Goal: Task Accomplishment & Management: Complete application form

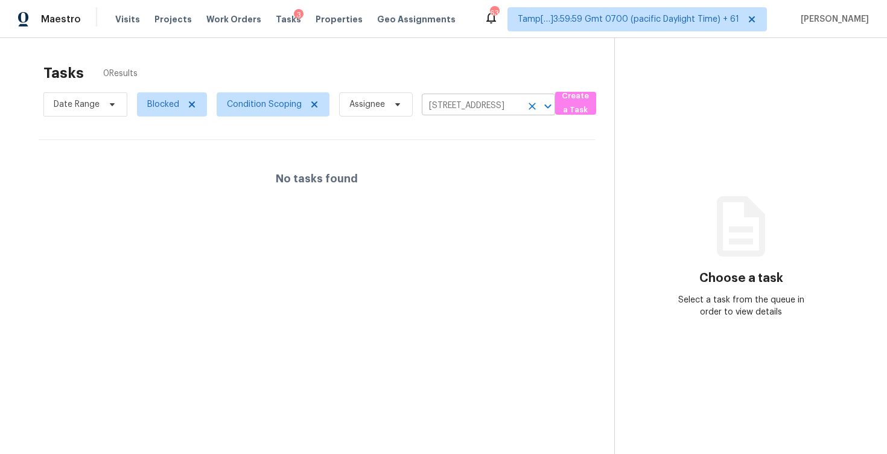
click at [488, 111] on input "[STREET_ADDRESS]" at bounding box center [472, 106] width 100 height 19
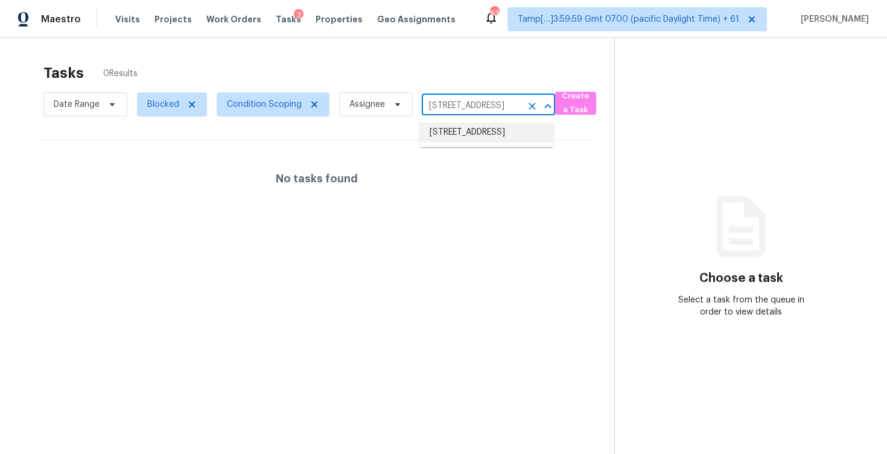
click at [489, 129] on li "1703 Lazy Ln, High Point, NC 27265" at bounding box center [486, 132] width 133 height 20
click at [428, 63] on div "Tasks 0 Results" at bounding box center [328, 72] width 571 height 31
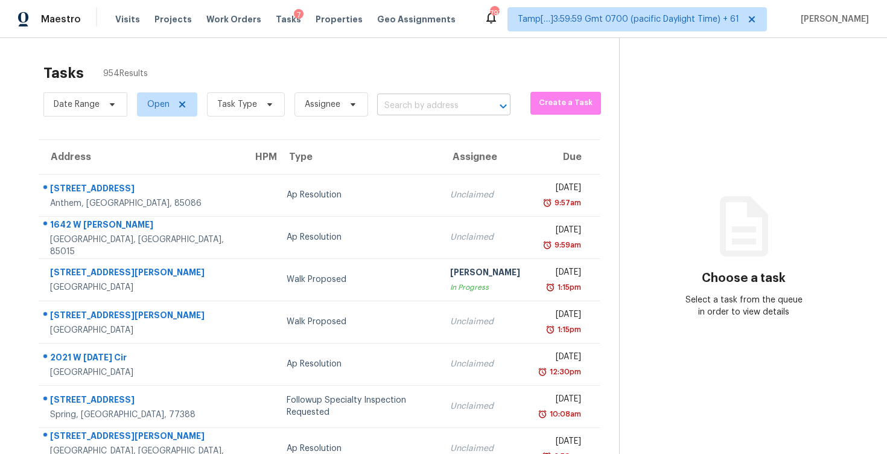
click at [408, 100] on input "text" at bounding box center [427, 106] width 100 height 19
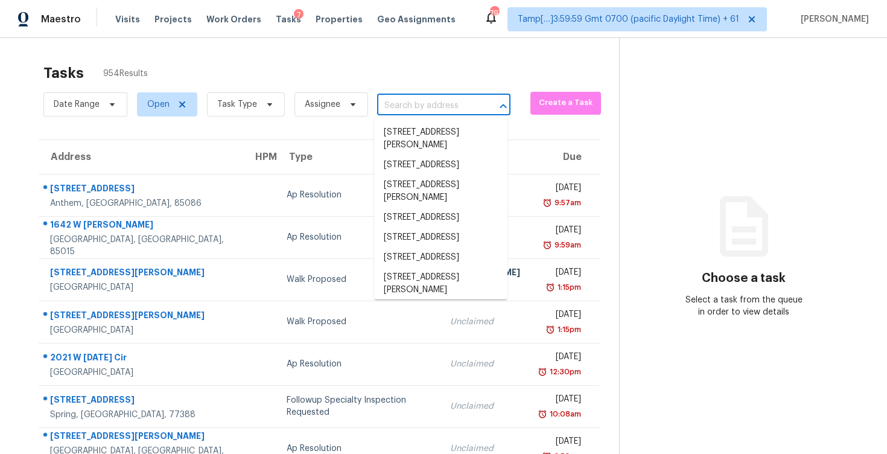
paste input "3703 Verlaine Dr, Carrollton, TX 75007"
type input "3703 Verlaine Dr, Carrollton, TX 75007"
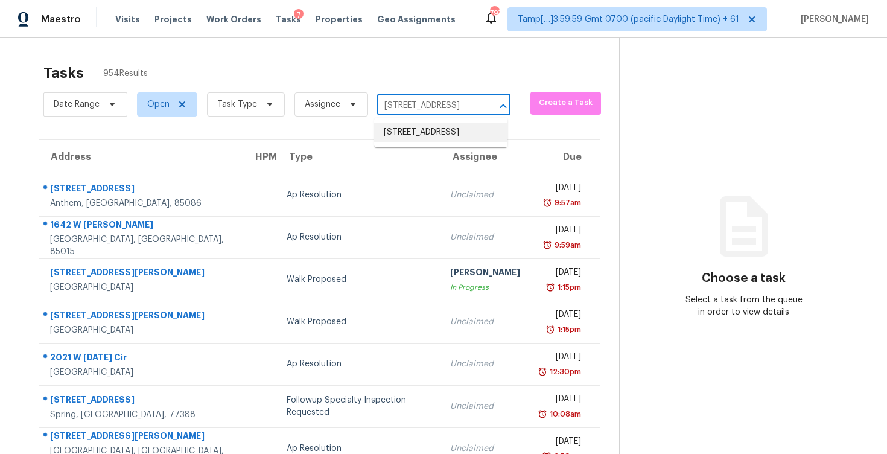
click at [439, 131] on li "3703 Verlaine Dr, Carrollton, TX 75007" at bounding box center [440, 132] width 133 height 20
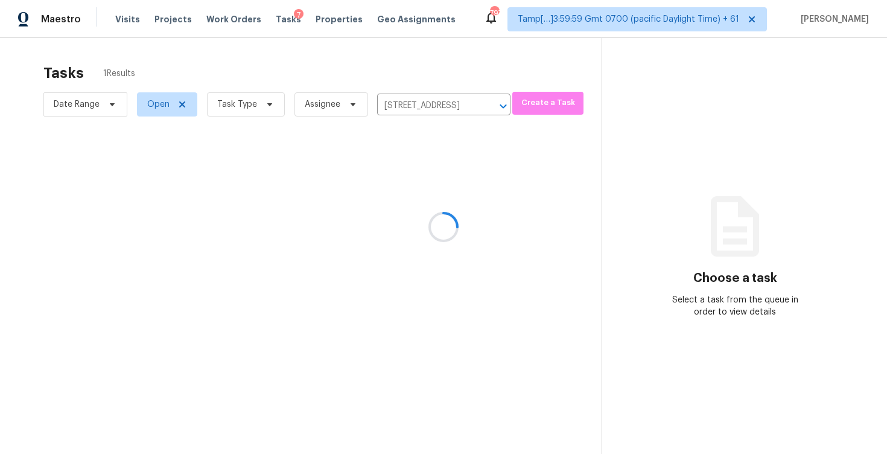
click at [453, 199] on div at bounding box center [443, 227] width 887 height 454
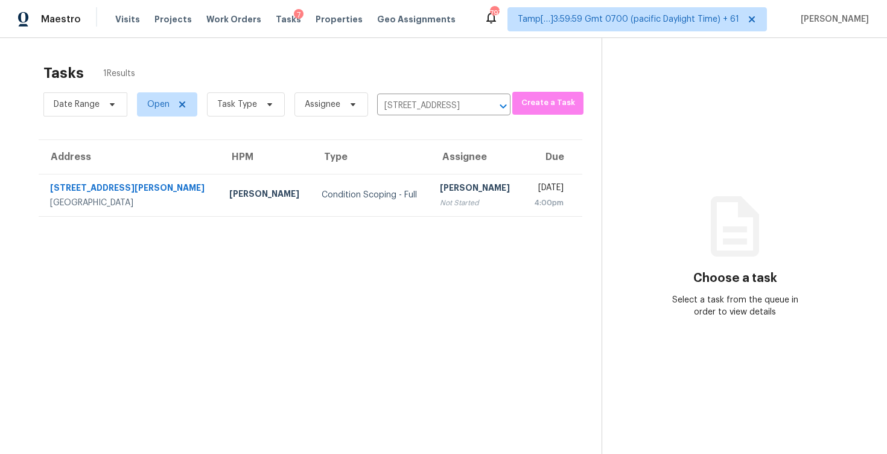
click at [453, 199] on div "Not Started" at bounding box center [476, 203] width 73 height 12
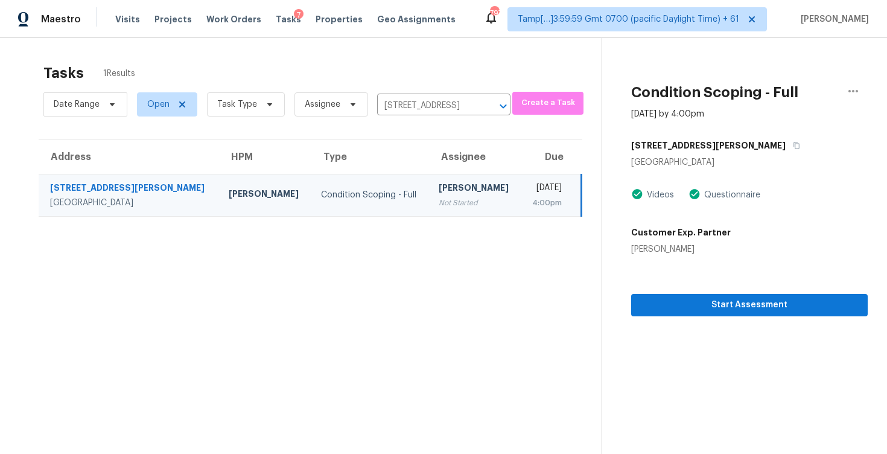
click at [722, 321] on section "Condition Scoping - Full Sep 5th 2025 by 4:00pm 3703 Verlaine Dr Carrollton, TX…" at bounding box center [735, 265] width 266 height 454
click at [721, 309] on span "Start Assessment" at bounding box center [749, 304] width 217 height 15
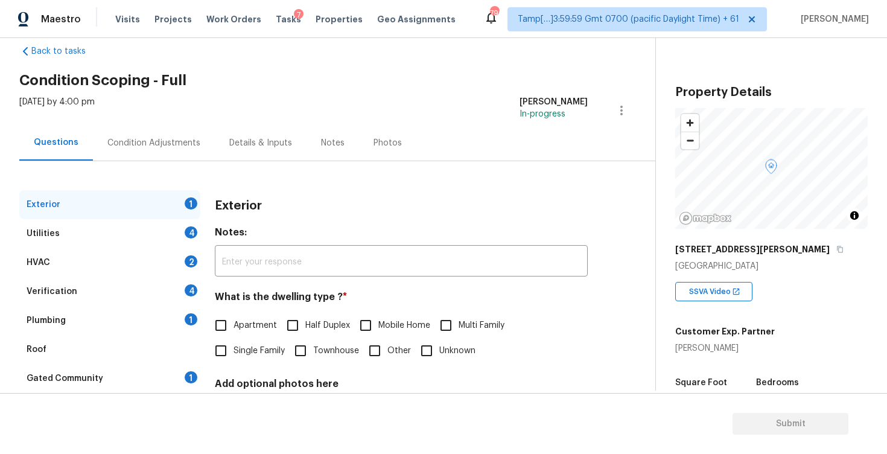
scroll to position [23, 0]
click at [229, 340] on input "Single Family" at bounding box center [220, 349] width 25 height 25
checkbox input "true"
click at [171, 155] on div "Condition Adjustments" at bounding box center [154, 142] width 122 height 36
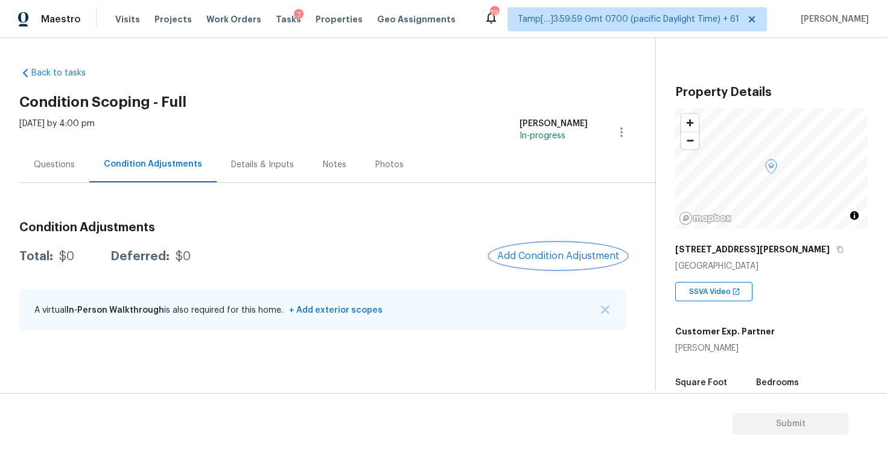
click at [548, 255] on span "Add Condition Adjustment" at bounding box center [558, 255] width 122 height 11
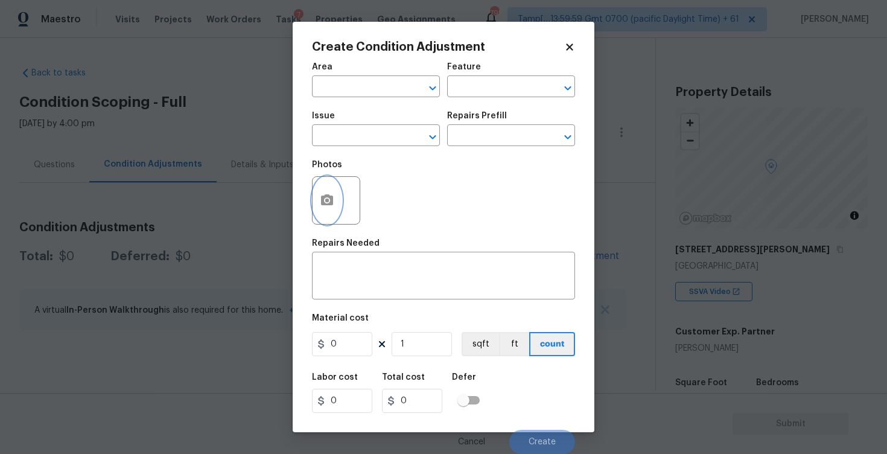
click at [331, 197] on icon "button" at bounding box center [327, 199] width 12 height 11
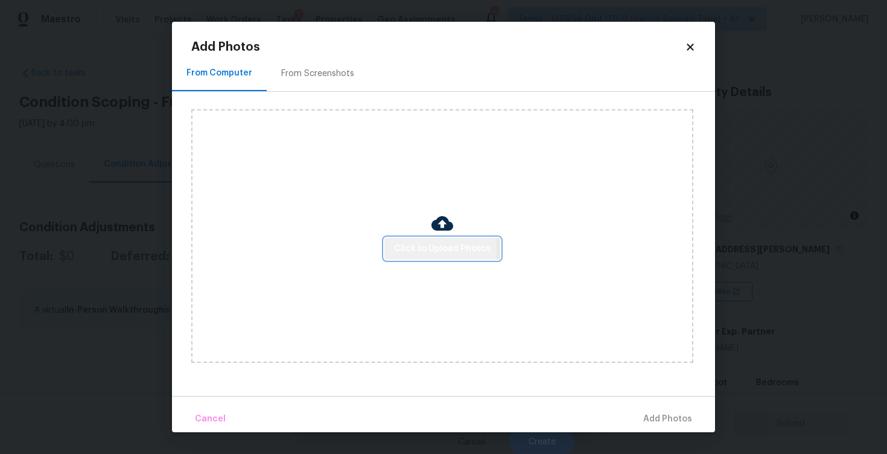
click at [437, 248] on span "Click to Upload Photos" at bounding box center [442, 248] width 97 height 15
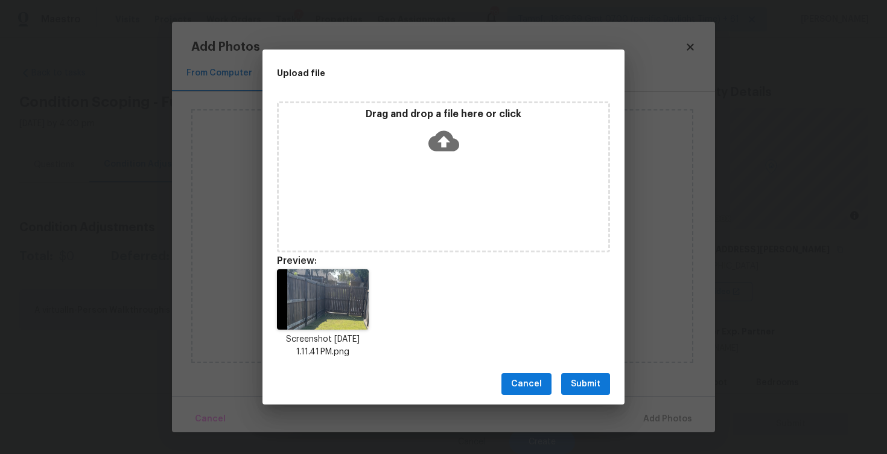
click at [442, 153] on icon at bounding box center [443, 141] width 31 height 31
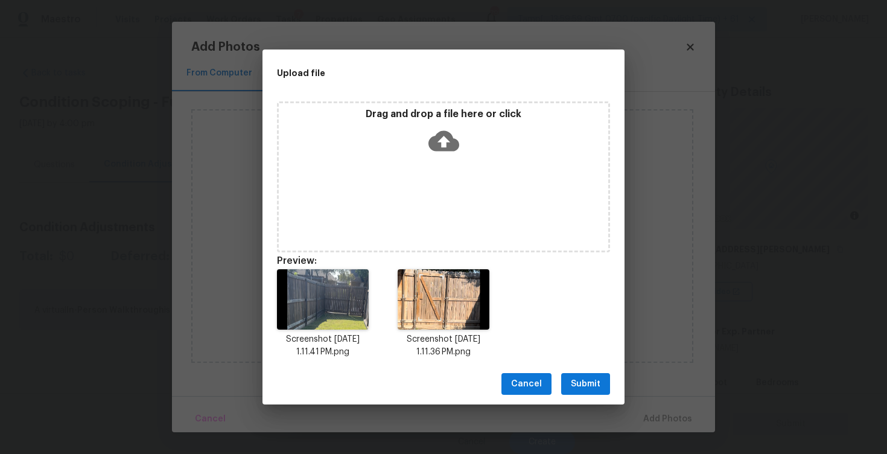
click at [606, 386] on button "Submit" at bounding box center [585, 384] width 49 height 22
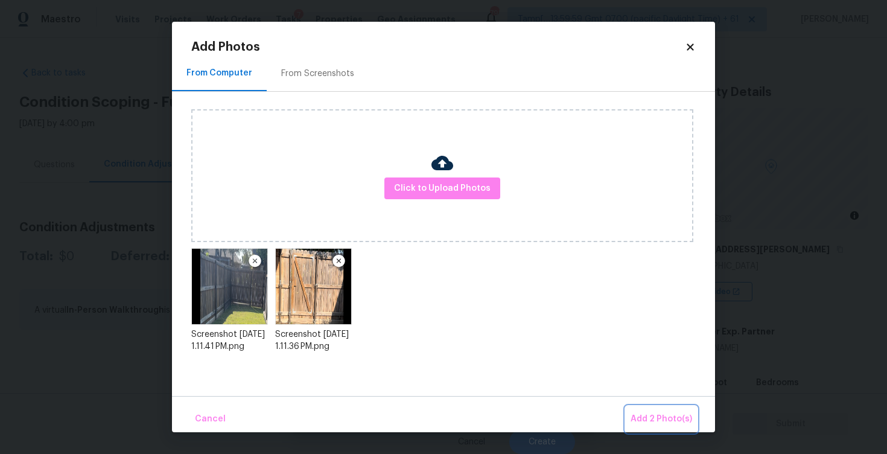
click at [654, 413] on span "Add 2 Photo(s)" at bounding box center [662, 419] width 62 height 15
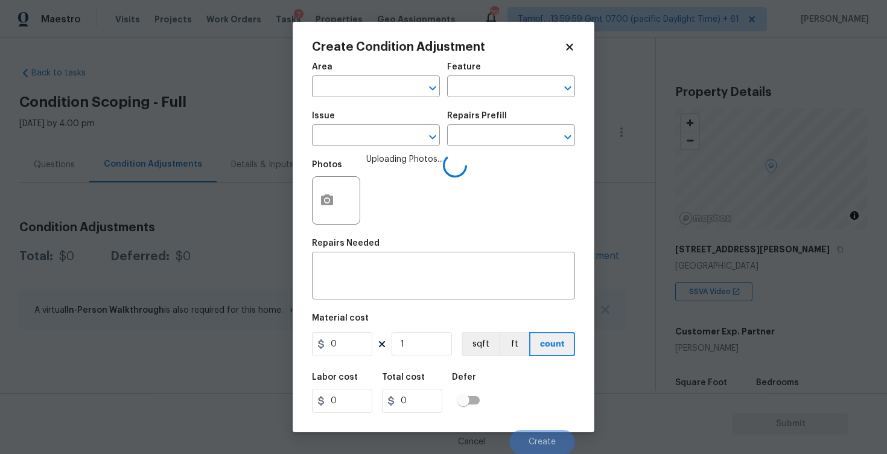
click at [390, 98] on span "Area ​" at bounding box center [376, 80] width 128 height 49
click at [374, 81] on input "text" at bounding box center [359, 87] width 94 height 19
type input "exte"
click at [370, 132] on li "Exterior Overall" at bounding box center [376, 135] width 128 height 20
type input "Attic"
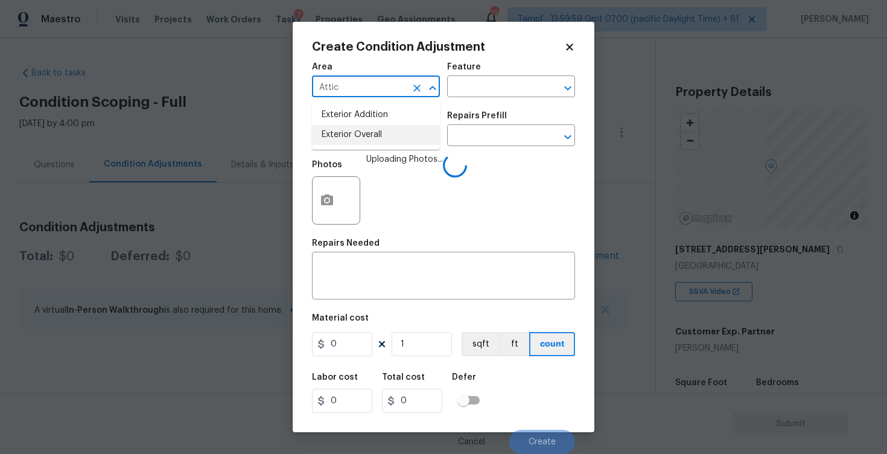
click at [370, 132] on input "text" at bounding box center [359, 136] width 94 height 19
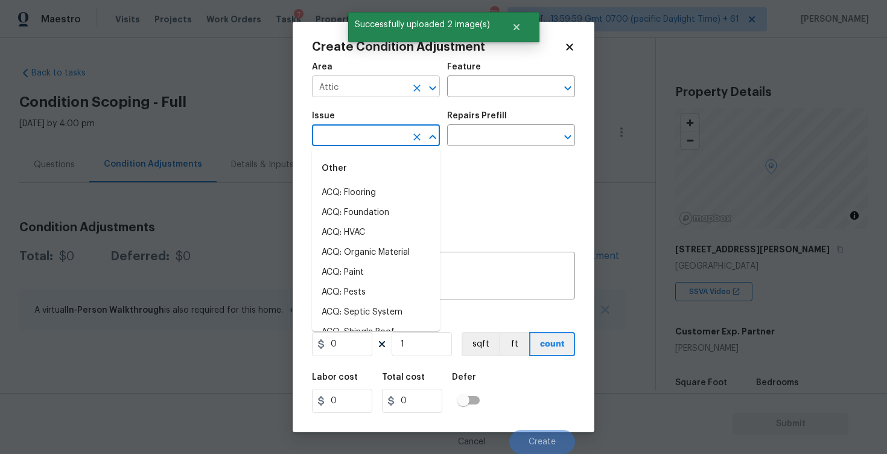
click at [407, 97] on div "Attic ​" at bounding box center [376, 87] width 128 height 19
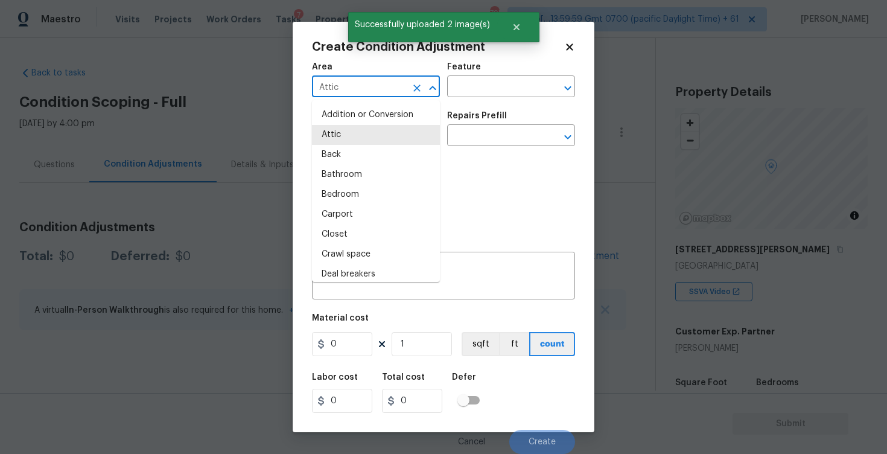
click at [412, 92] on icon "Clear" at bounding box center [417, 88] width 12 height 12
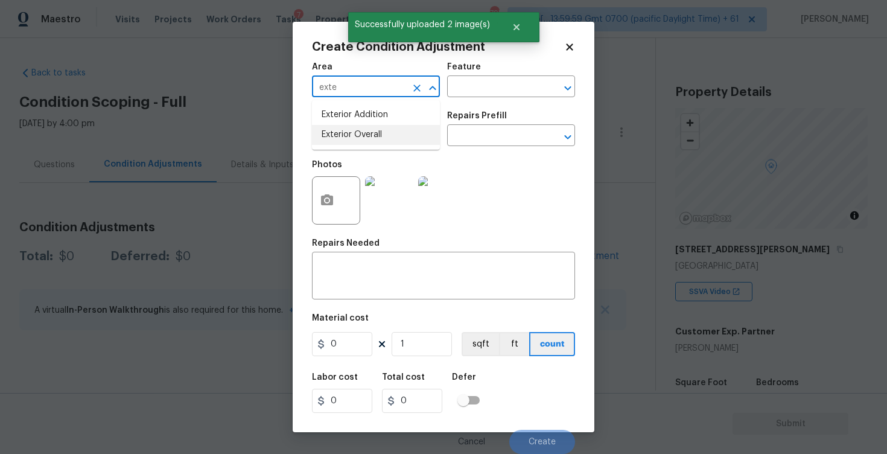
click at [369, 141] on li "Exterior Overall" at bounding box center [376, 135] width 128 height 20
type input "Exterior Overall"
click at [369, 141] on input "text" at bounding box center [359, 136] width 94 height 19
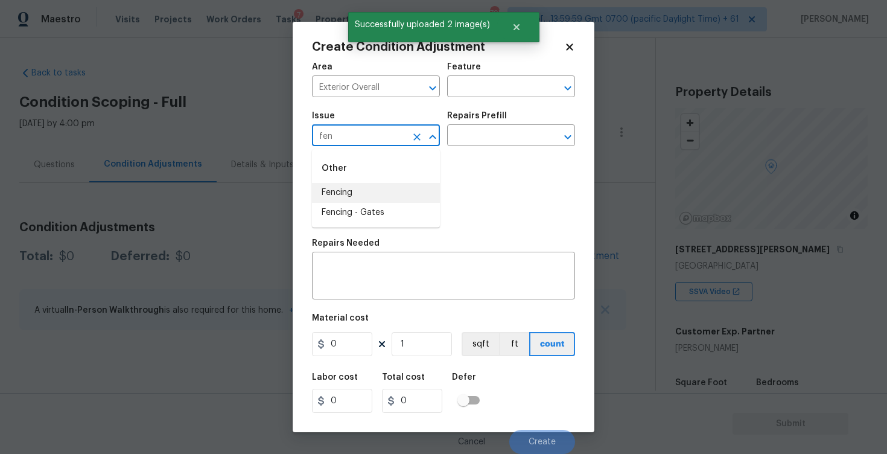
click at [369, 189] on li "Fencing" at bounding box center [376, 193] width 128 height 20
type input "Fencing"
click at [371, 271] on textarea at bounding box center [443, 276] width 249 height 25
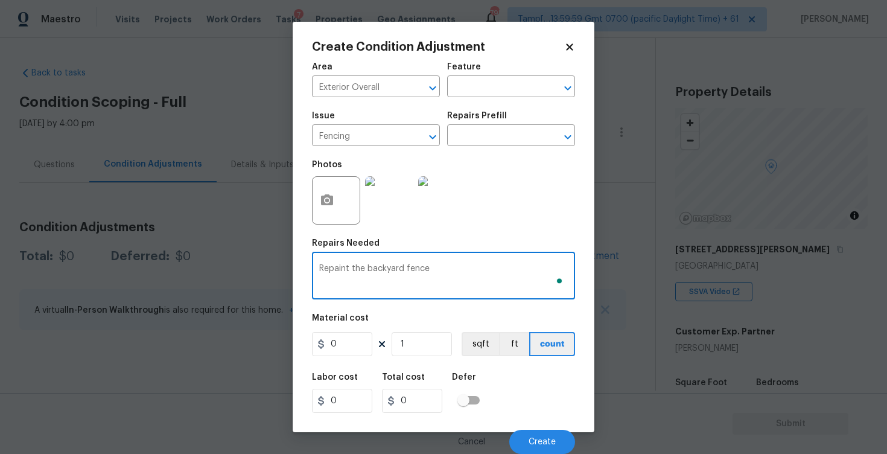
type textarea "Repaint the backyard fence"
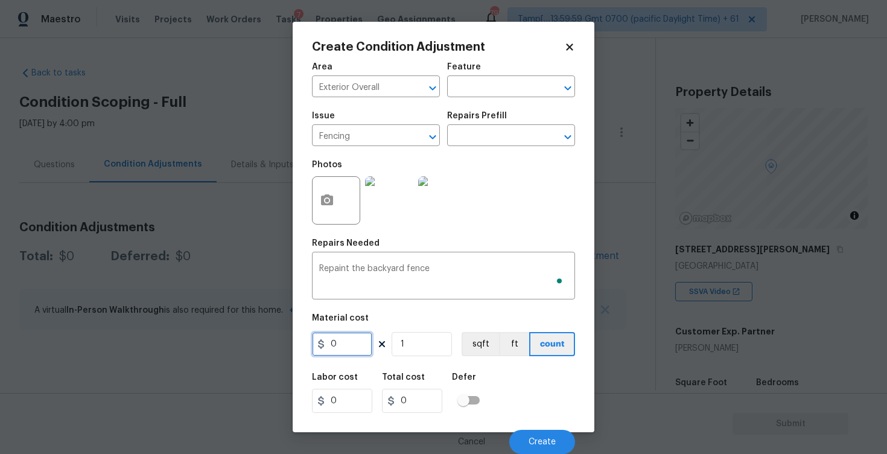
click at [334, 348] on input "0" at bounding box center [342, 344] width 60 height 24
type input "800"
click at [503, 372] on div "Labor cost 0 Total cost 0 Defer" at bounding box center [443, 393] width 263 height 54
type input "800"
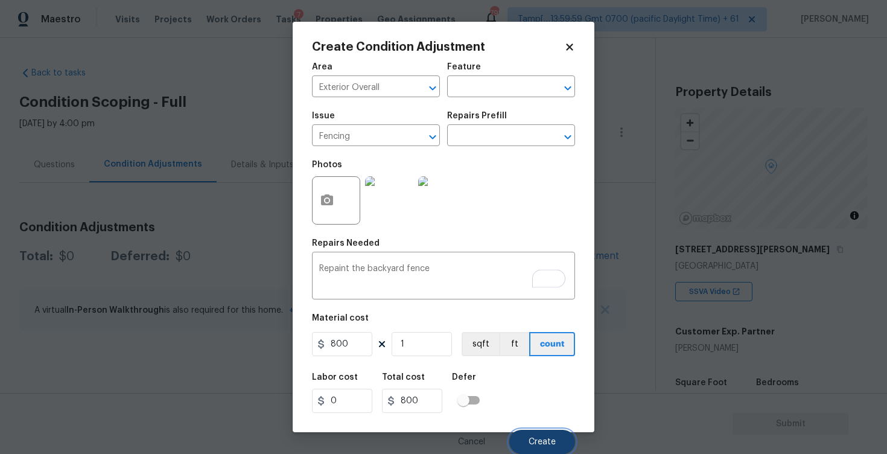
click at [547, 451] on button "Create" at bounding box center [542, 442] width 66 height 24
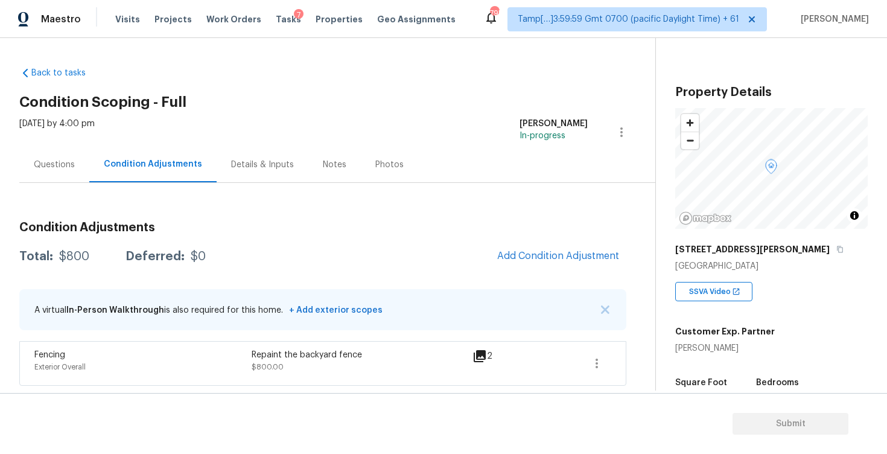
scroll to position [0, 0]
click at [552, 267] on button "Add Condition Adjustment" at bounding box center [558, 255] width 136 height 25
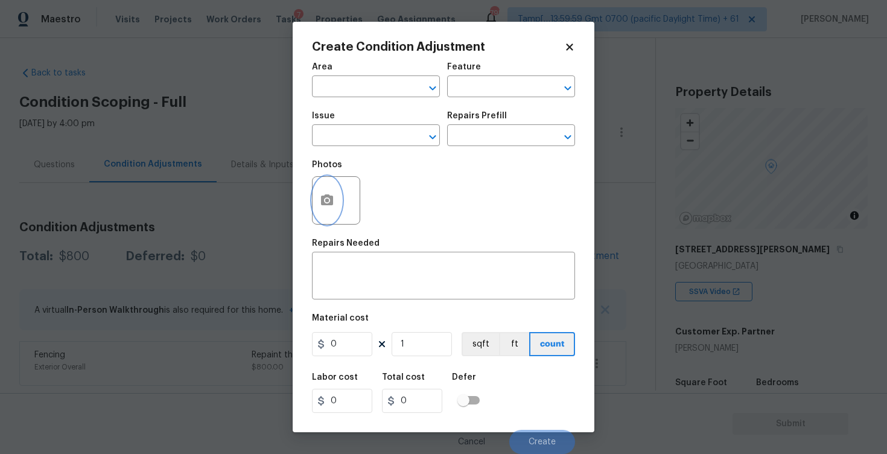
click at [340, 197] on button "button" at bounding box center [327, 200] width 29 height 47
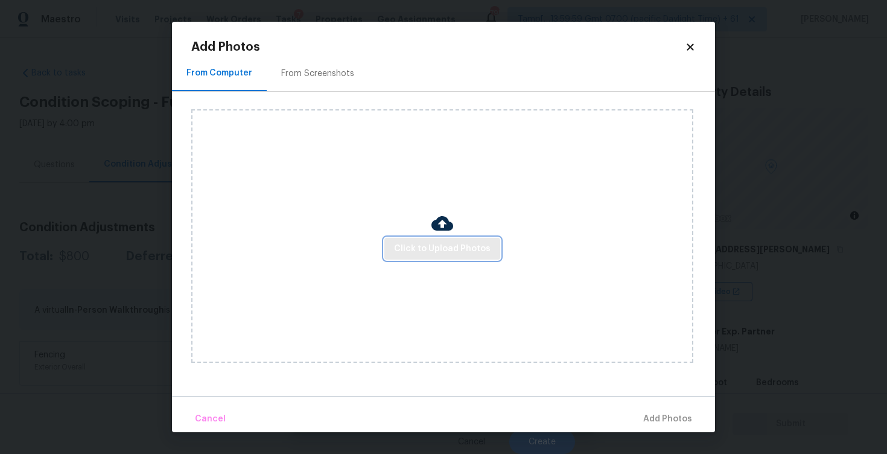
click at [435, 240] on button "Click to Upload Photos" at bounding box center [442, 249] width 116 height 22
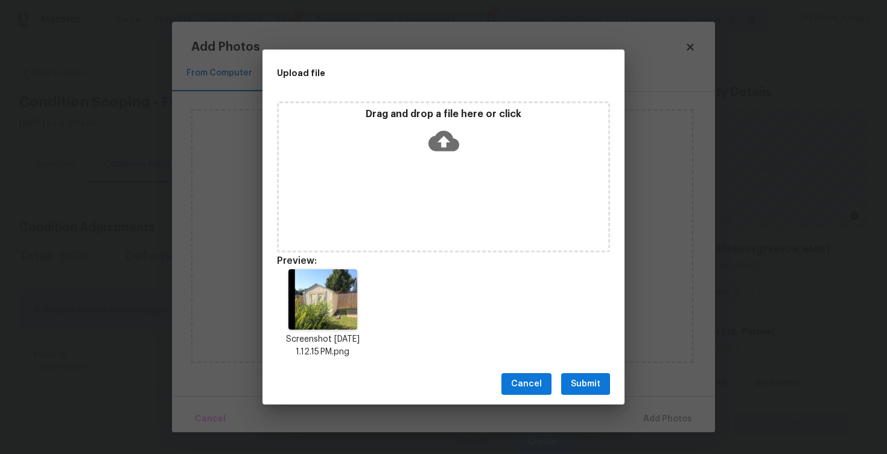
click at [576, 374] on button "Submit" at bounding box center [585, 384] width 49 height 22
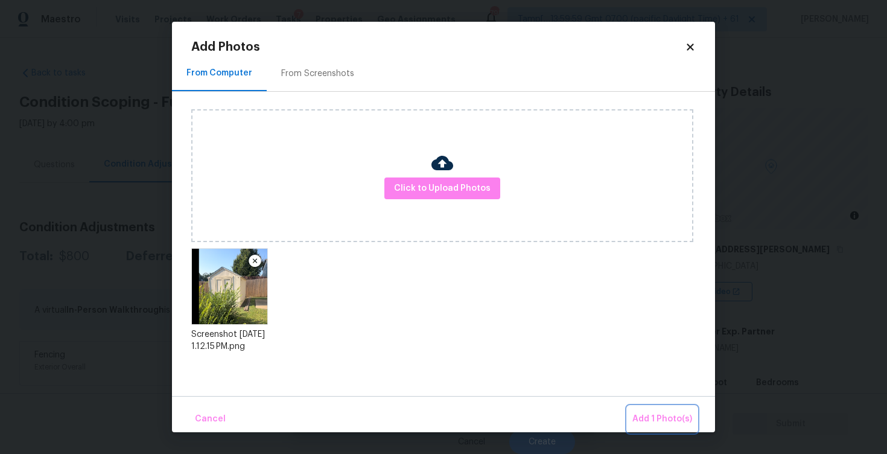
click at [654, 413] on span "Add 1 Photo(s)" at bounding box center [662, 419] width 60 height 15
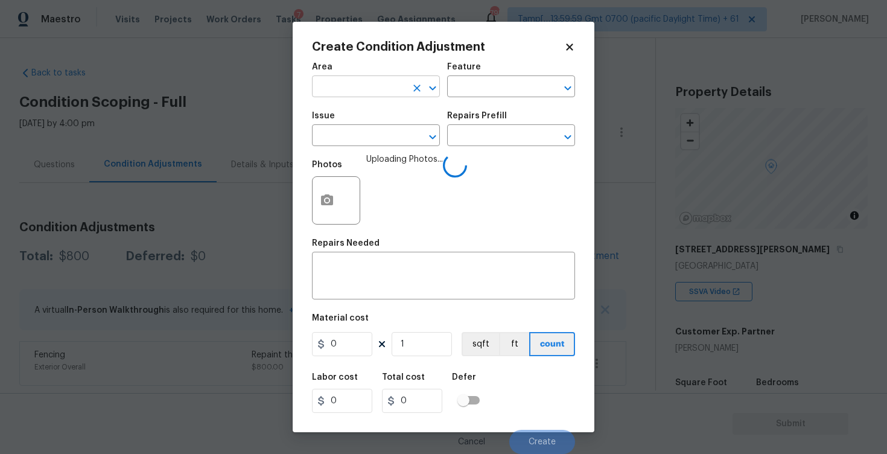
click at [354, 90] on input "text" at bounding box center [359, 87] width 94 height 19
type input "exte"
click at [367, 142] on li "Exterior Overall" at bounding box center [376, 135] width 128 height 20
type input "Attic"
click at [367, 142] on input "text" at bounding box center [359, 136] width 94 height 19
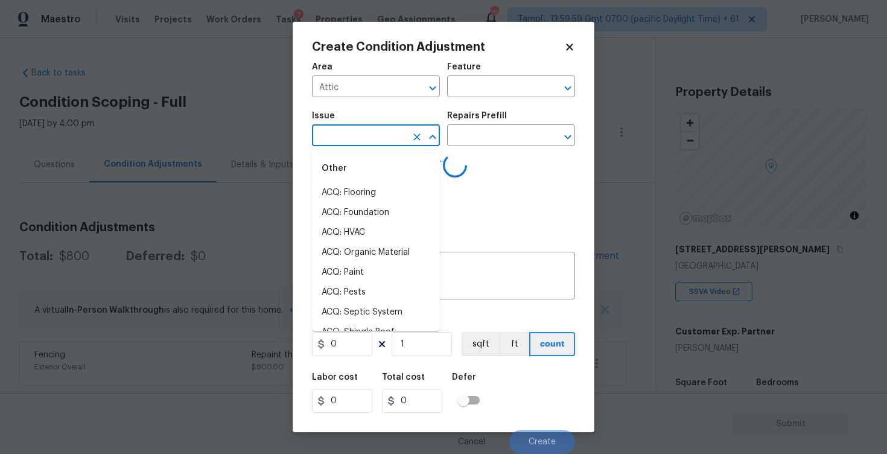
type input "d"
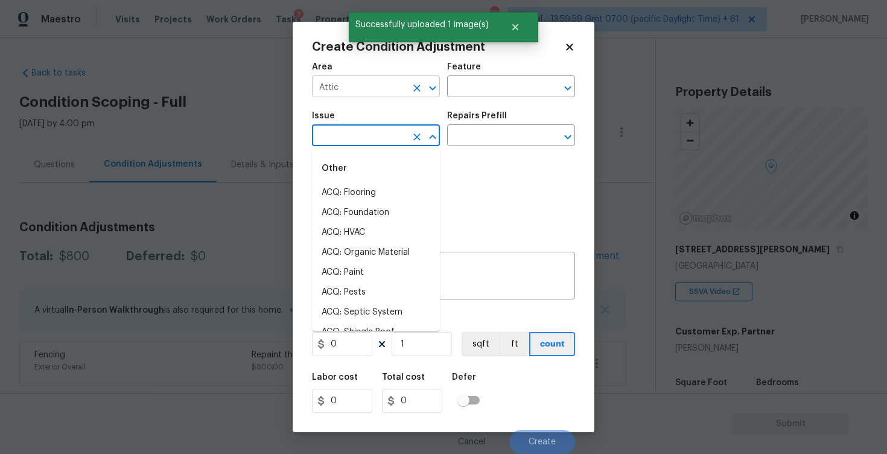
click at [422, 84] on icon "Clear" at bounding box center [417, 88] width 12 height 12
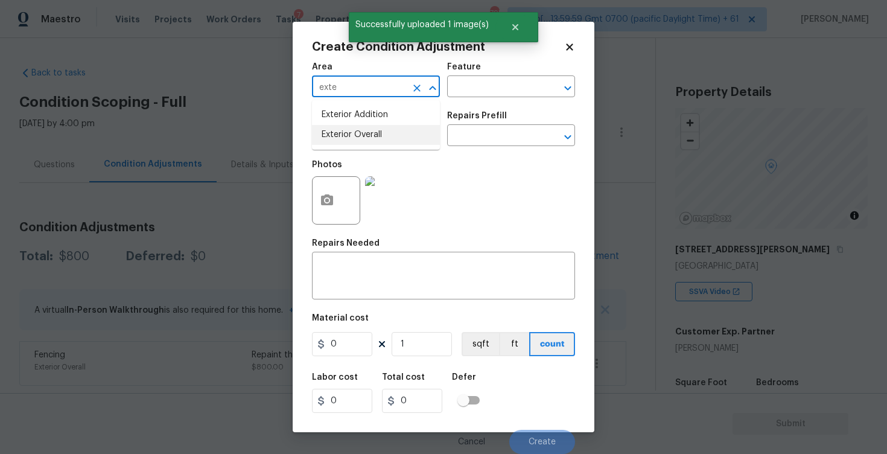
click at [378, 142] on li "Exterior Overall" at bounding box center [376, 135] width 128 height 20
type input "Exterior Overall"
click at [378, 142] on input "text" at bounding box center [359, 136] width 94 height 19
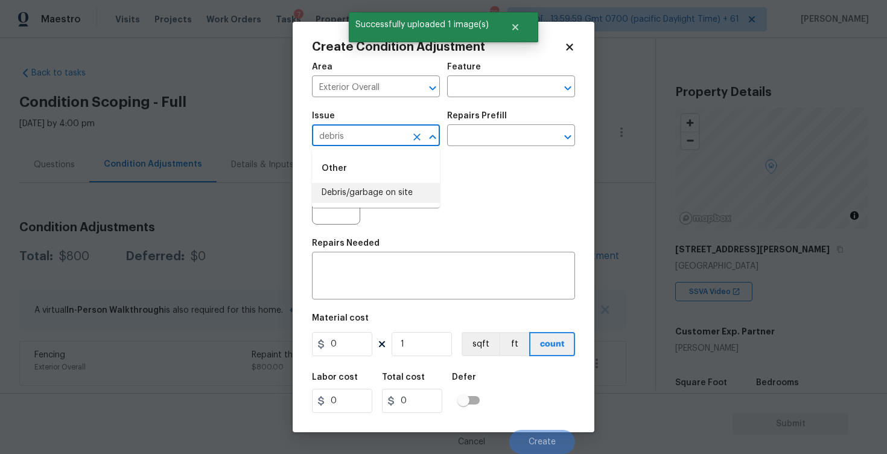
click at [392, 202] on li "Debris/garbage on site" at bounding box center [376, 193] width 128 height 20
type input "Debris/garbage on site"
click at [385, 290] on textarea at bounding box center [443, 276] width 249 height 25
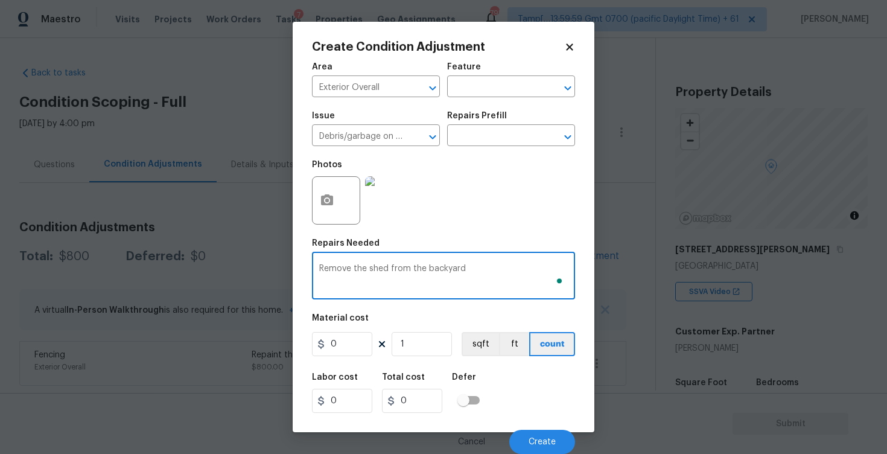
type textarea "Remove the shed from the backyard"
click at [348, 342] on input "0" at bounding box center [342, 344] width 60 height 24
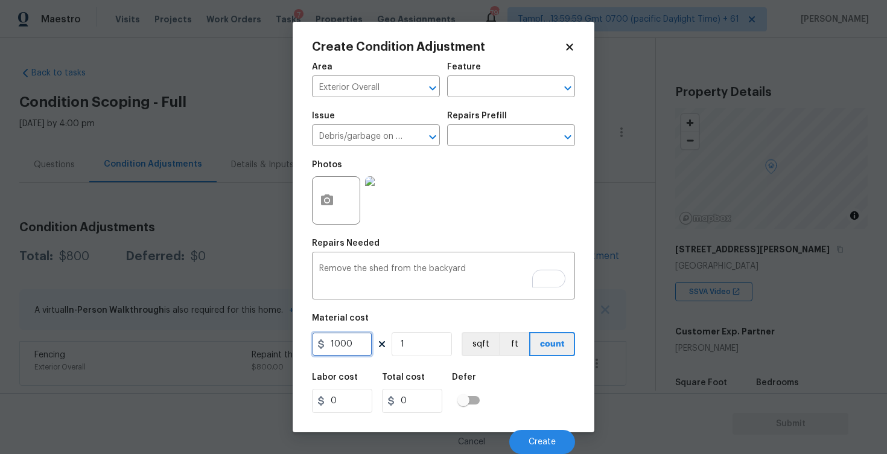
type input "1000"
click at [491, 396] on div "Labor cost 0 Total cost 0 Defer" at bounding box center [443, 393] width 263 height 54
type input "1000"
click at [538, 443] on span "Create" at bounding box center [542, 441] width 27 height 9
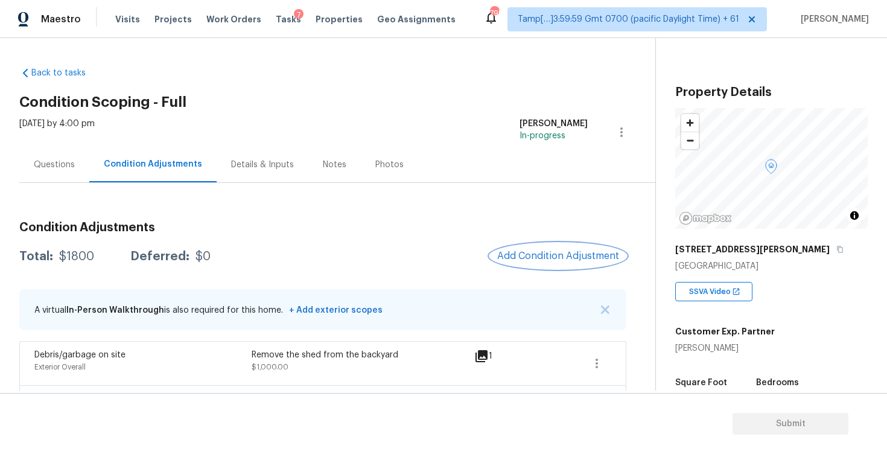
scroll to position [43, 0]
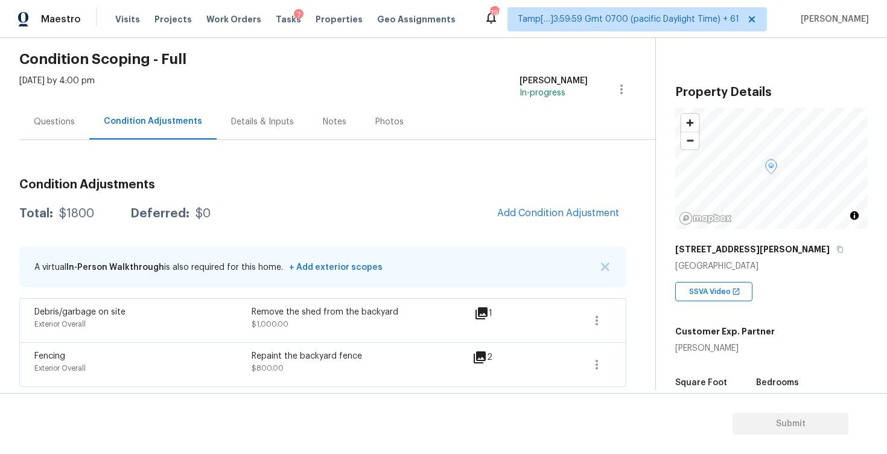
click at [319, 376] on div "Repaint the backyard fence $800.00" at bounding box center [360, 364] width 217 height 29
drag, startPoint x: 257, startPoint y: 311, endPoint x: 396, endPoint y: 308, distance: 139.4
click at [396, 308] on div "Remove the shed from the backyard" at bounding box center [360, 312] width 217 height 12
drag, startPoint x: 253, startPoint y: 355, endPoint x: 415, endPoint y: 361, distance: 161.8
click at [415, 361] on div "Repaint the backyard fence $800.00" at bounding box center [360, 364] width 217 height 29
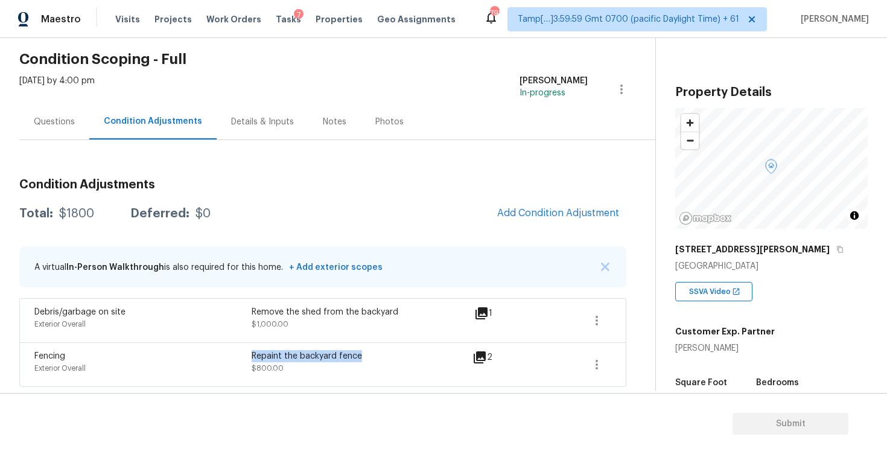
click at [415, 361] on div "Repaint the backyard fence $800.00" at bounding box center [360, 364] width 217 height 29
click at [538, 214] on span "Add Condition Adjustment" at bounding box center [558, 213] width 122 height 11
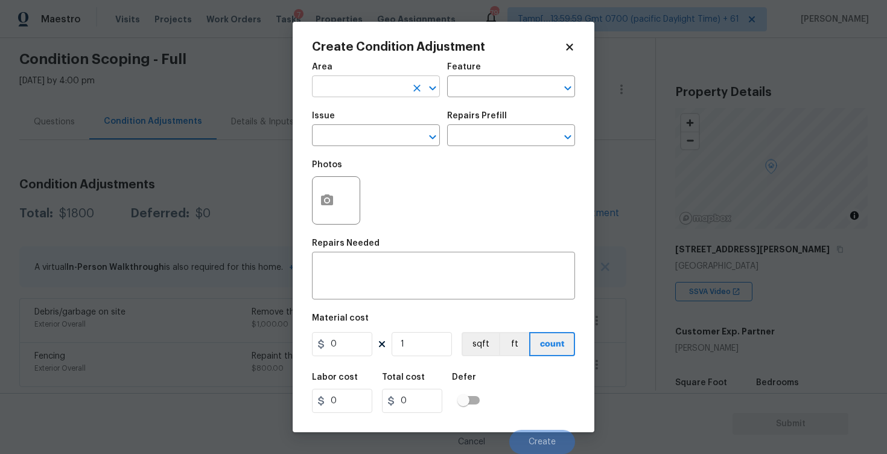
click at [349, 88] on input "text" at bounding box center [359, 87] width 94 height 19
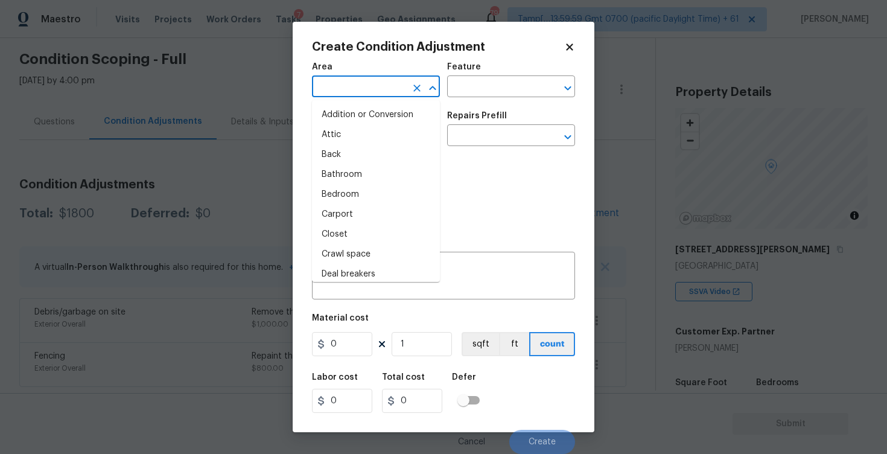
type input "d"
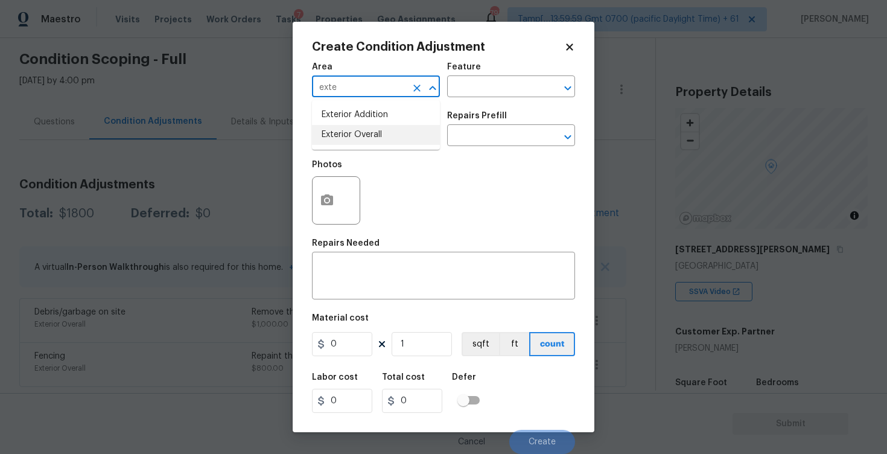
click at [351, 129] on li "Exterior Overall" at bounding box center [376, 135] width 128 height 20
type input "Exterior Overall"
click at [351, 129] on input "text" at bounding box center [359, 136] width 94 height 19
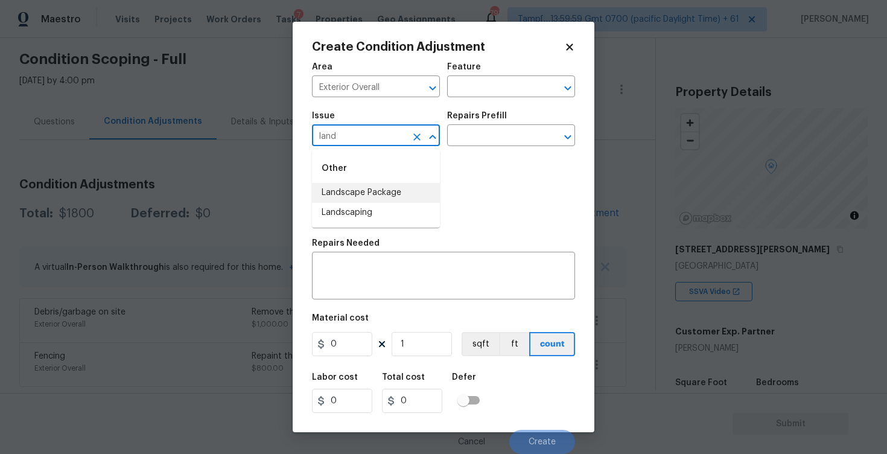
click at [364, 184] on li "Landscape Package" at bounding box center [376, 193] width 128 height 20
type input "Landscape Package"
click at [484, 130] on input "text" at bounding box center [494, 136] width 94 height 19
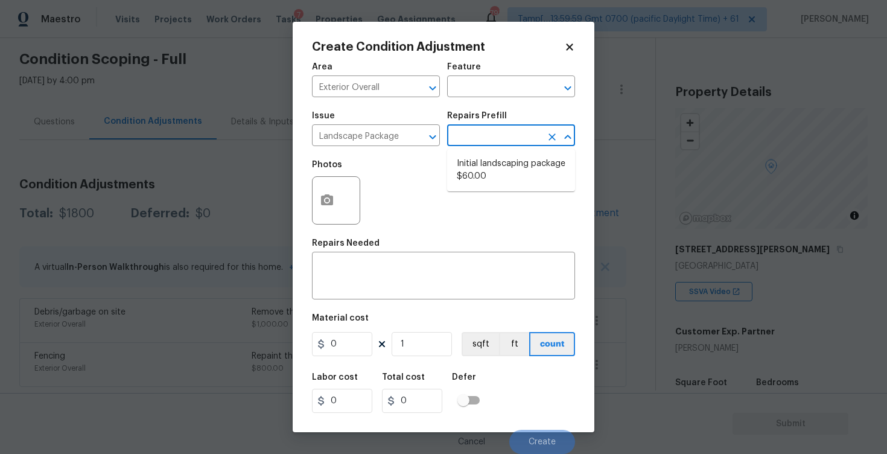
click at [487, 174] on li "Initial landscaping package $60.00" at bounding box center [511, 170] width 128 height 33
type input "Home Readiness Packages"
type textarea "Mowing of grass up to 6" in height. Mow, edge along driveways & sidewalks, trim…"
type input "60"
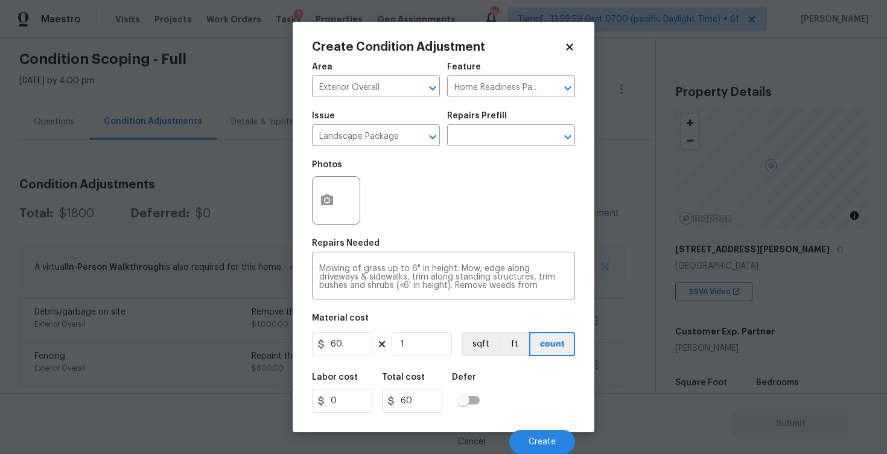
click at [373, 319] on div "Material cost" at bounding box center [443, 322] width 263 height 16
click at [372, 330] on figure "Material cost 60 1 sqft ft count" at bounding box center [443, 336] width 263 height 45
click at [372, 331] on figure "Material cost 60 1 sqft ft count" at bounding box center [443, 336] width 263 height 45
click at [366, 339] on input "60" at bounding box center [342, 344] width 60 height 24
type input "300"
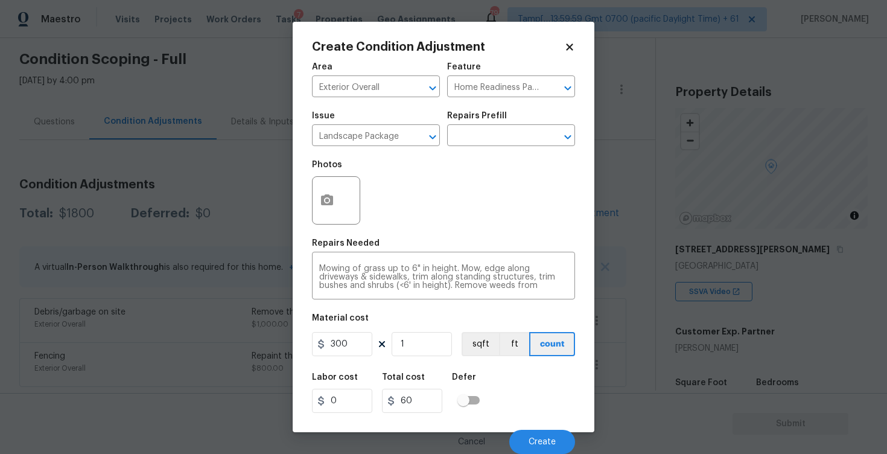
type input "300"
click at [569, 378] on div "Labor cost 0 Total cost 300 Defer" at bounding box center [443, 393] width 263 height 54
click at [542, 444] on span "Create" at bounding box center [542, 441] width 27 height 9
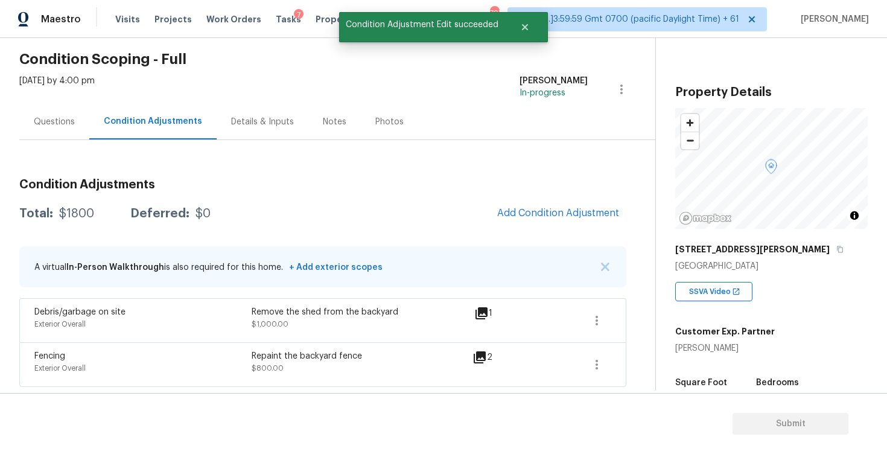
scroll to position [0, 0]
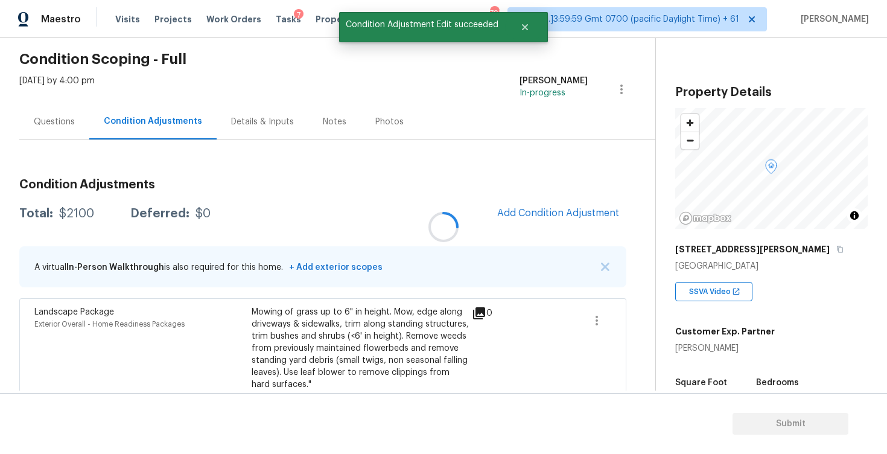
click at [556, 192] on div at bounding box center [443, 227] width 887 height 454
click at [556, 209] on span "Add Condition Adjustment" at bounding box center [558, 213] width 122 height 11
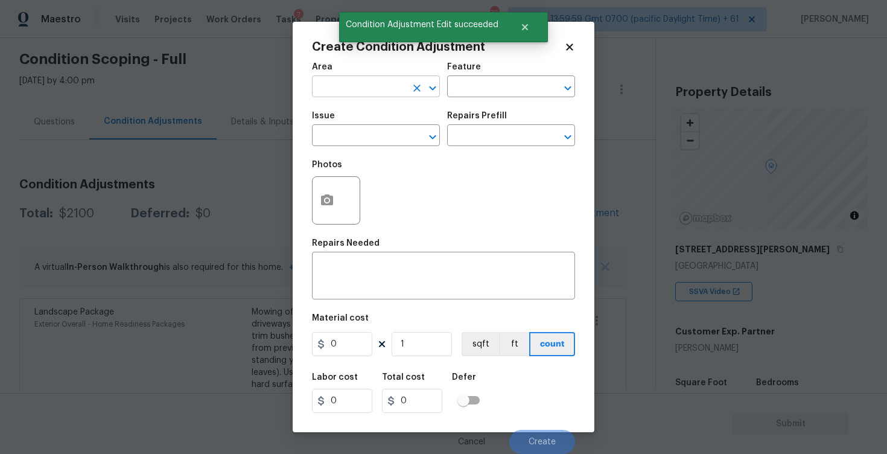
click at [375, 85] on input "text" at bounding box center [359, 87] width 94 height 19
click at [361, 129] on li "Exterior Overall" at bounding box center [376, 135] width 128 height 20
type input "Exterior Overall"
click at [361, 129] on input "text" at bounding box center [359, 136] width 94 height 19
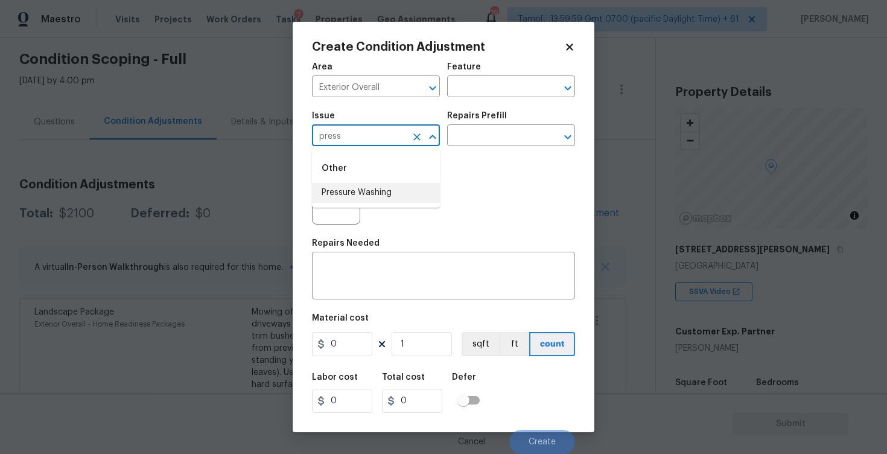
click at [358, 203] on ul "Other Pressure Washing" at bounding box center [376, 178] width 128 height 59
click at [421, 188] on li "Pressure Washing" at bounding box center [376, 193] width 128 height 20
type input "Pressure Washing"
click at [491, 142] on input "text" at bounding box center [494, 136] width 94 height 19
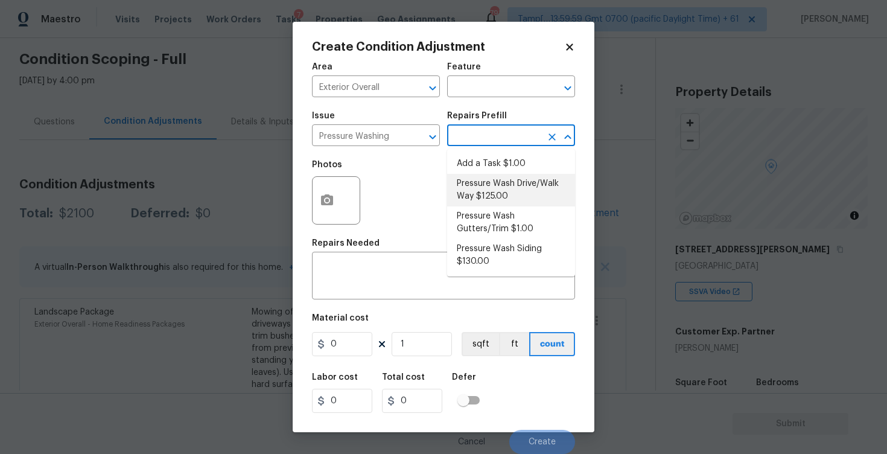
click at [489, 189] on li "Pressure Wash Drive/Walk Way $125.00" at bounding box center [511, 190] width 128 height 33
type input "Siding"
type textarea "Pressure wash the driveways/walkways as directed by the PM. Ensure that all deb…"
type input "125"
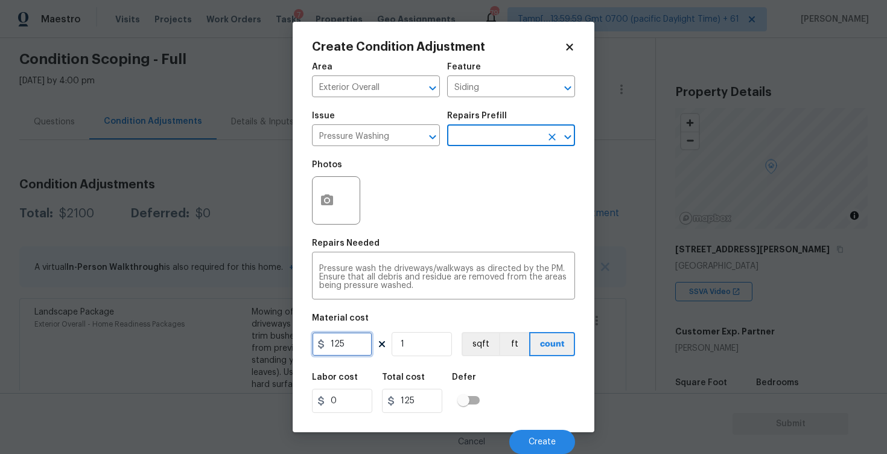
click at [357, 348] on input "125" at bounding box center [342, 344] width 60 height 24
type input "400"
click at [508, 396] on div "Labor cost 0 Total cost 125 Defer" at bounding box center [443, 393] width 263 height 54
type input "400"
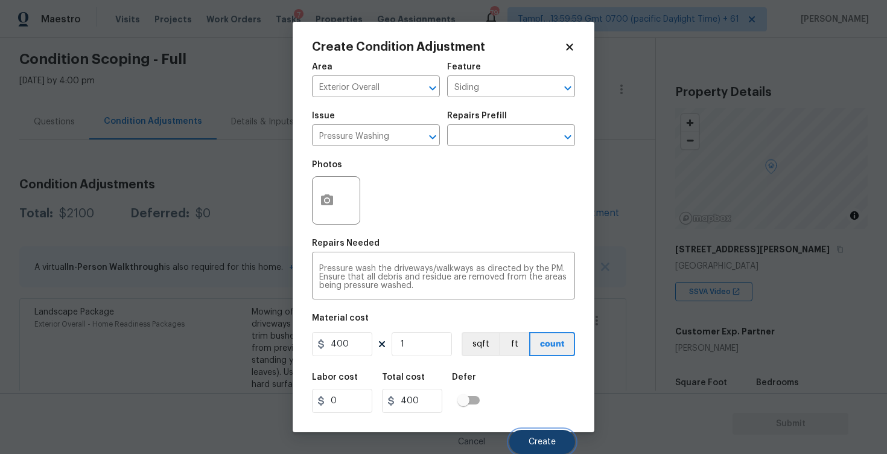
click at [534, 434] on button "Create" at bounding box center [542, 442] width 66 height 24
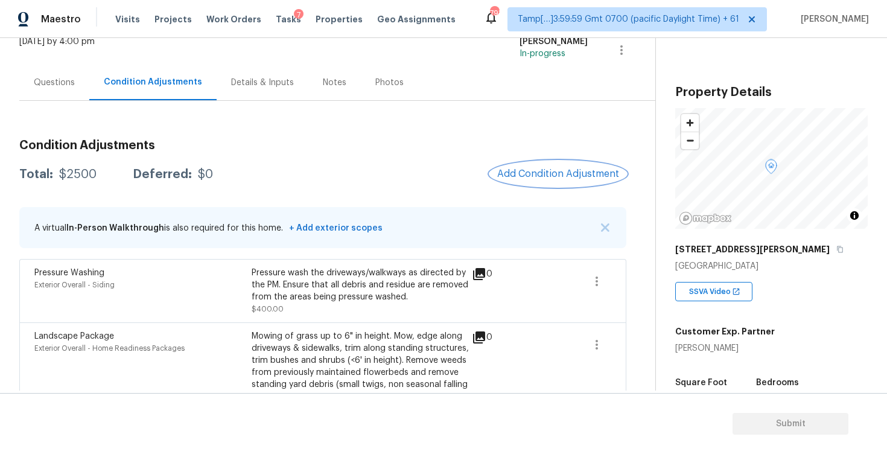
scroll to position [100, 0]
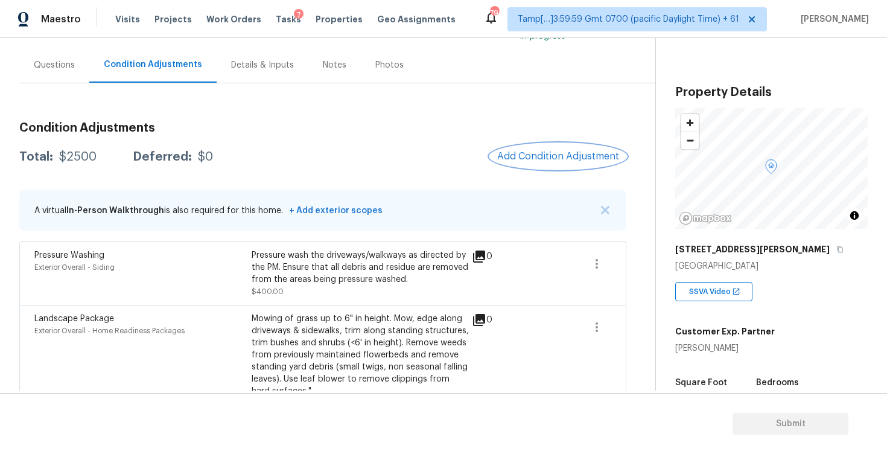
click at [554, 169] on button "Add Condition Adjustment" at bounding box center [558, 156] width 136 height 25
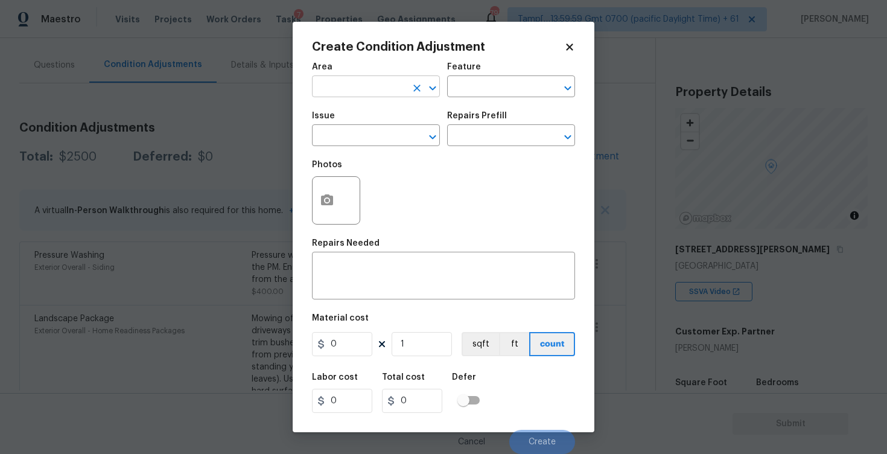
click at [366, 92] on input "text" at bounding box center [359, 87] width 94 height 19
click at [360, 144] on li "Interior Overall" at bounding box center [376, 135] width 128 height 20
type input "Interior Overall"
click at [360, 144] on input "text" at bounding box center [359, 136] width 94 height 19
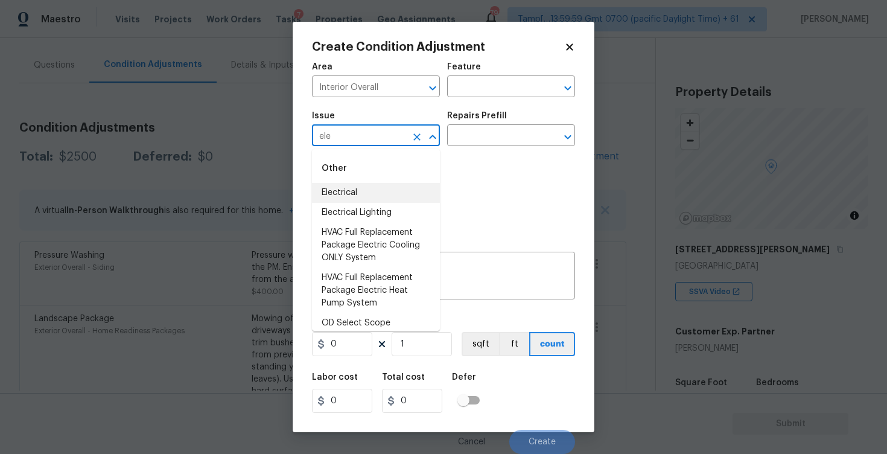
click at [358, 189] on li "Electrical" at bounding box center [376, 193] width 128 height 20
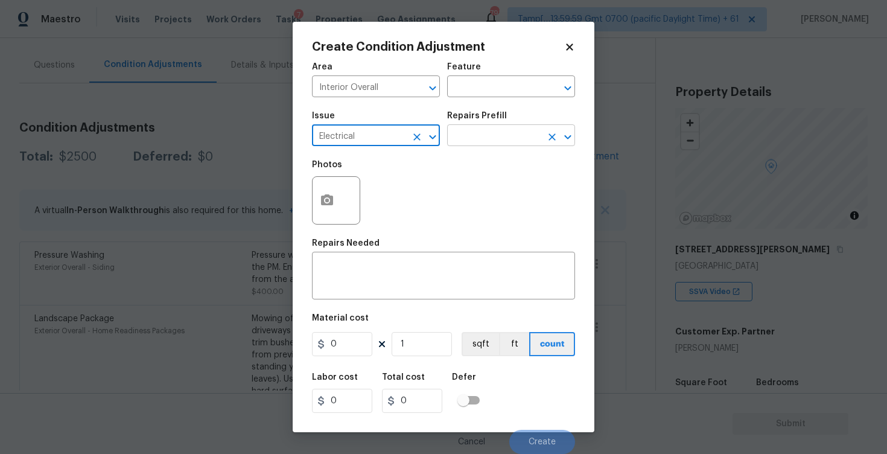
type input "Electrical"
click at [492, 142] on input "text" at bounding box center [494, 136] width 94 height 19
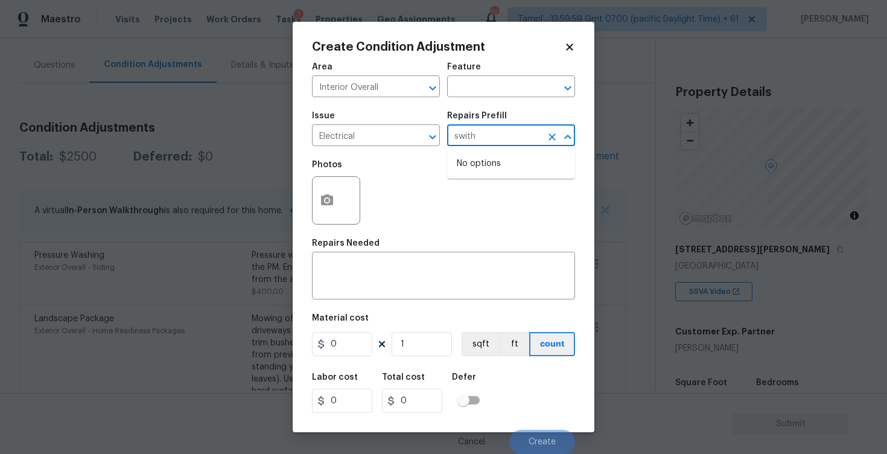
type input "swit"
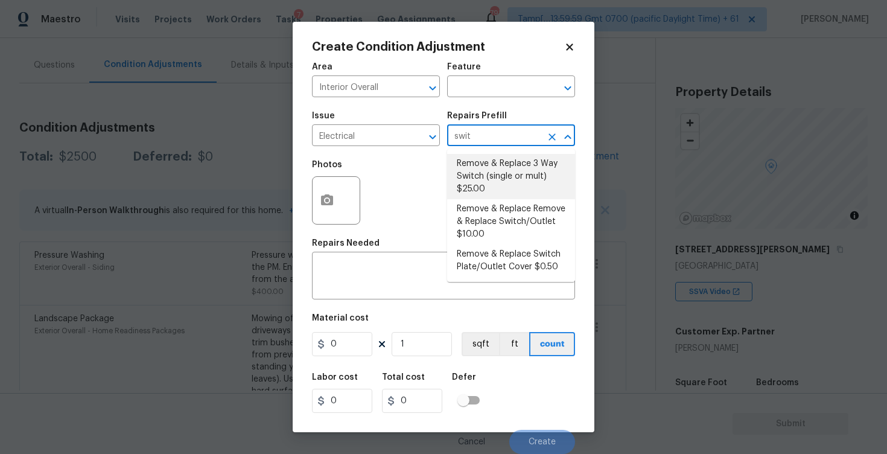
click at [493, 164] on li "Remove & Replace 3 Way Switch (single or mult) $25.00" at bounding box center [511, 176] width 128 height 45
type textarea "Remove and replace the existing 3 way switch(es) with new to ensure the circuit…"
type input "25"
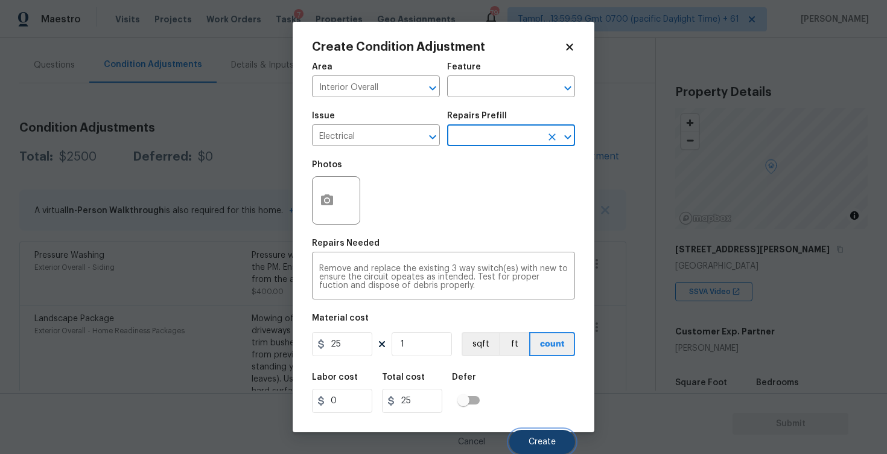
click at [552, 442] on span "Create" at bounding box center [542, 441] width 27 height 9
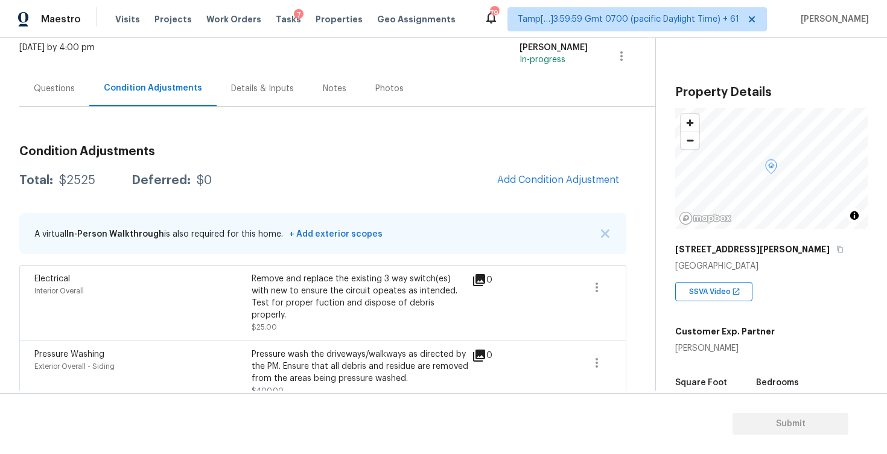
click at [28, 92] on div "Questions" at bounding box center [54, 89] width 70 height 36
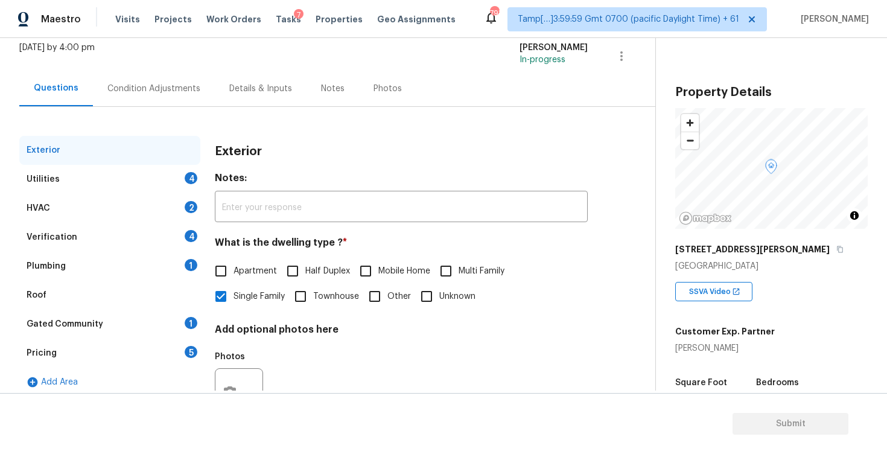
scroll to position [127, 0]
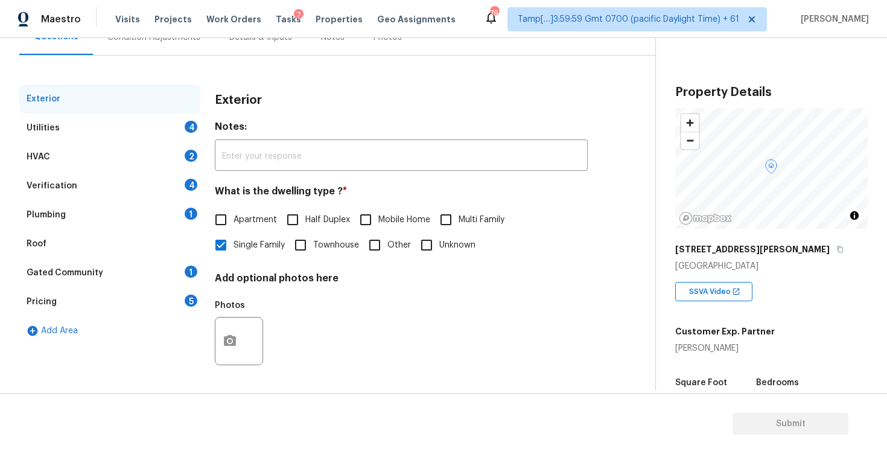
click at [150, 189] on div "Verification 4" at bounding box center [109, 185] width 181 height 29
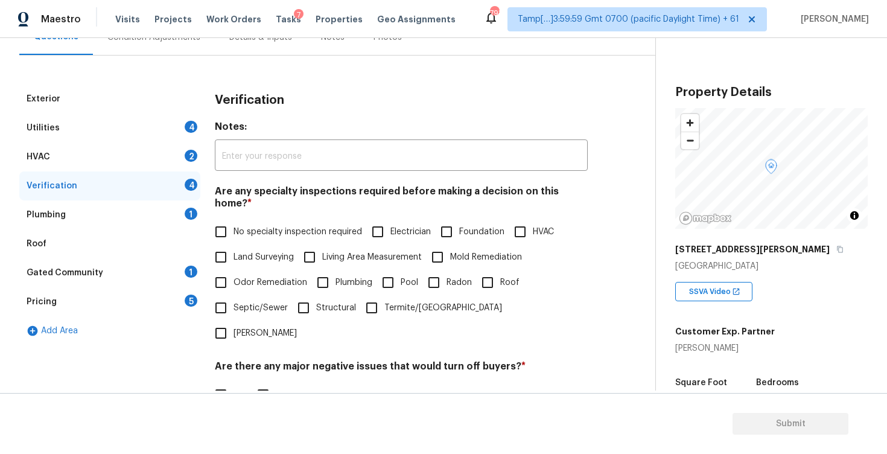
scroll to position [260, 0]
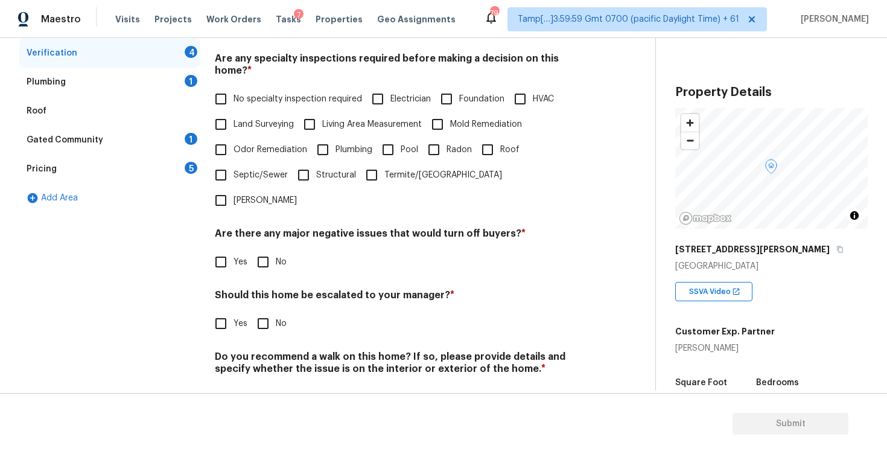
click at [222, 249] on input "Yes" at bounding box center [220, 261] width 25 height 25
checkbox input "true"
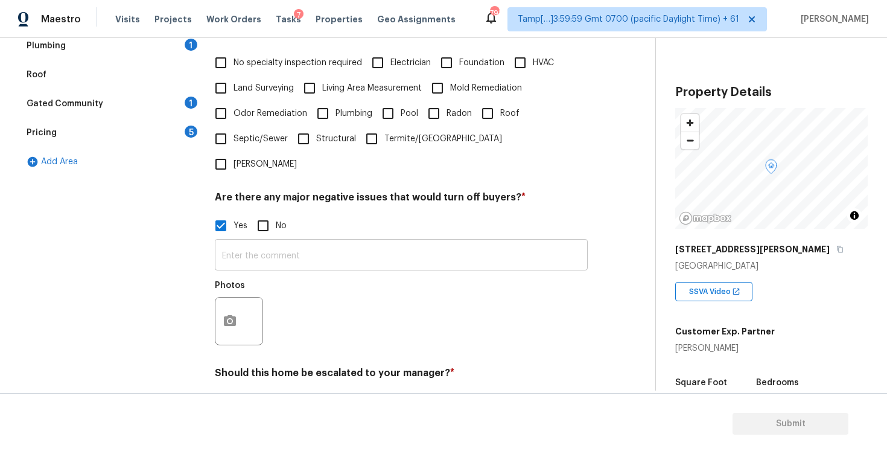
click at [260, 242] on input "text" at bounding box center [401, 256] width 373 height 28
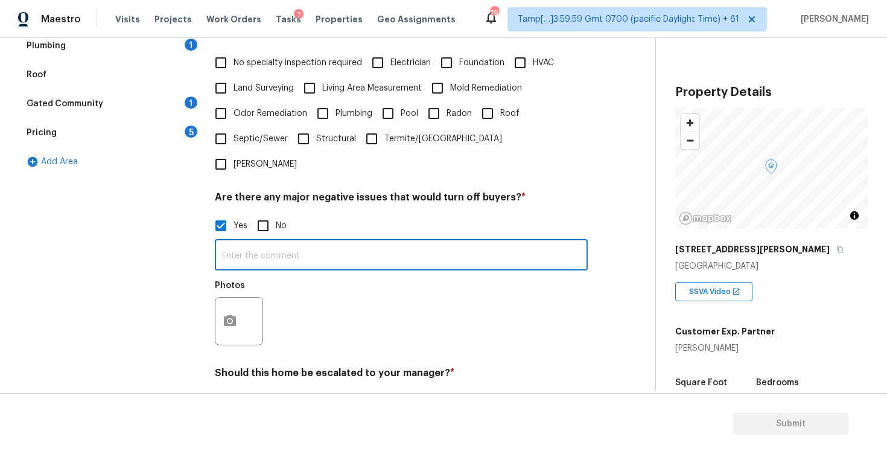
click at [260, 213] on input "No" at bounding box center [262, 225] width 25 height 25
checkbox input "true"
checkbox input "false"
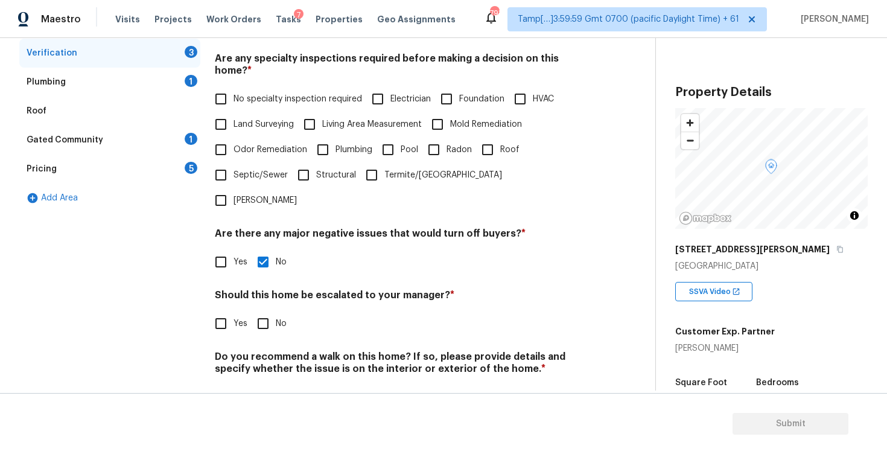
click at [229, 311] on input "Yes" at bounding box center [220, 323] width 25 height 25
checkbox input "true"
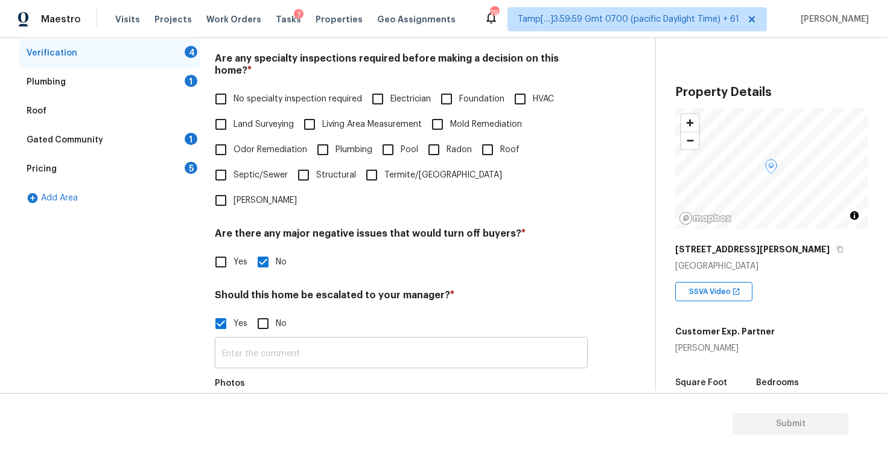
click at [288, 340] on input "text" at bounding box center [401, 354] width 373 height 28
click at [393, 340] on input "Foundation cracks in the interior at" at bounding box center [401, 354] width 373 height 28
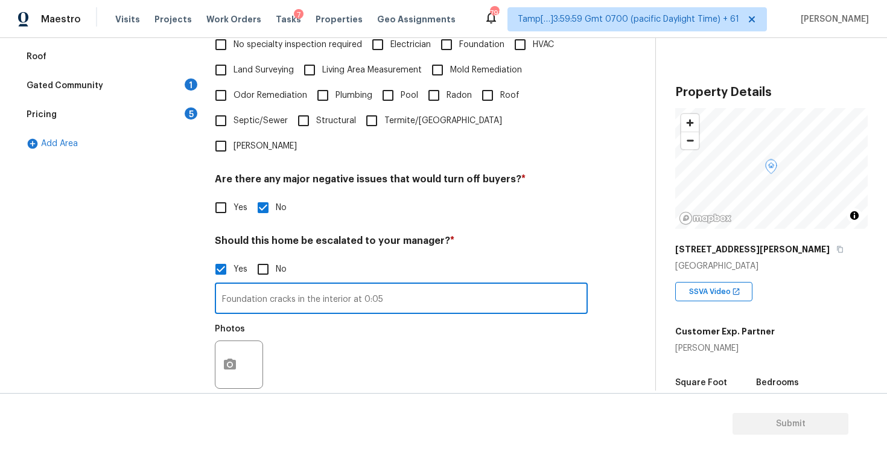
scroll to position [316, 0]
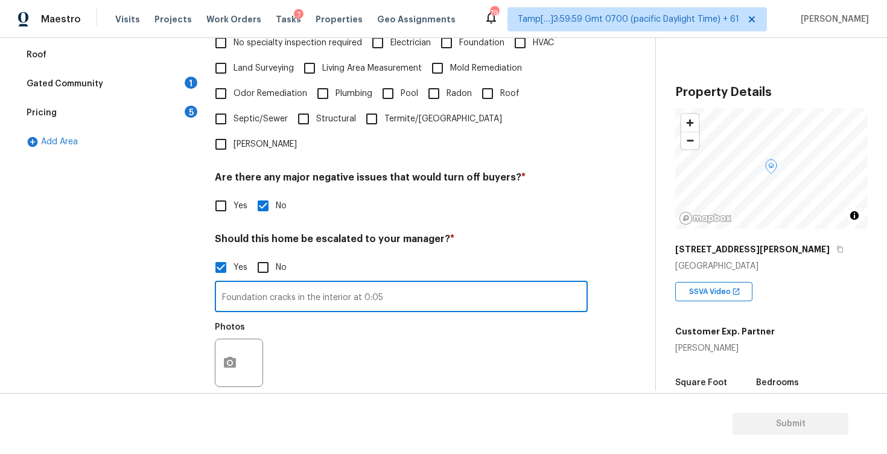
type input "Foundation cracks in the interior at 0:05"
click at [241, 339] on button "button" at bounding box center [229, 362] width 29 height 47
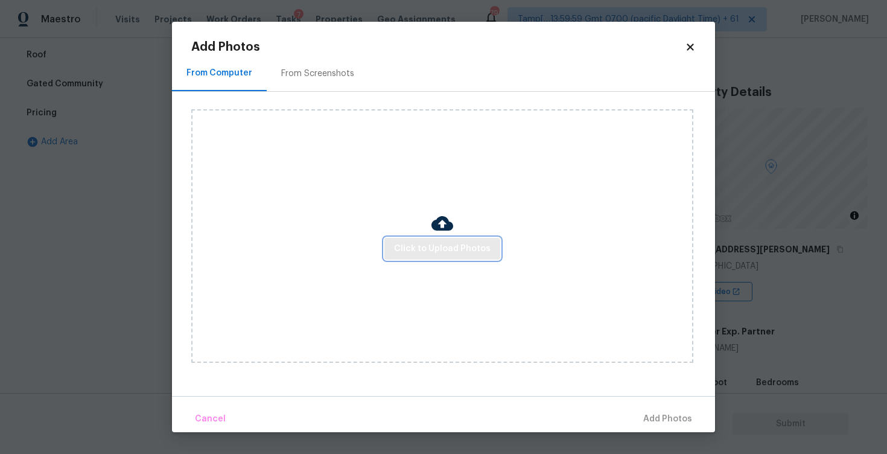
click at [475, 247] on span "Click to Upload Photos" at bounding box center [442, 248] width 97 height 15
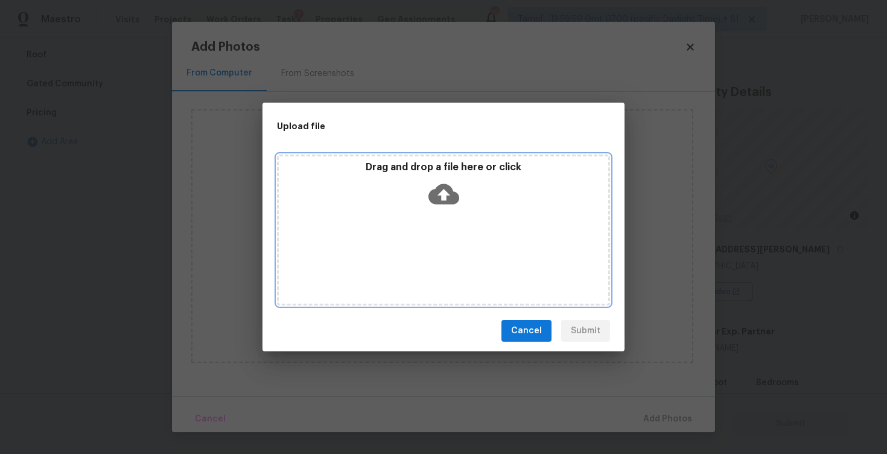
click at [437, 183] on icon at bounding box center [443, 194] width 31 height 31
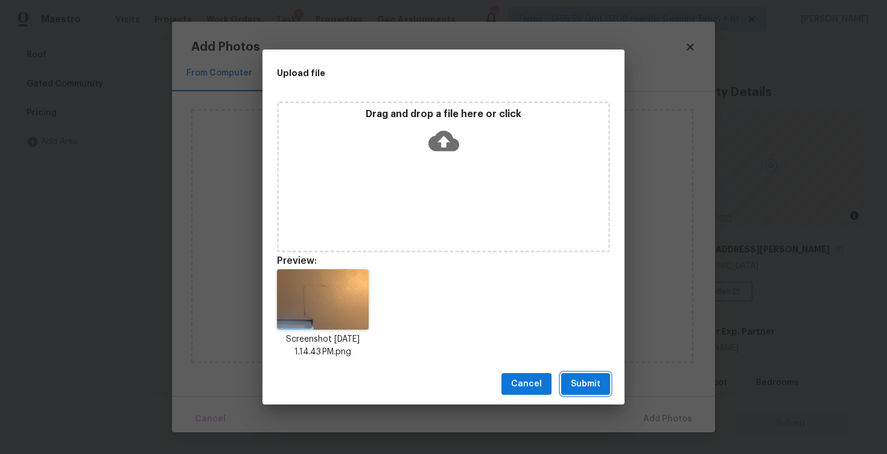
click at [587, 381] on span "Submit" at bounding box center [586, 384] width 30 height 15
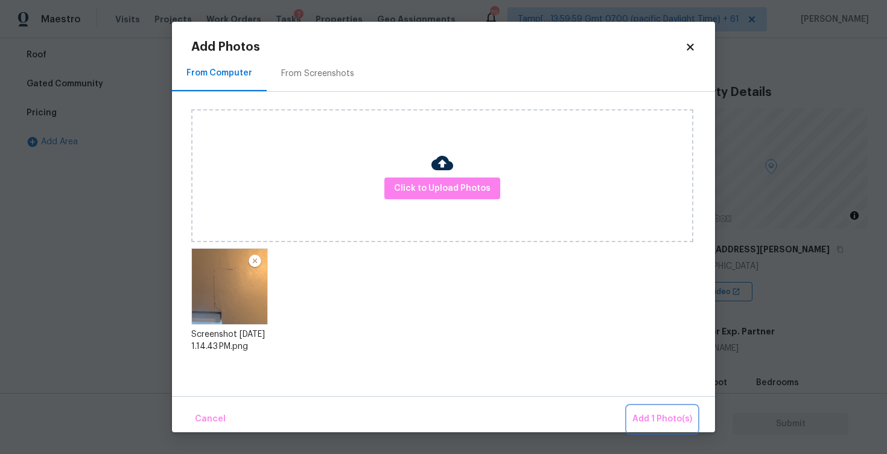
click at [646, 422] on span "Add 1 Photo(s)" at bounding box center [662, 419] width 60 height 15
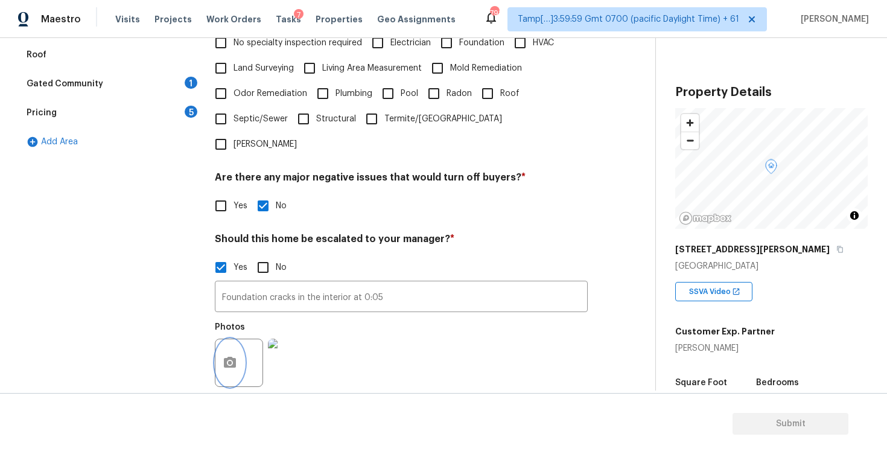
click at [229, 339] on button "button" at bounding box center [229, 362] width 29 height 47
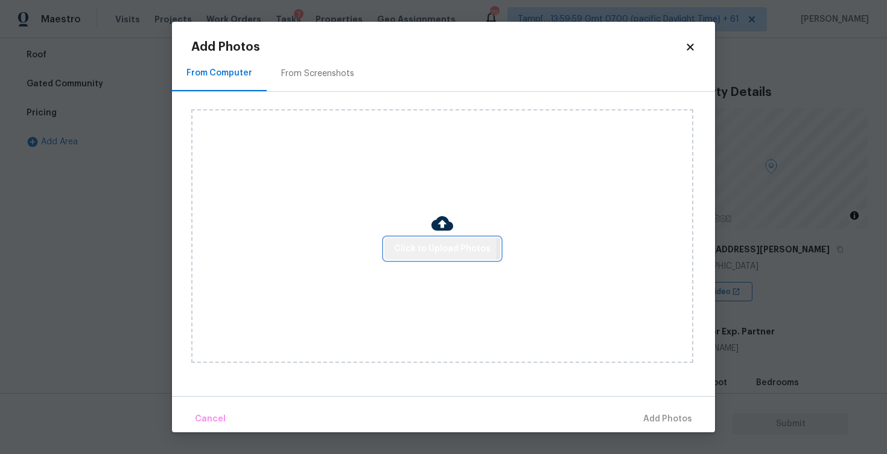
click at [422, 247] on span "Click to Upload Photos" at bounding box center [442, 248] width 97 height 15
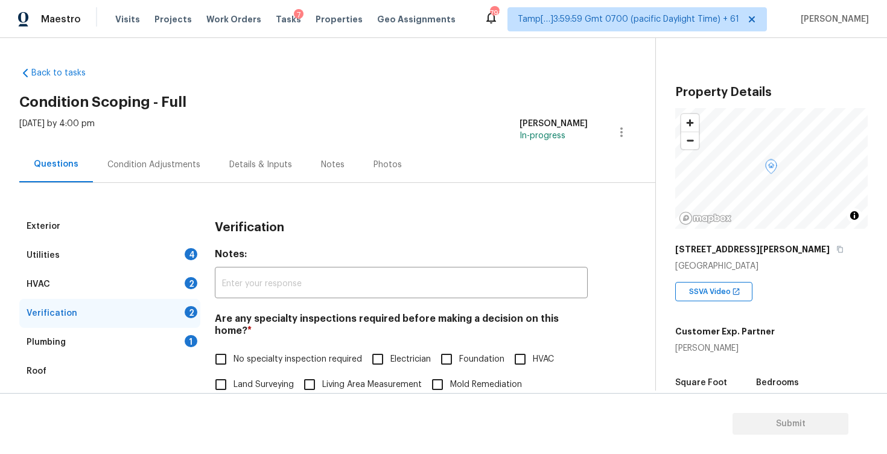
scroll to position [316, 0]
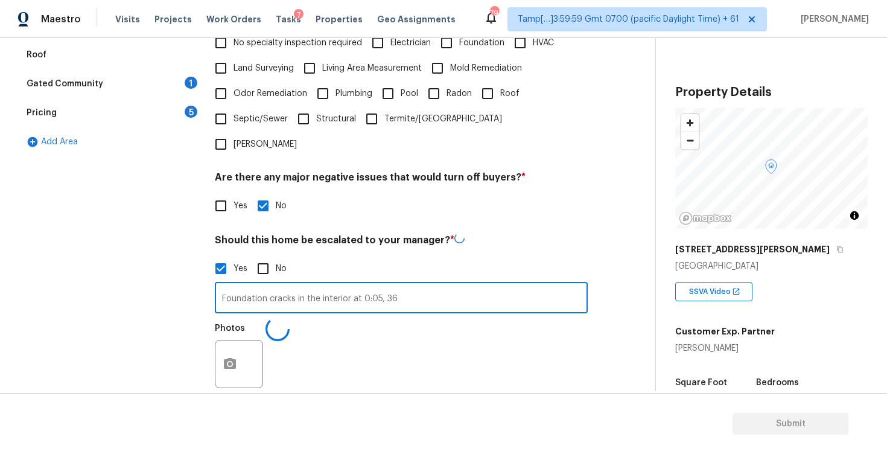
click at [385, 285] on input "Foundation cracks in the interior at 0:05, 36" at bounding box center [401, 299] width 373 height 28
type input "Foundation cracks in the interior at 0:05, 0:36"
click at [390, 316] on div "Photos" at bounding box center [401, 355] width 373 height 78
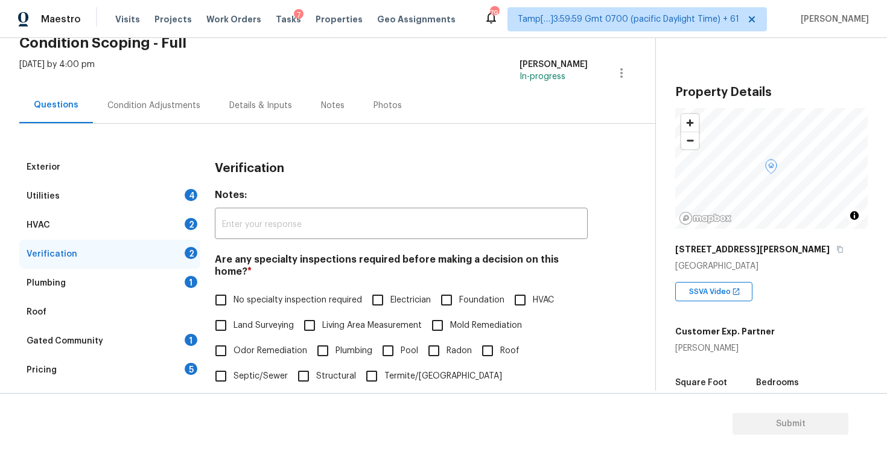
scroll to position [36, 0]
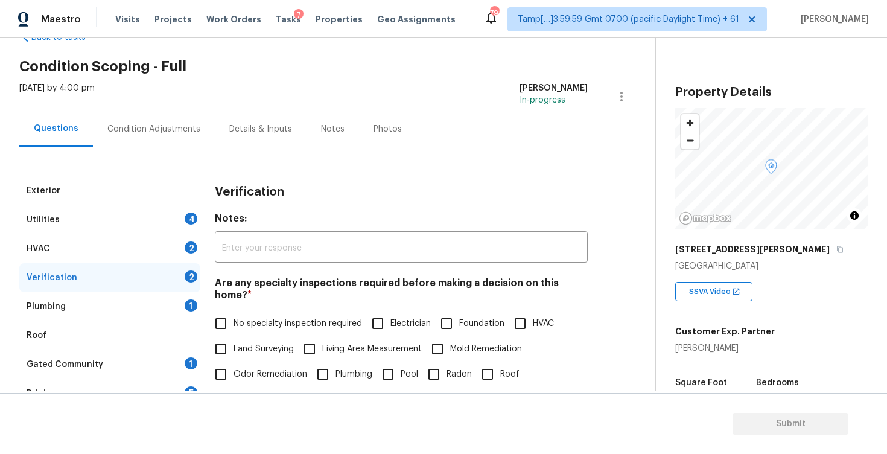
click at [180, 130] on div "Condition Adjustments" at bounding box center [153, 129] width 93 height 12
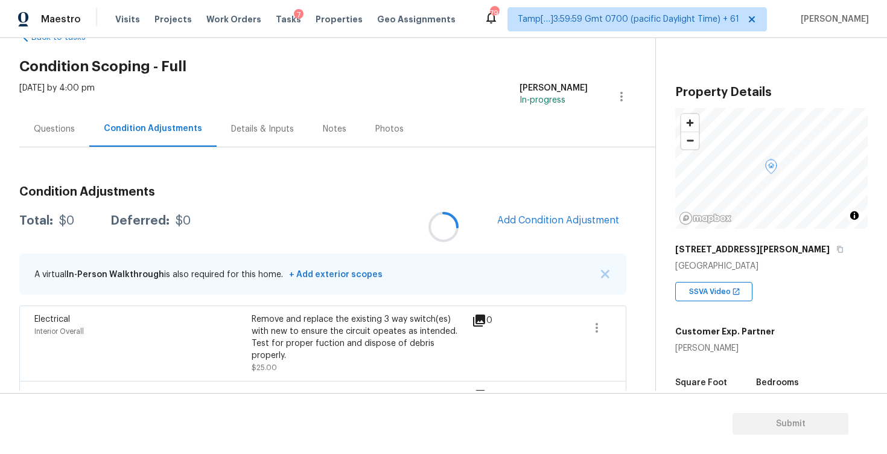
click at [533, 238] on div at bounding box center [443, 227] width 887 height 454
click at [536, 214] on button "Add Condition Adjustment" at bounding box center [558, 220] width 136 height 25
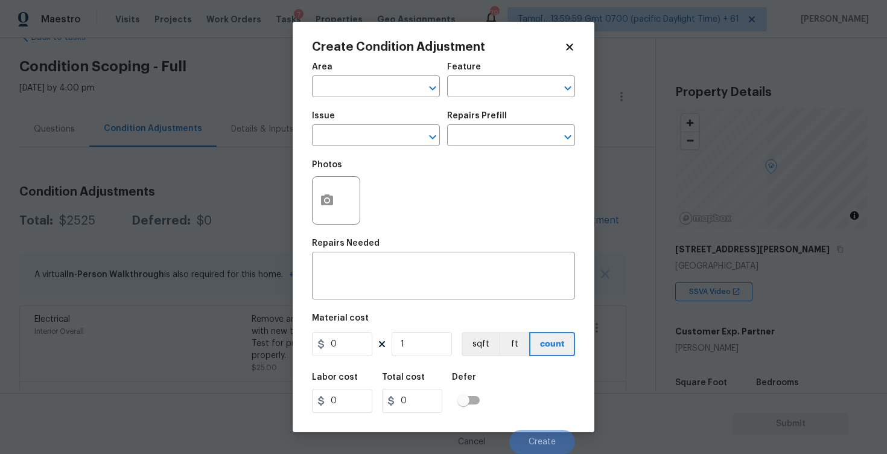
click at [346, 200] on div at bounding box center [336, 200] width 48 height 48
click at [331, 191] on button "button" at bounding box center [327, 200] width 29 height 47
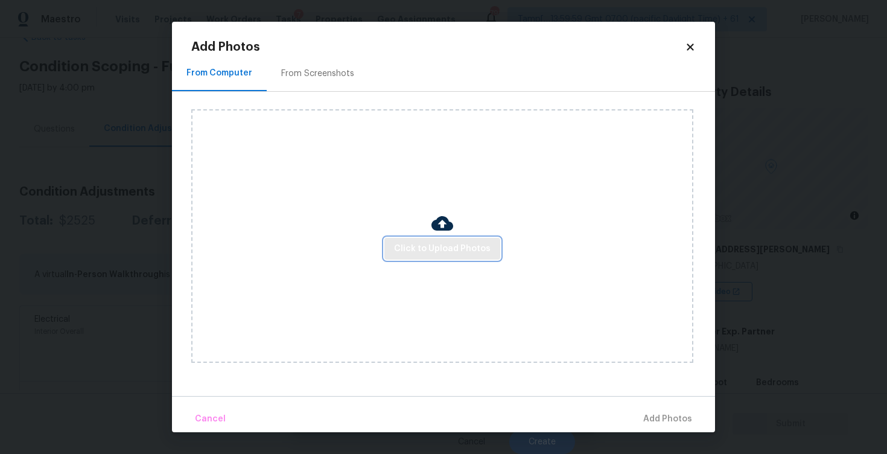
click at [466, 241] on span "Click to Upload Photos" at bounding box center [442, 248] width 97 height 15
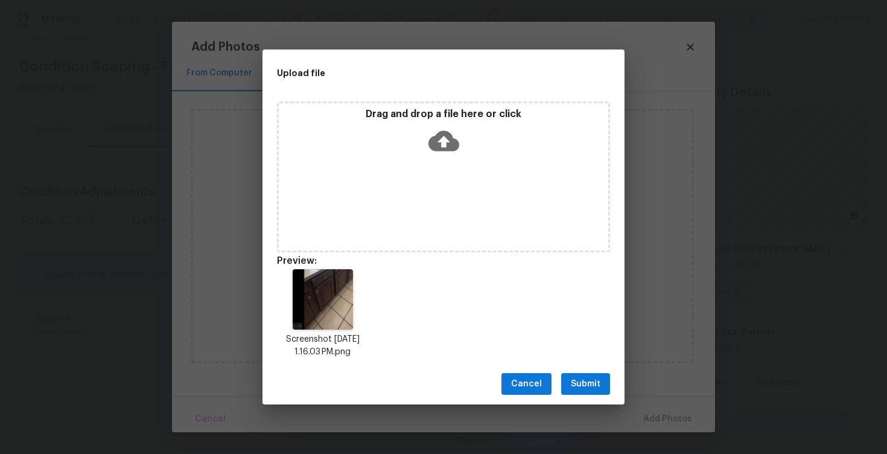
click at [462, 157] on div "Drag and drop a file here or click" at bounding box center [443, 134] width 329 height 52
click at [614, 380] on div "Cancel Submit" at bounding box center [443, 384] width 362 height 42
click at [585, 381] on span "Submit" at bounding box center [586, 384] width 30 height 15
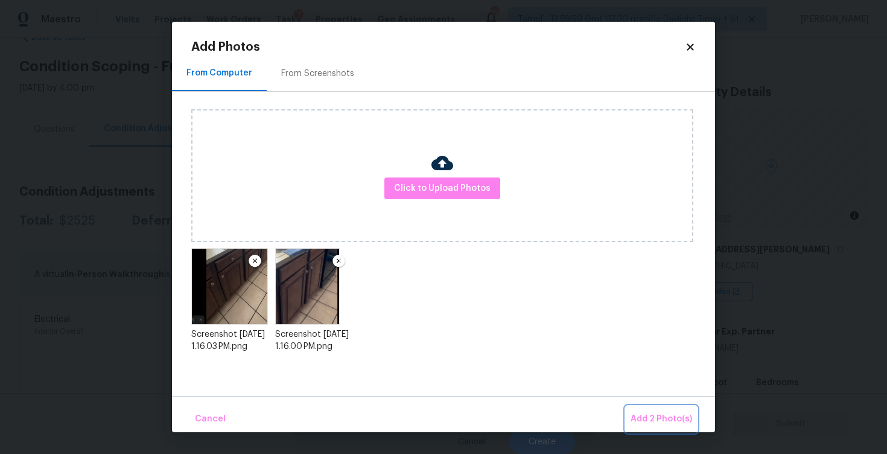
click at [663, 407] on button "Add 2 Photo(s)" at bounding box center [661, 419] width 71 height 26
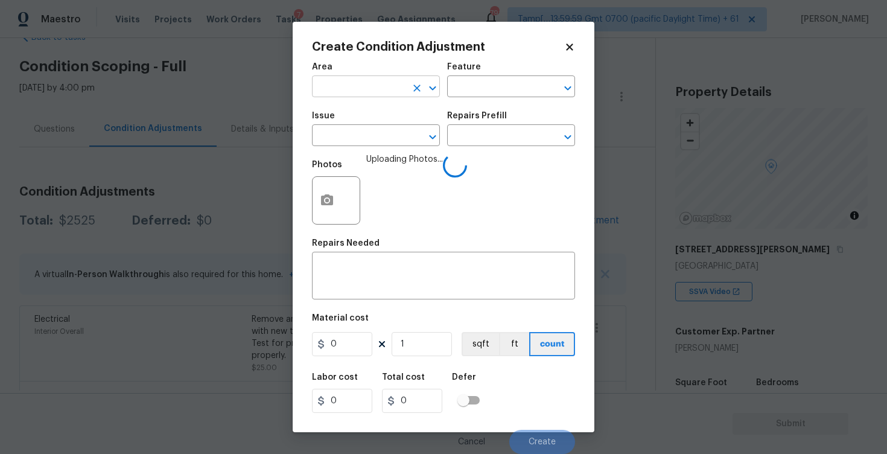
click at [360, 92] on input "text" at bounding box center [359, 87] width 94 height 19
type input "inter"
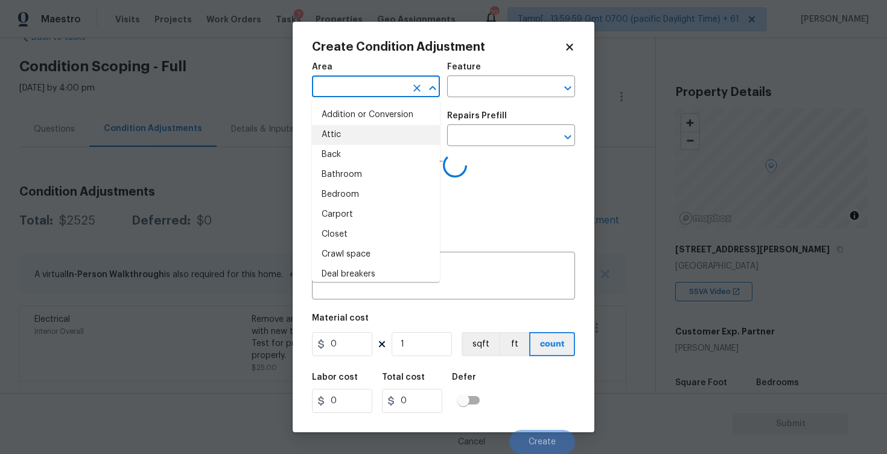
click at [361, 128] on li "Attic" at bounding box center [376, 135] width 128 height 20
type input "Attic"
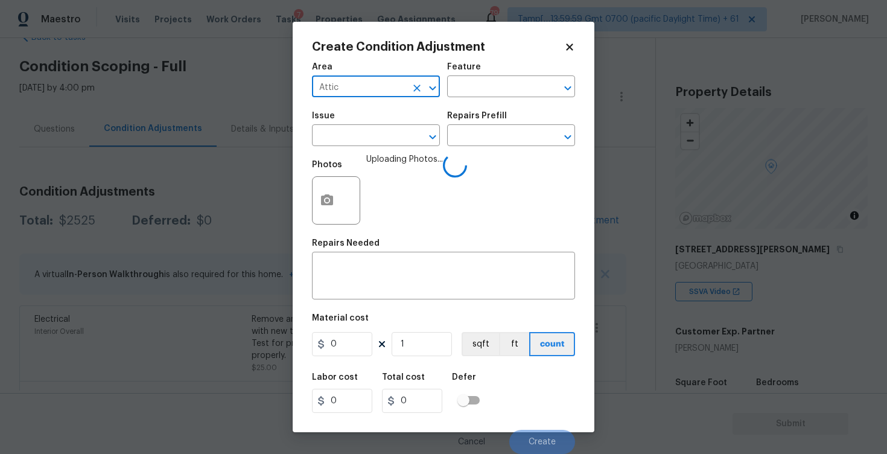
click at [406, 90] on div "Attic ​" at bounding box center [376, 87] width 128 height 19
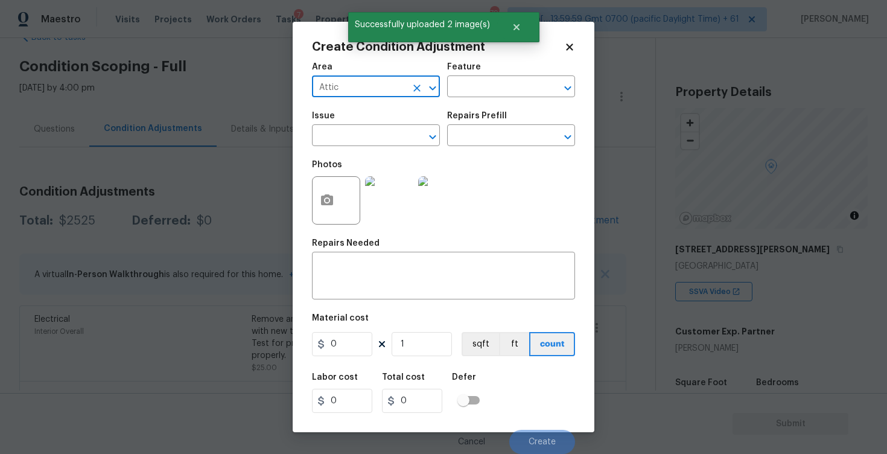
click at [379, 91] on input "Attic" at bounding box center [359, 87] width 94 height 19
click at [381, 132] on li "Interior Overall" at bounding box center [376, 135] width 128 height 20
type input "Interior Overall"
click at [381, 132] on input "text" at bounding box center [359, 136] width 94 height 19
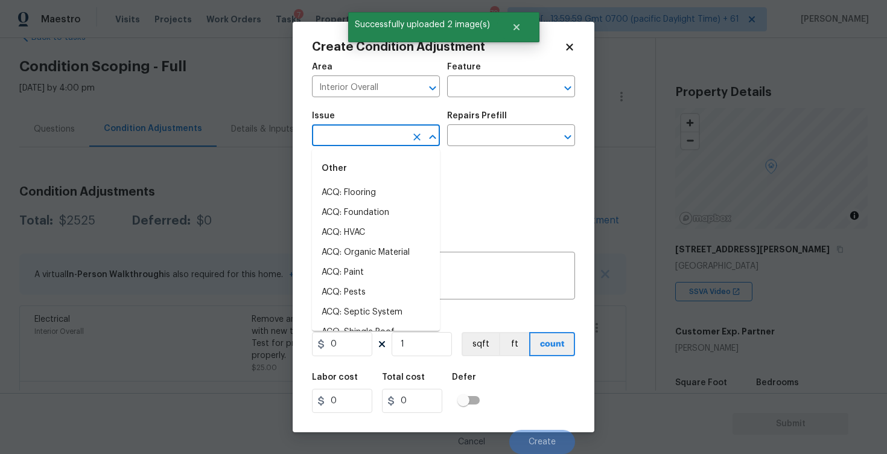
type input "p"
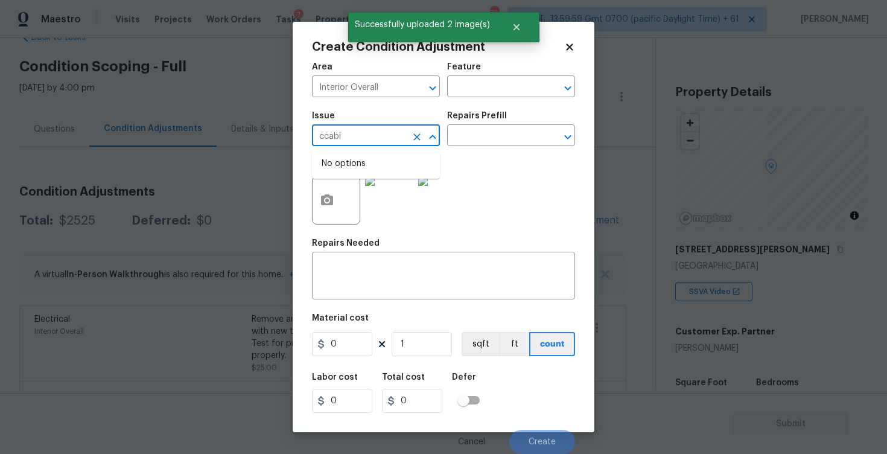
type input "ccabin"
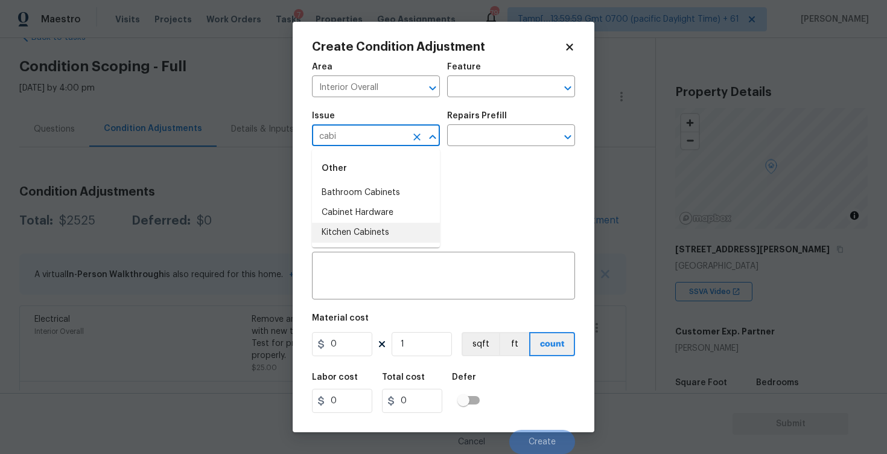
click at [377, 233] on li "Kitchen Cabinets" at bounding box center [376, 233] width 128 height 20
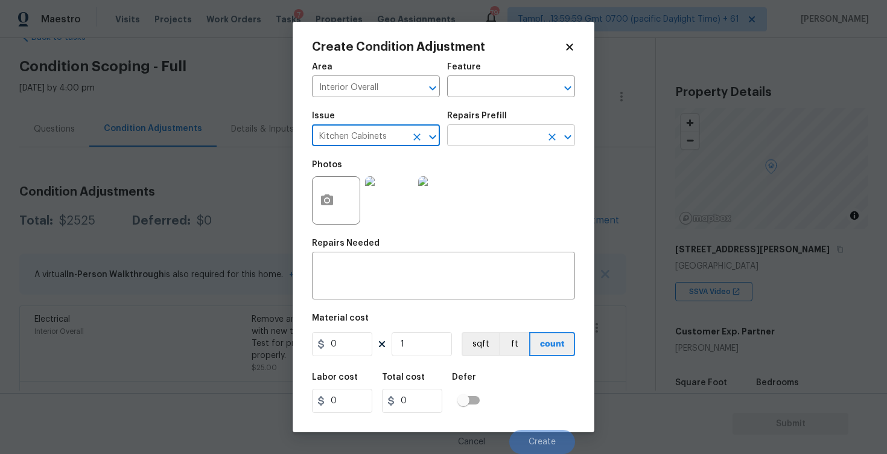
type input "Kitchen Cabinets"
click at [488, 138] on input "text" at bounding box center [494, 136] width 94 height 19
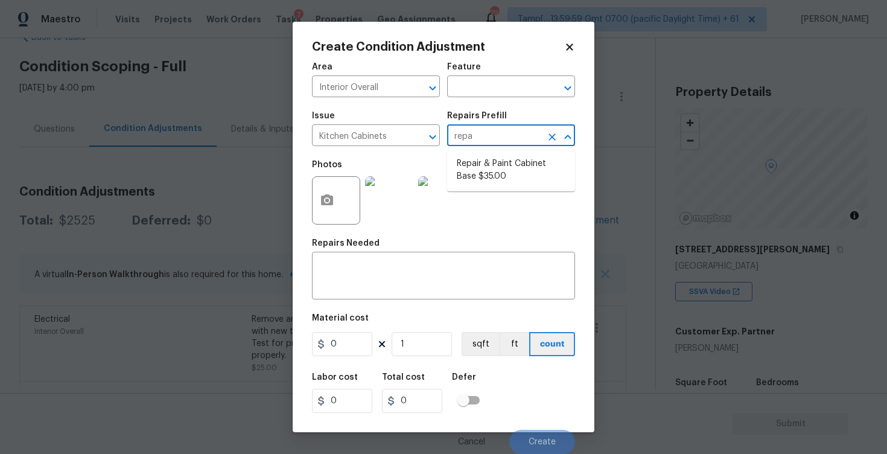
type input "repai"
click at [490, 154] on li "Repair & Paint Cabinet Base $35.00" at bounding box center [511, 170] width 128 height 33
type input "Cabinets"
type textarea "Prep/Paint the damaged cabinet base and repair to meet current standard. Remove…"
type input "35"
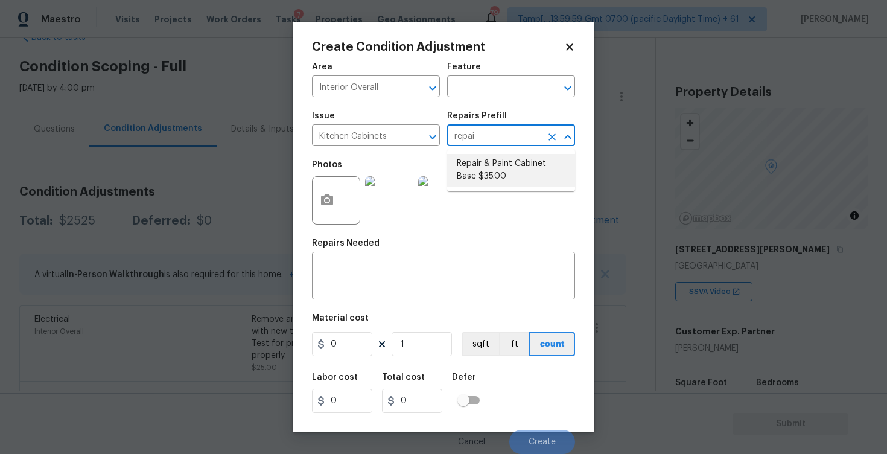
type input "35"
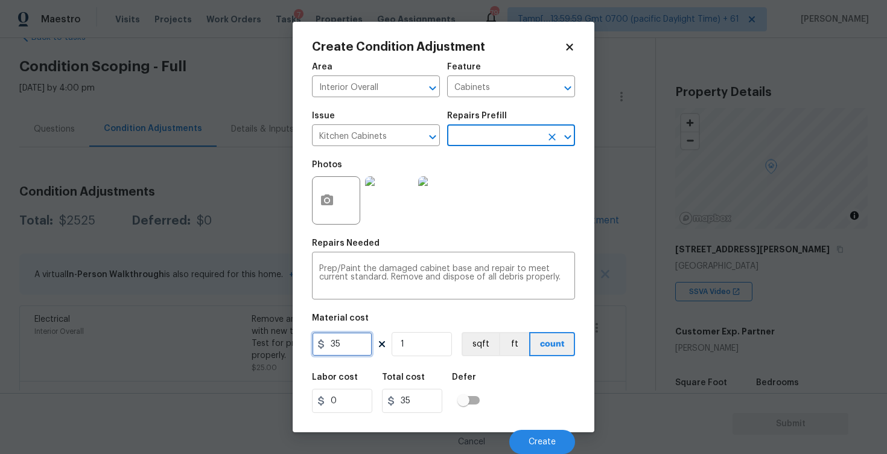
click at [357, 344] on input "35" at bounding box center [342, 344] width 60 height 24
type input "1200"
click at [479, 374] on div "Defer" at bounding box center [469, 381] width 35 height 16
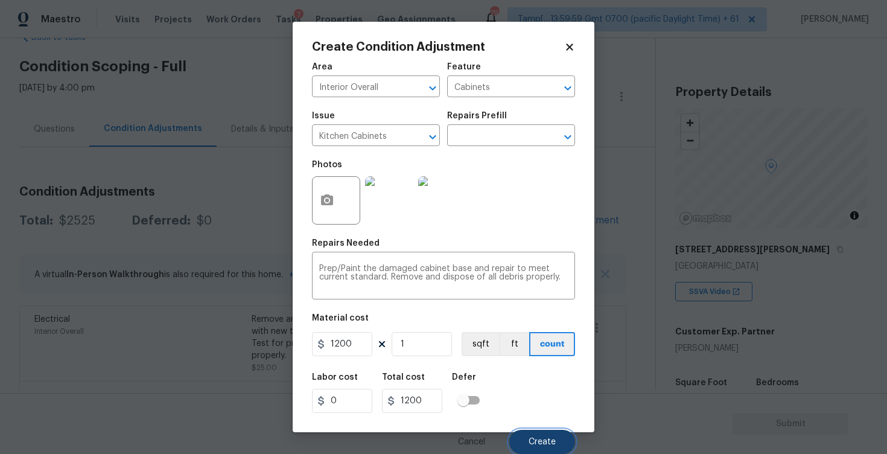
click at [541, 439] on span "Create" at bounding box center [542, 441] width 27 height 9
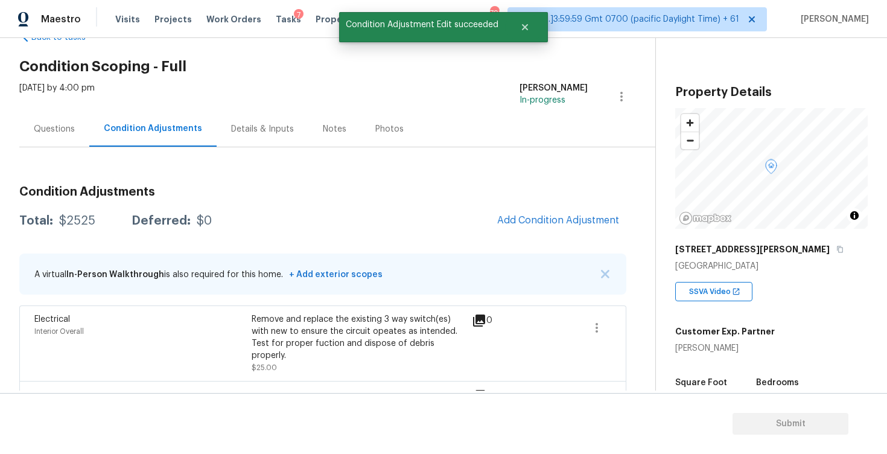
scroll to position [0, 0]
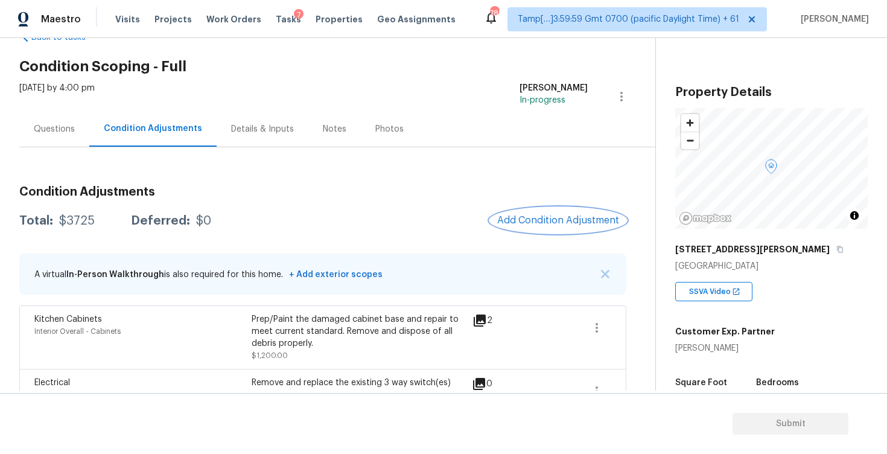
click at [568, 218] on span "Add Condition Adjustment" at bounding box center [558, 220] width 122 height 11
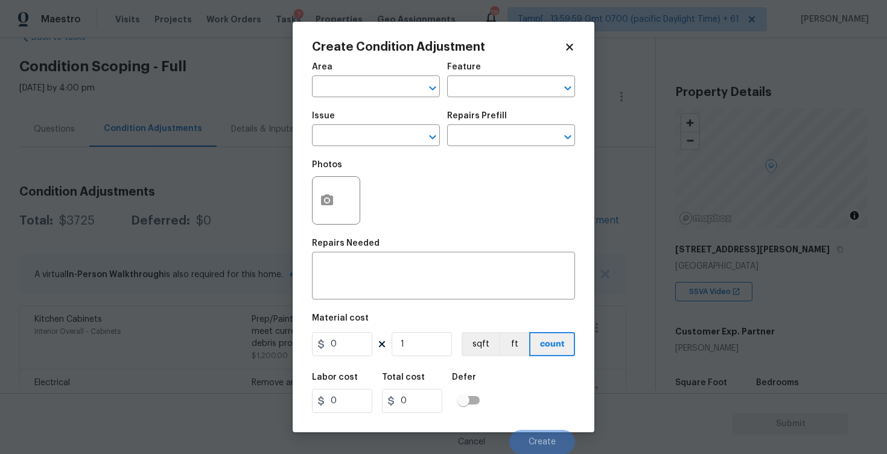
click at [307, 210] on div "Create Condition Adjustment Area ​ Feature ​ Issue ​ Repairs Prefill ​ Photos R…" at bounding box center [444, 227] width 302 height 410
click at [315, 208] on button "button" at bounding box center [327, 200] width 29 height 47
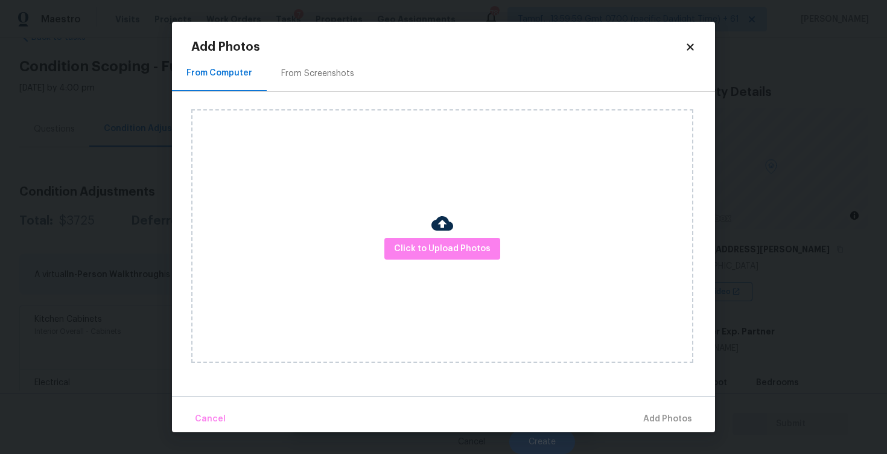
click at [430, 234] on div "Click to Upload Photos" at bounding box center [442, 235] width 502 height 253
click at [447, 242] on span "Click to Upload Photos" at bounding box center [442, 248] width 97 height 15
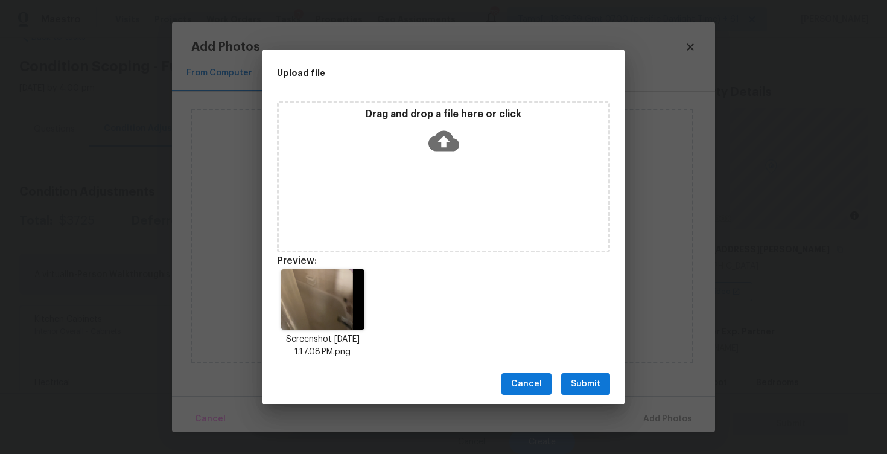
click at [588, 377] on span "Submit" at bounding box center [586, 384] width 30 height 15
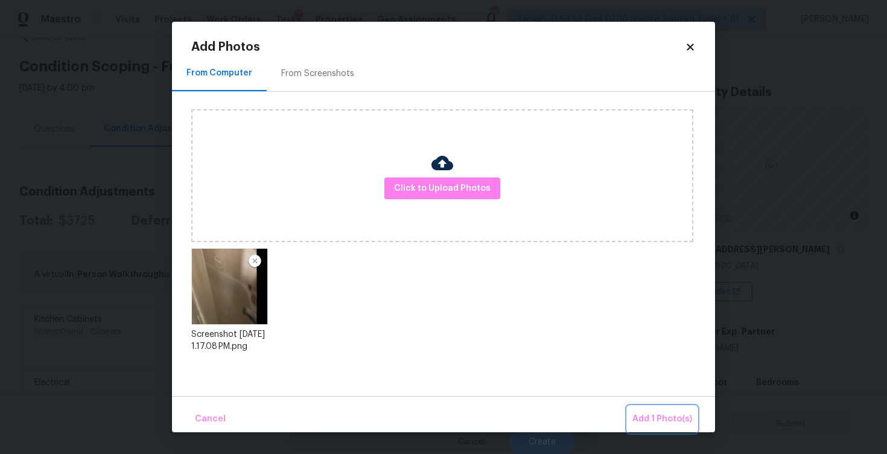
click at [647, 411] on button "Add 1 Photo(s)" at bounding box center [662, 419] width 69 height 26
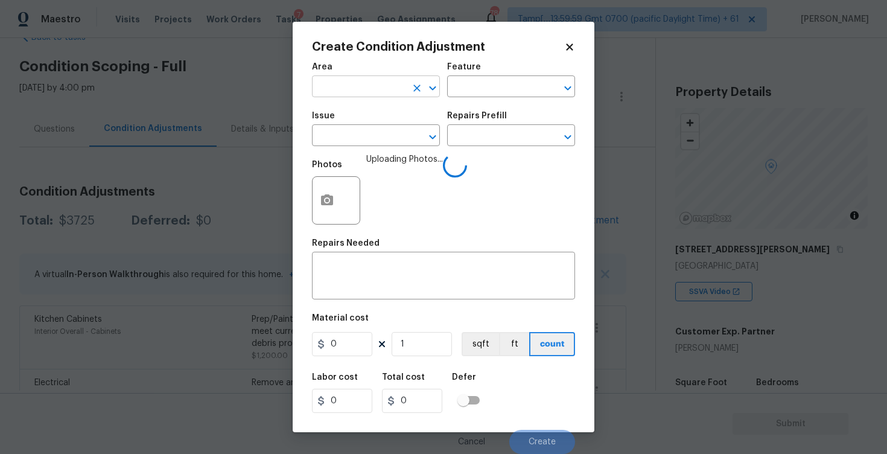
click at [384, 95] on input "text" at bounding box center [359, 87] width 94 height 19
type input "inter"
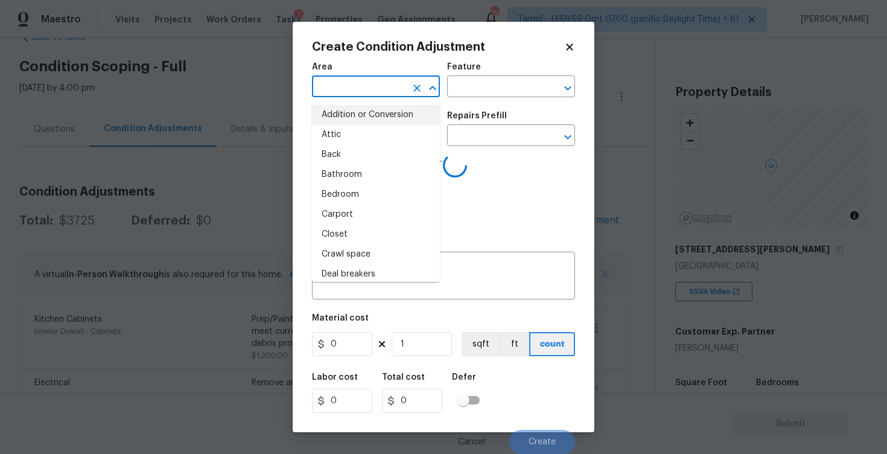
type input "i"
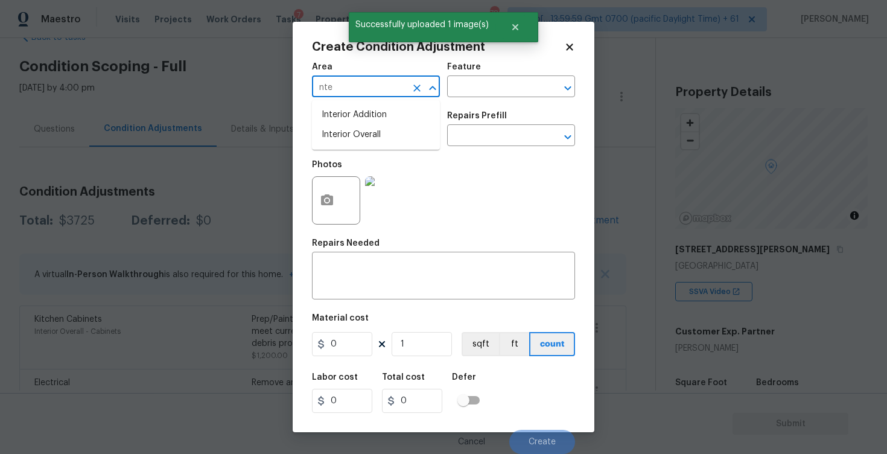
type input "nter"
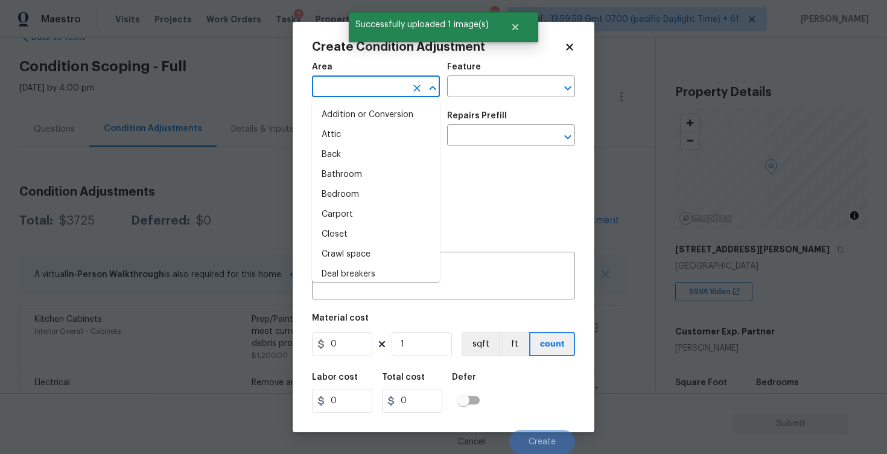
click at [376, 136] on li "Attic" at bounding box center [376, 135] width 128 height 20
type input "Attic"
click at [376, 136] on input "text" at bounding box center [359, 136] width 94 height 19
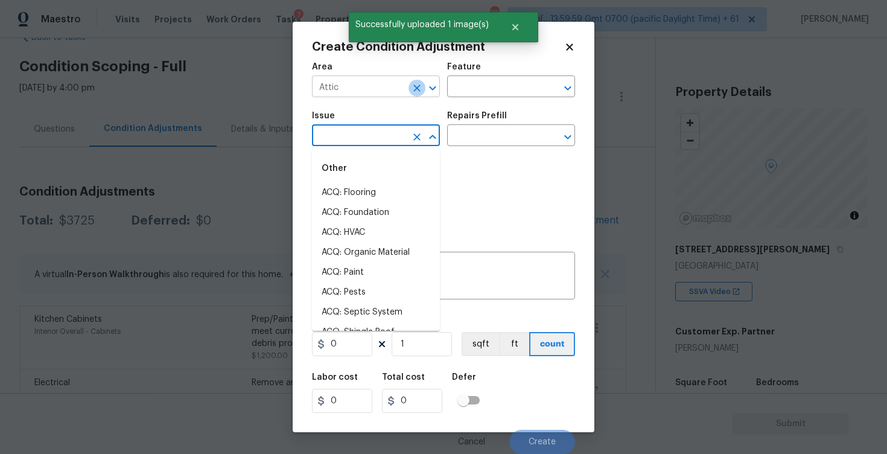
click at [419, 81] on button "Clear" at bounding box center [417, 88] width 17 height 17
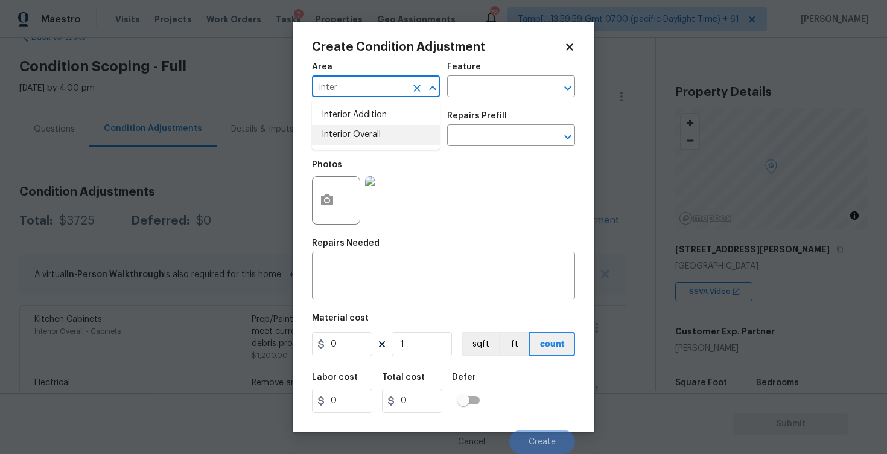
click at [392, 129] on li "Interior Overall" at bounding box center [376, 135] width 128 height 20
type input "Interior Overall"
click at [392, 129] on input "text" at bounding box center [359, 136] width 94 height 19
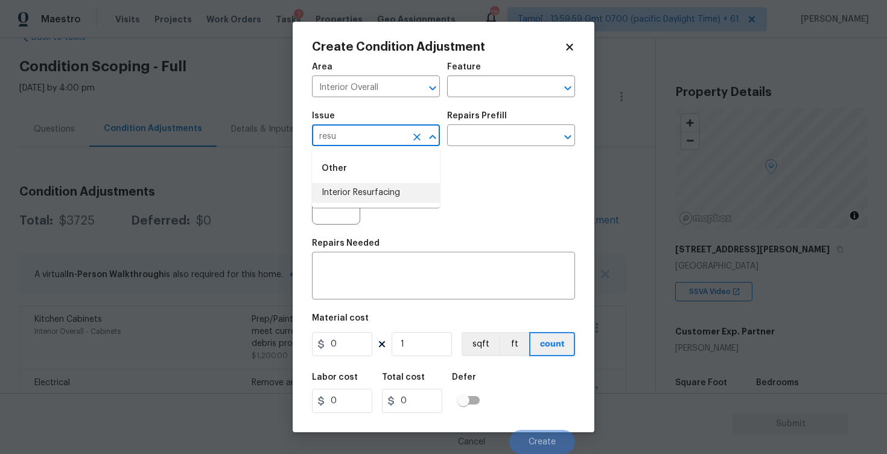
click at [386, 189] on li "Interior Resurfacing" at bounding box center [376, 193] width 128 height 20
type input "Interior Resurfacing"
click at [475, 138] on input "text" at bounding box center [494, 136] width 94 height 19
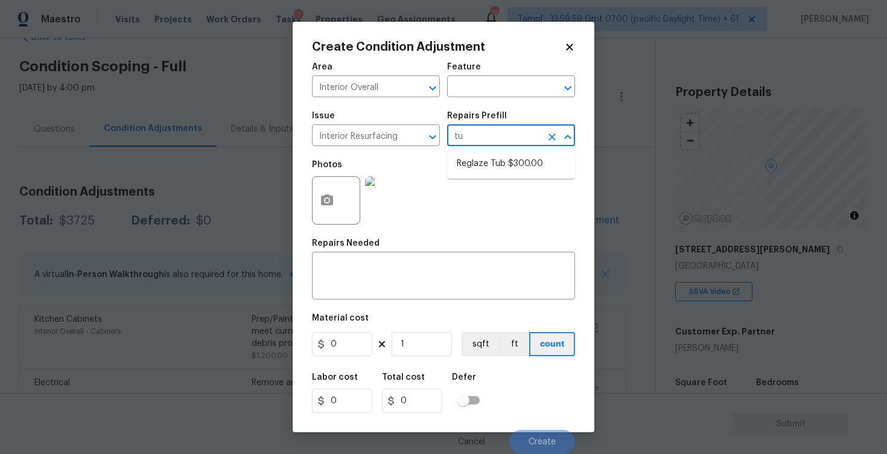
type input "tub"
click at [492, 168] on li "Reglaze Tub $300.00" at bounding box center [511, 164] width 128 height 20
type textarea "Prep, mask, clean and reglaze the tub (white) both on the in and outer sides. H…"
type input "300"
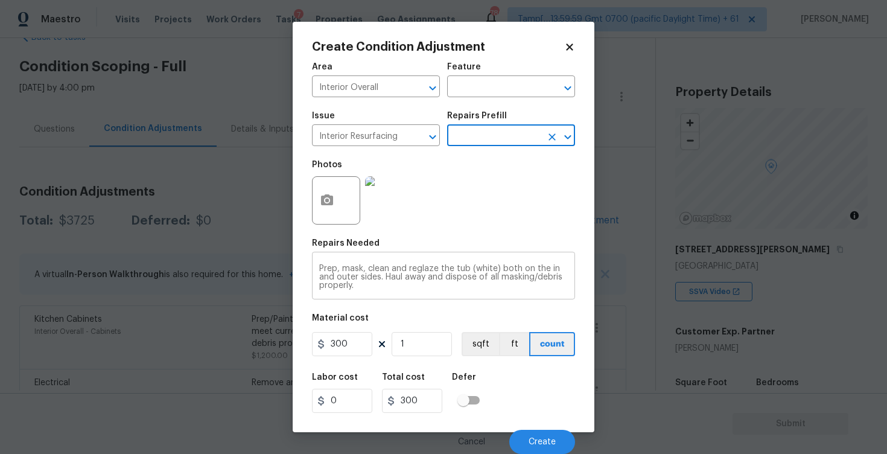
scroll to position [1, 0]
click at [537, 429] on div "Cancel Create" at bounding box center [443, 437] width 263 height 34
click at [542, 448] on button "Create" at bounding box center [542, 442] width 66 height 24
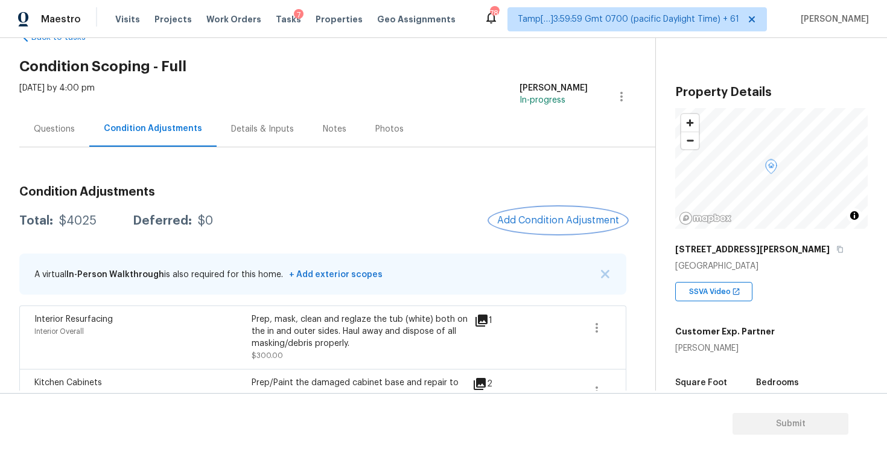
scroll to position [98, 0]
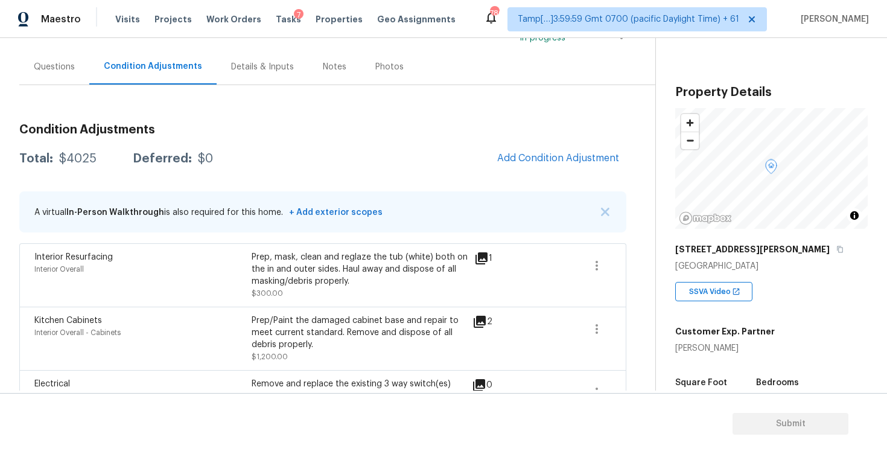
click at [575, 173] on div "Condition Adjustments Total: $4025 Deferred: $0 Add Condition Adjustment A virt…" at bounding box center [322, 411] width 607 height 595
click at [538, 141] on div "Condition Adjustments Total: $4025 Deferred: $0 Add Condition Adjustment A virt…" at bounding box center [322, 411] width 607 height 595
click at [535, 156] on span "Add Condition Adjustment" at bounding box center [558, 158] width 122 height 11
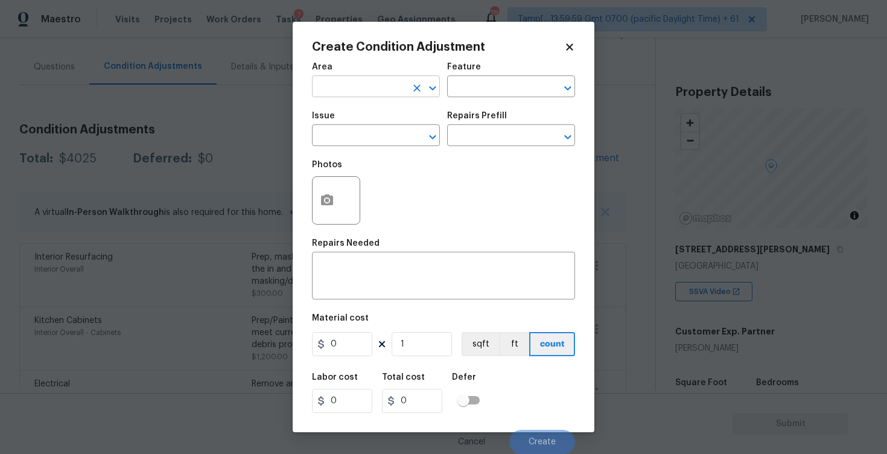
click at [381, 95] on input "text" at bounding box center [359, 87] width 94 height 19
click at [374, 132] on li "Interior Overall" at bounding box center [376, 135] width 128 height 20
type input "Interior Overall"
click at [374, 132] on input "text" at bounding box center [359, 136] width 94 height 19
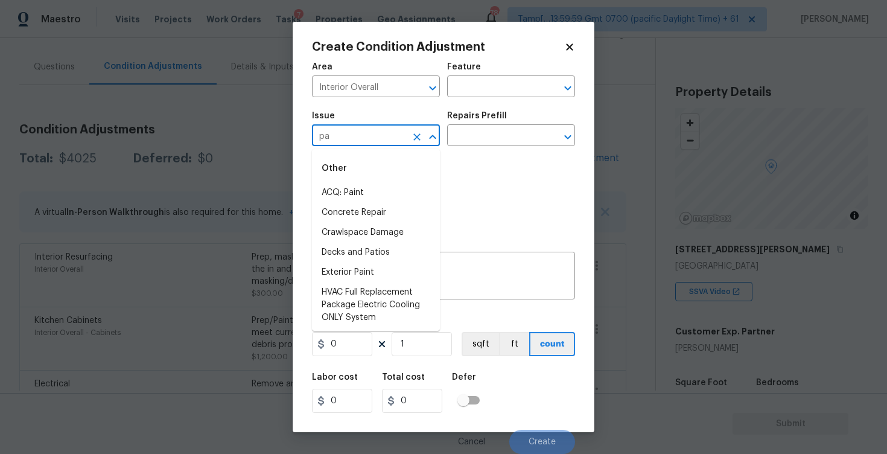
type input "p"
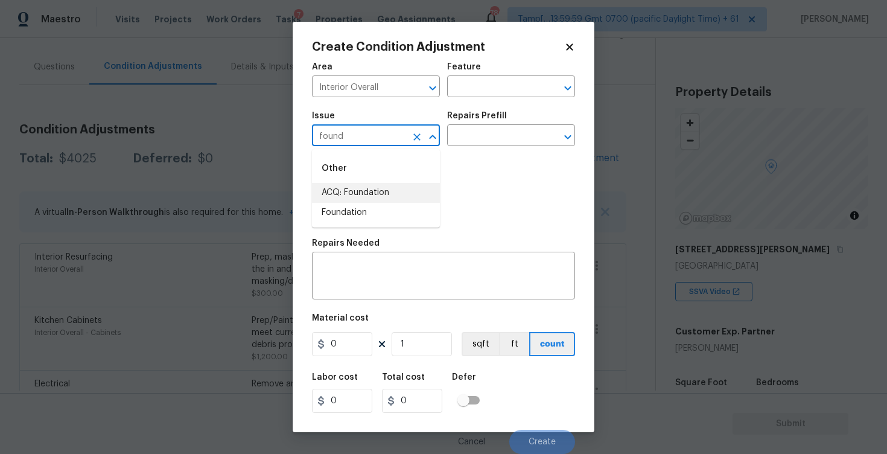
click at [376, 194] on li "ACQ: Foundation" at bounding box center [376, 193] width 128 height 20
type input "ACQ: Foundation"
click at [454, 148] on div "Issue ACQ: Foundation ​ Repairs Prefill ​" at bounding box center [443, 128] width 263 height 49
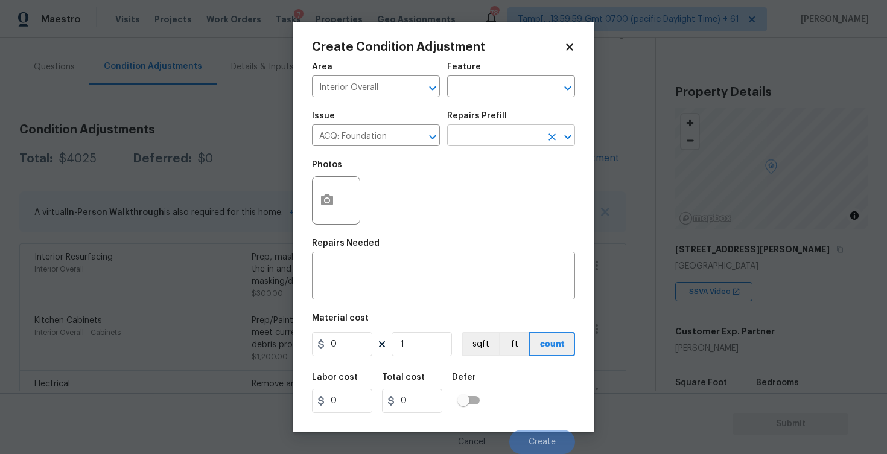
click at [471, 135] on input "text" at bounding box center [494, 136] width 94 height 19
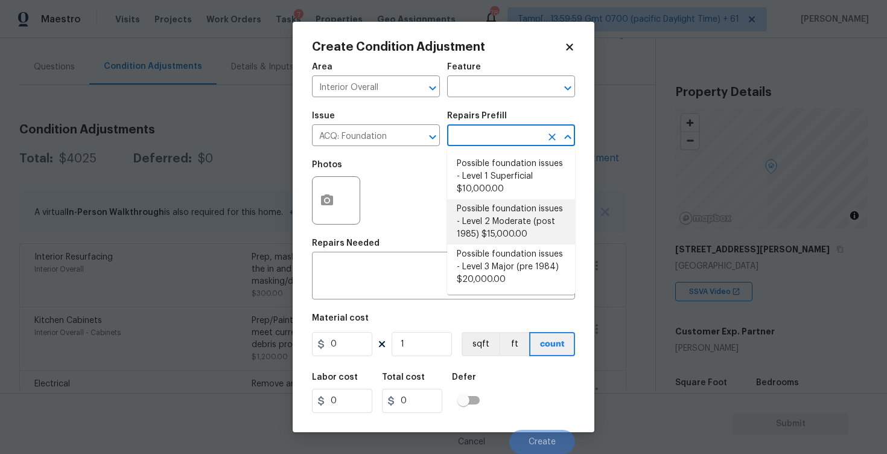
click at [473, 232] on li "Possible foundation issues - Level 2 Moderate (post 1985) $15,000.00" at bounding box center [511, 221] width 128 height 45
type input "Acquisition"
type textarea "Possible foundation issues - Level 2 Moderate: Disclaimer: This is NOT a techni…"
type input "15000"
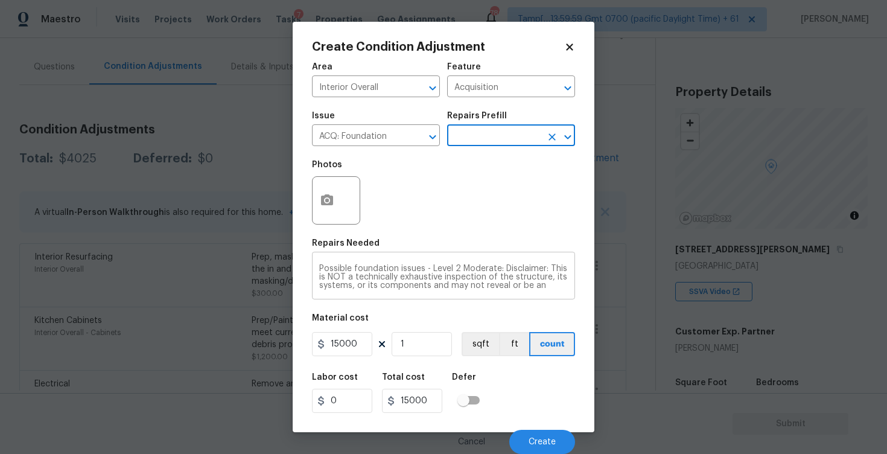
scroll to position [42, 0]
click at [547, 438] on span "Create" at bounding box center [542, 441] width 27 height 9
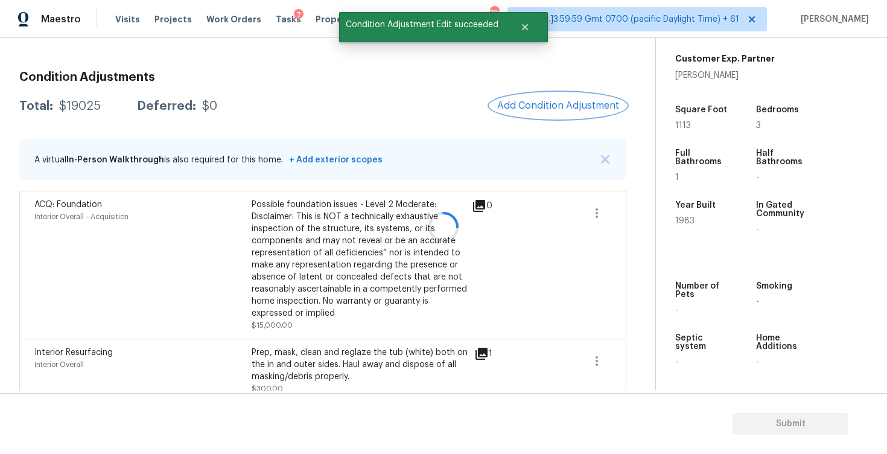
scroll to position [156, 0]
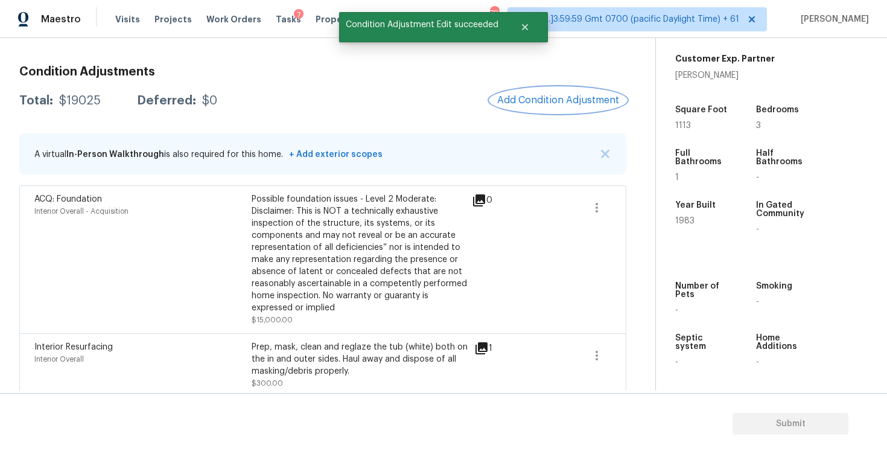
click at [550, 103] on span "Add Condition Adjustment" at bounding box center [558, 100] width 122 height 11
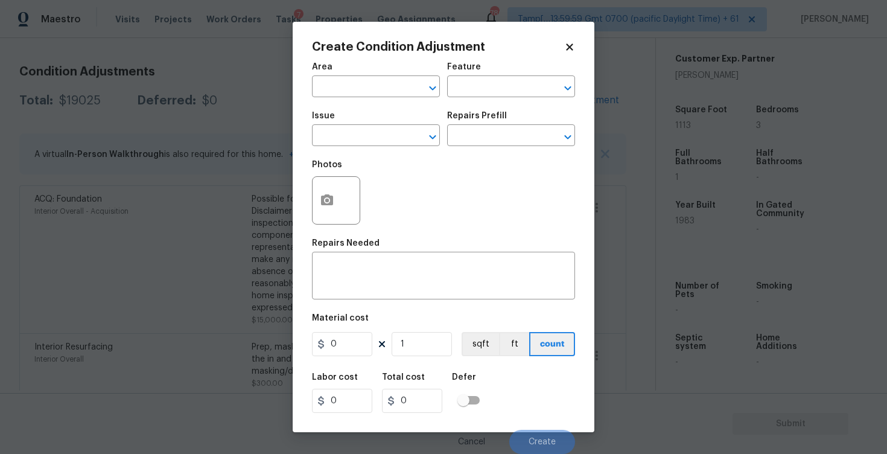
click at [331, 109] on span "Issue ​" at bounding box center [376, 128] width 128 height 49
click at [339, 103] on span "Area ​" at bounding box center [376, 80] width 128 height 49
click at [355, 91] on input "text" at bounding box center [359, 87] width 94 height 19
click at [344, 132] on li "Interior Overall" at bounding box center [376, 135] width 128 height 20
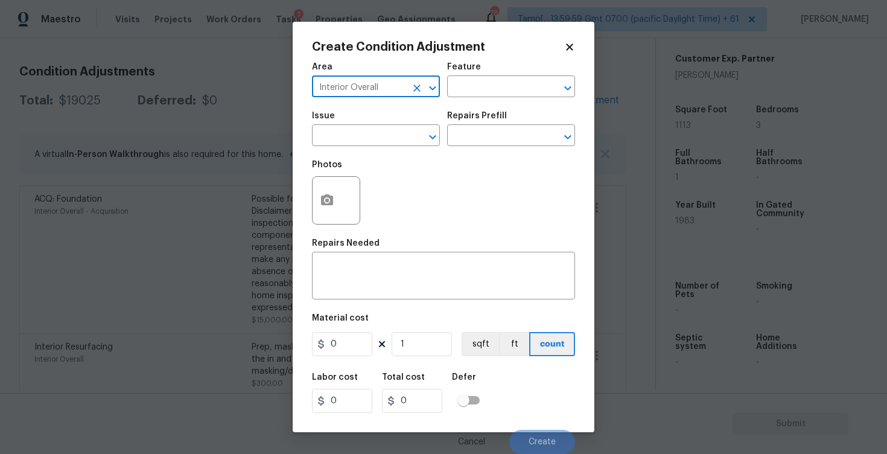
type input "Interior Overall"
click at [344, 132] on input "text" at bounding box center [359, 136] width 94 height 19
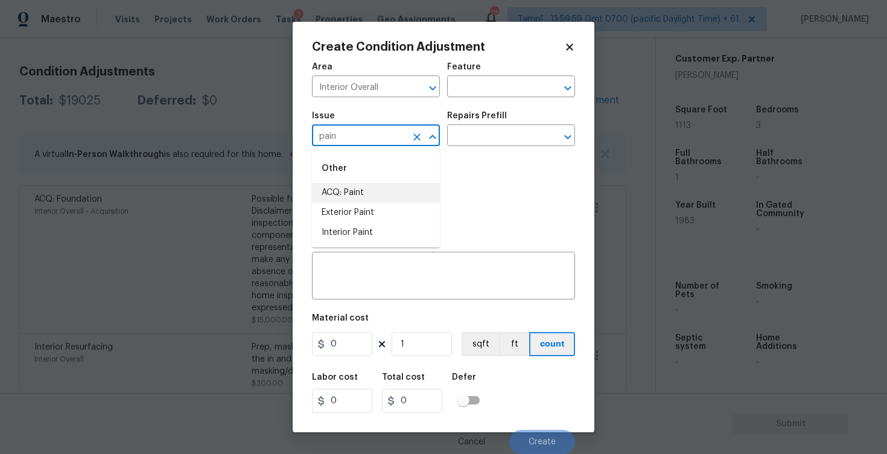
click at [348, 185] on li "ACQ: Paint" at bounding box center [376, 193] width 128 height 20
type input "ACQ: Paint"
click at [465, 143] on input "text" at bounding box center [494, 136] width 94 height 19
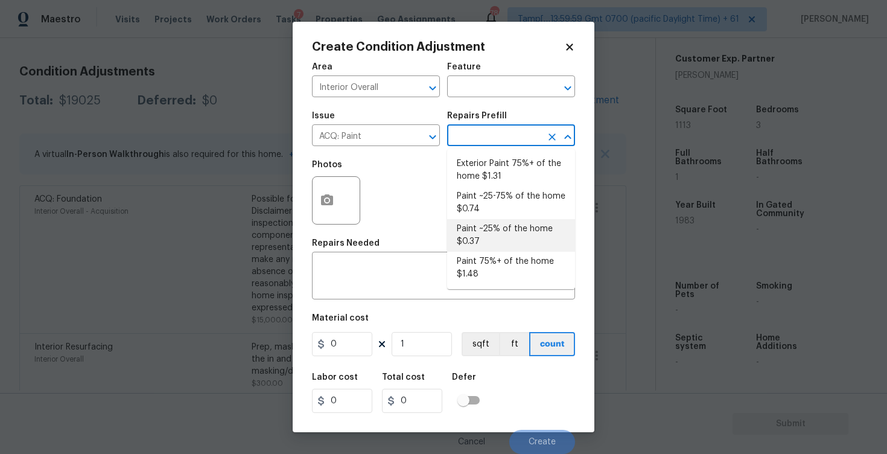
click at [478, 250] on li "Paint ~25% of the home $0.37" at bounding box center [511, 235] width 128 height 33
type input "Acquisition"
type textarea "Acquisition Scope: ~25% of the home needs interior paint"
type input "0.37"
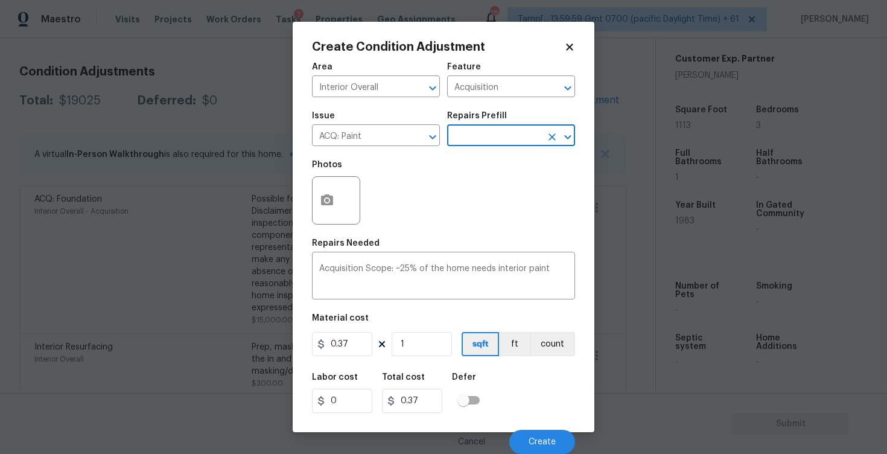
click at [484, 145] on input "text" at bounding box center [494, 136] width 94 height 19
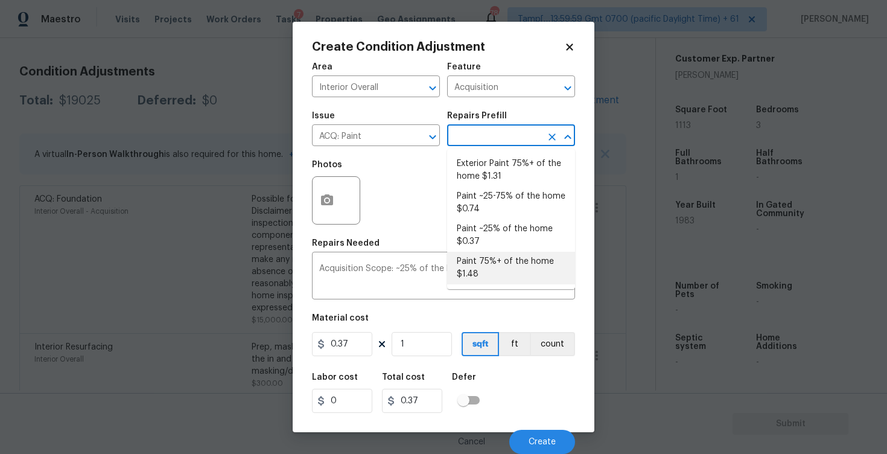
click at [488, 261] on li "Paint 75%+ of the home $1.48" at bounding box center [511, 268] width 128 height 33
type textarea "Acquisition Scope: 75%+ of the home will likely require interior paint"
type input "1.48"
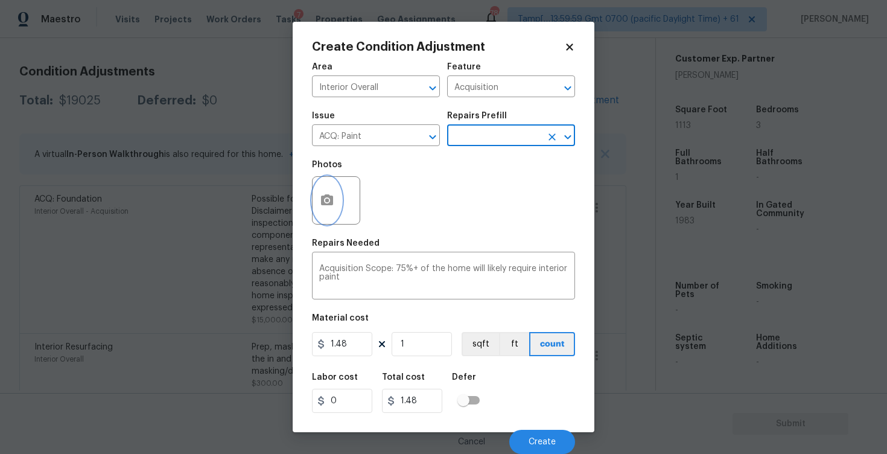
click at [328, 205] on icon "button" at bounding box center [327, 199] width 12 height 11
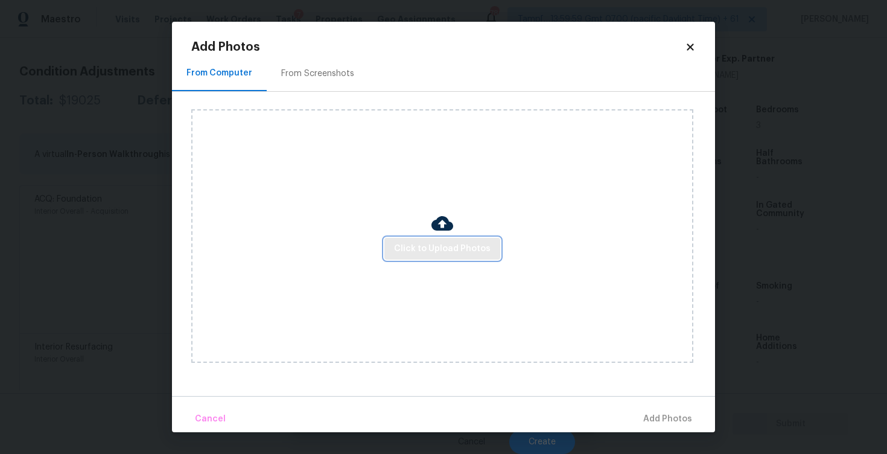
click at [430, 240] on button "Click to Upload Photos" at bounding box center [442, 249] width 116 height 22
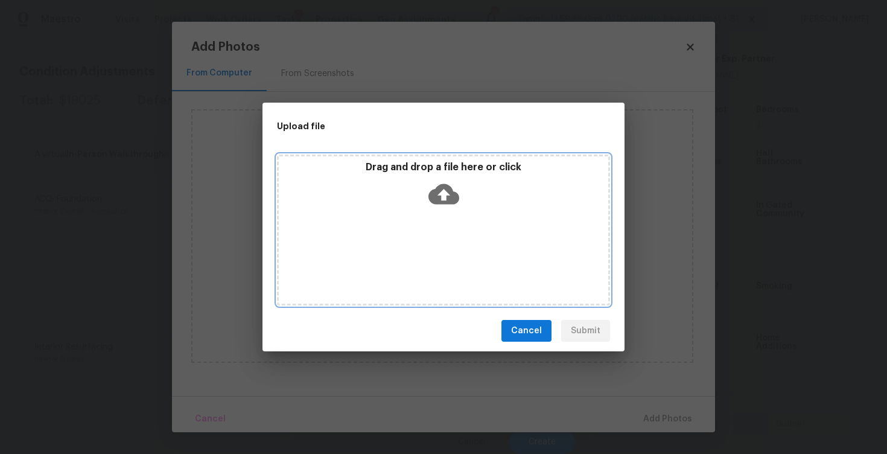
click at [443, 185] on icon at bounding box center [443, 194] width 31 height 21
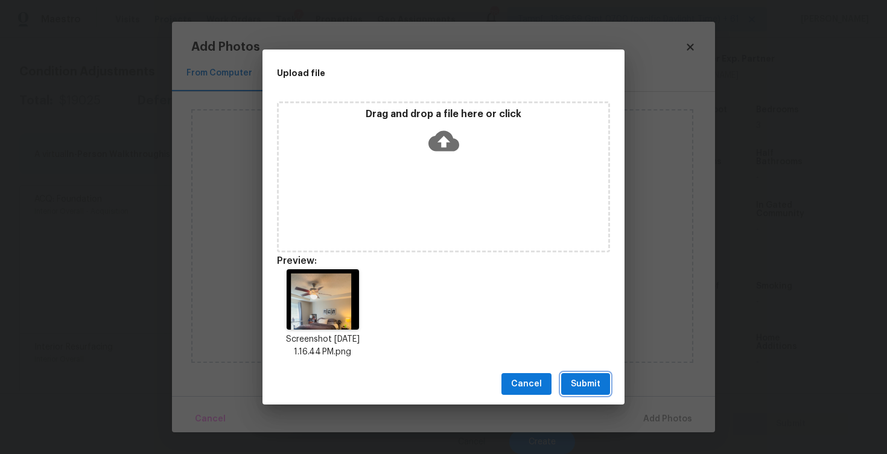
click at [579, 391] on button "Submit" at bounding box center [585, 384] width 49 height 22
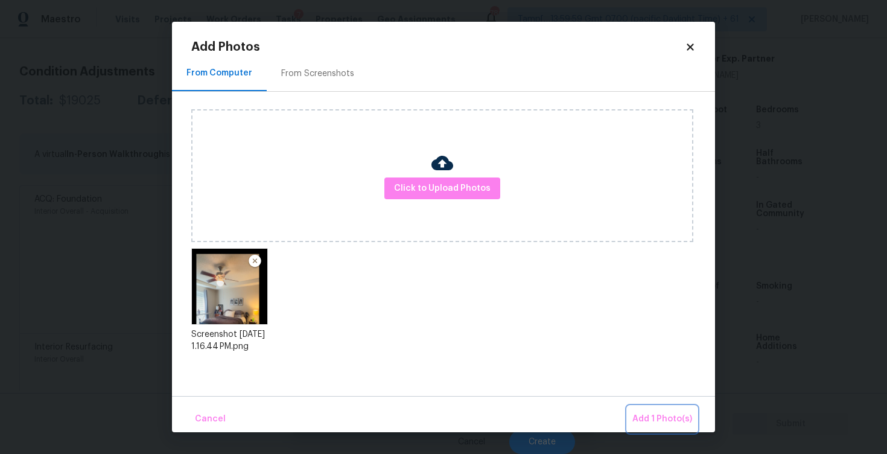
click at [664, 421] on span "Add 1 Photo(s)" at bounding box center [662, 419] width 60 height 15
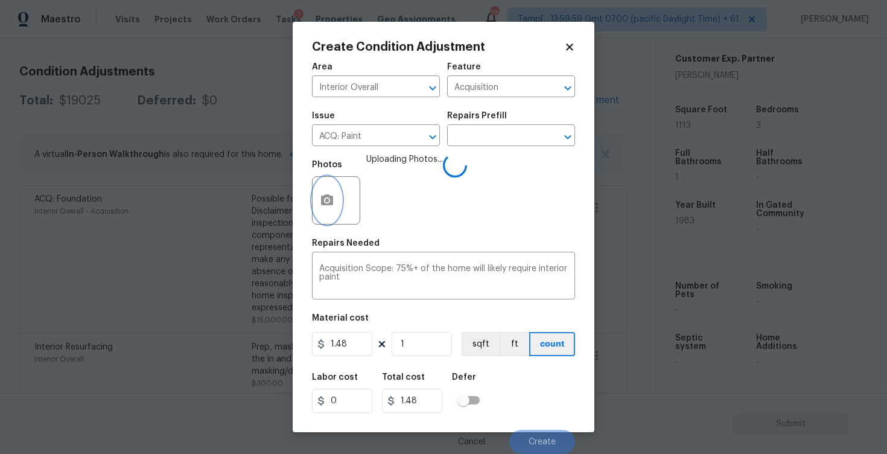
click at [335, 203] on button "button" at bounding box center [327, 200] width 29 height 47
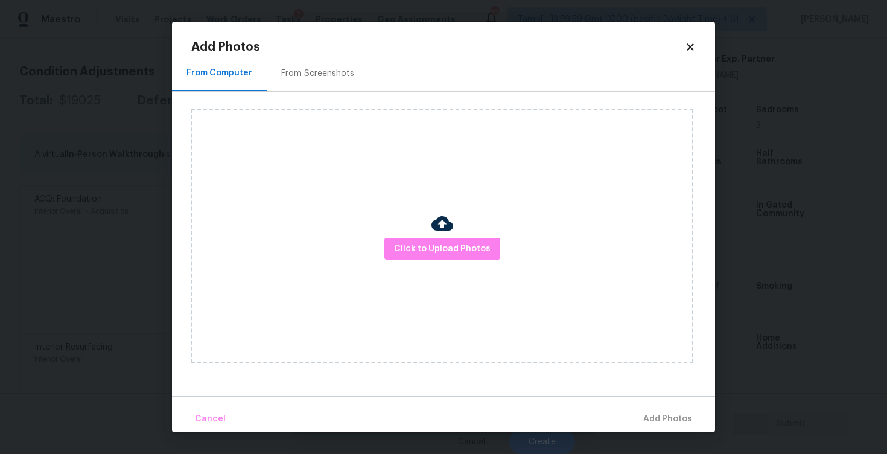
click at [325, 81] on div "From Screenshots" at bounding box center [318, 74] width 102 height 36
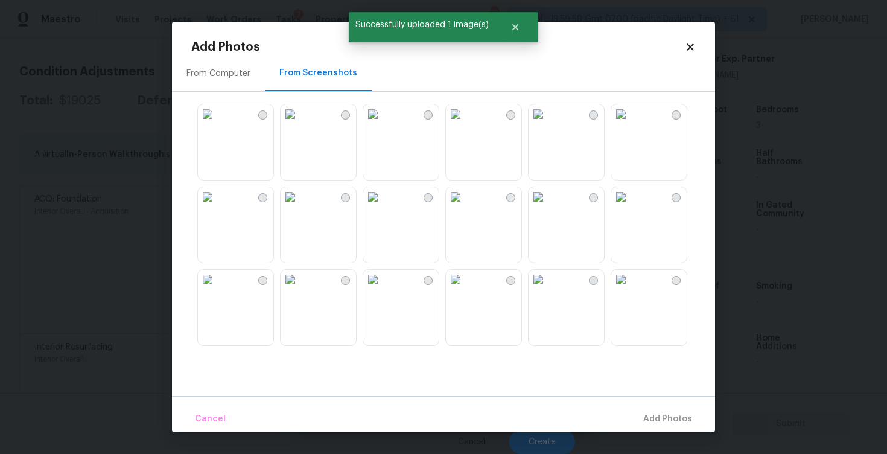
click at [465, 197] on img at bounding box center [455, 196] width 19 height 19
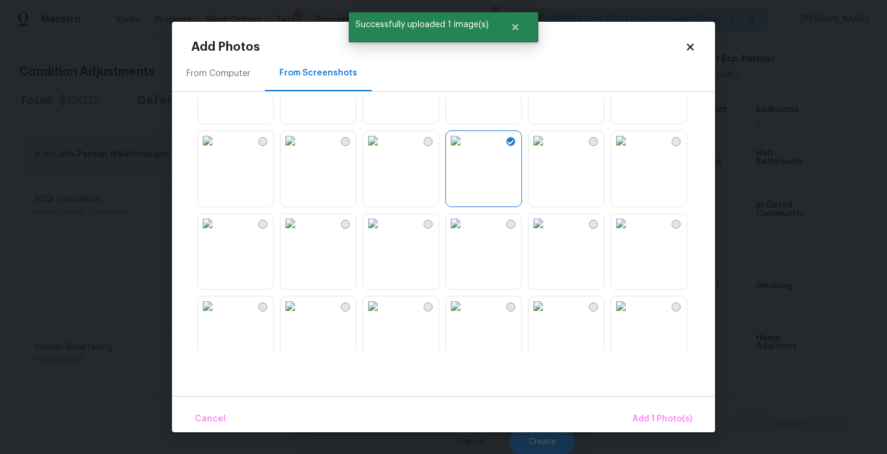
scroll to position [64, 0]
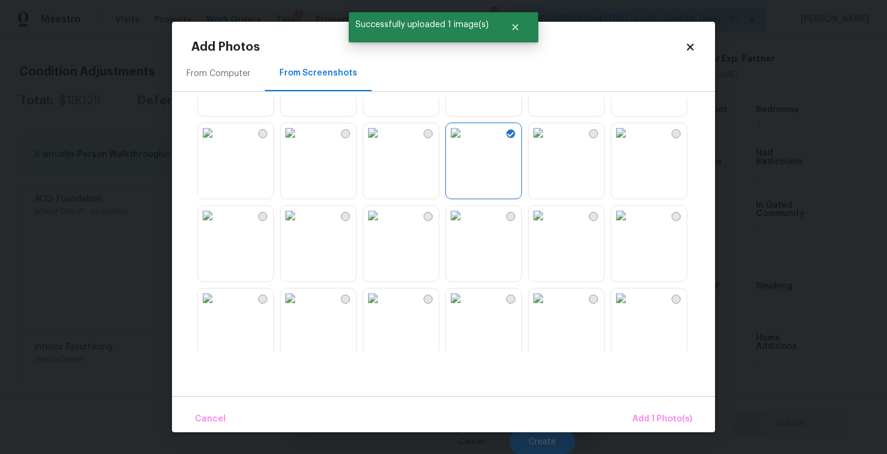
click at [383, 225] on img at bounding box center [372, 215] width 19 height 19
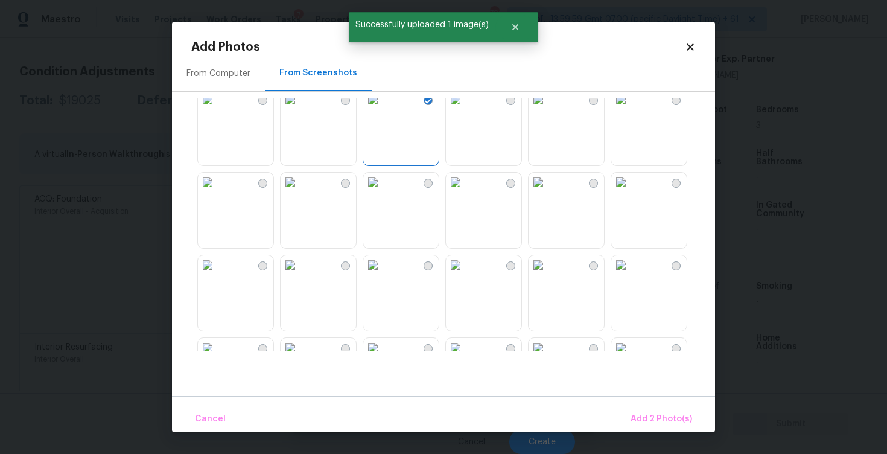
scroll to position [191, 0]
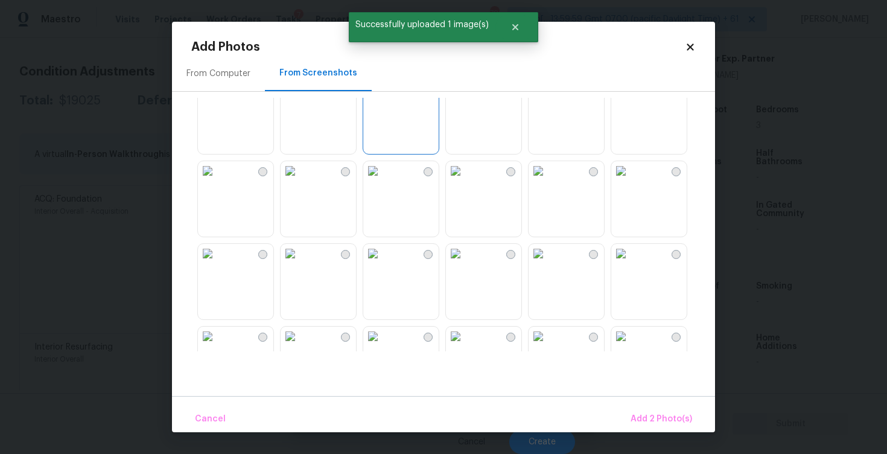
click at [217, 263] on img at bounding box center [207, 253] width 19 height 19
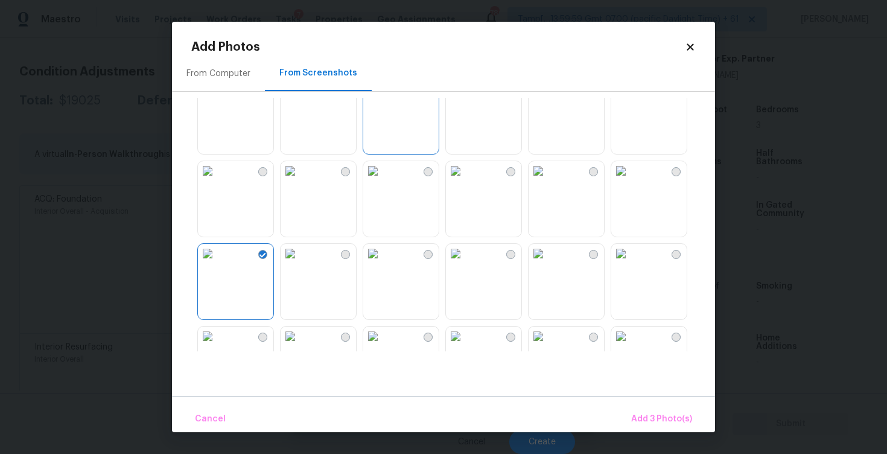
scroll to position [262, 0]
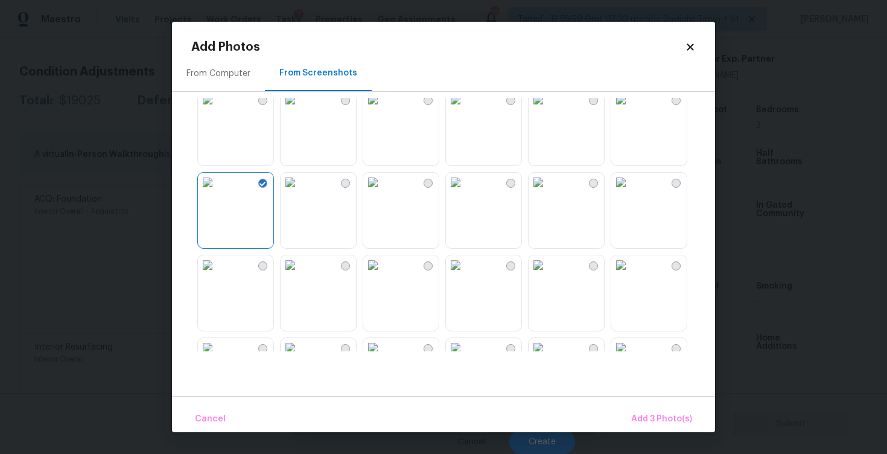
click at [548, 192] on img at bounding box center [538, 182] width 19 height 19
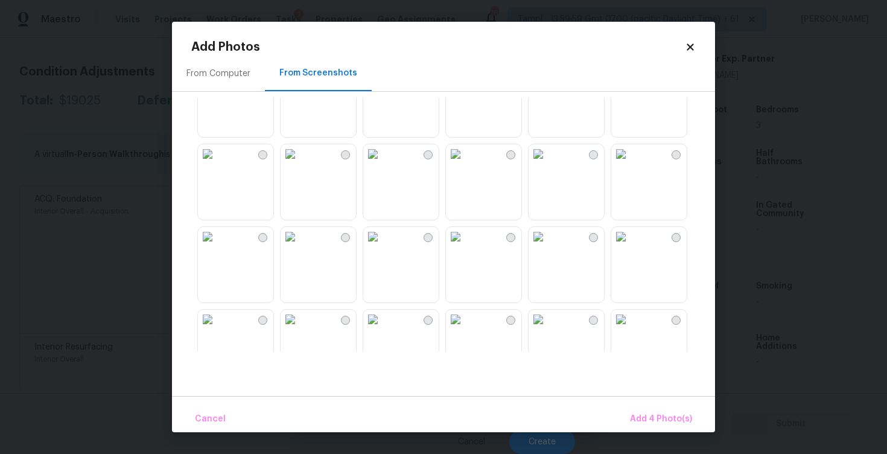
click at [374, 164] on img at bounding box center [372, 153] width 19 height 19
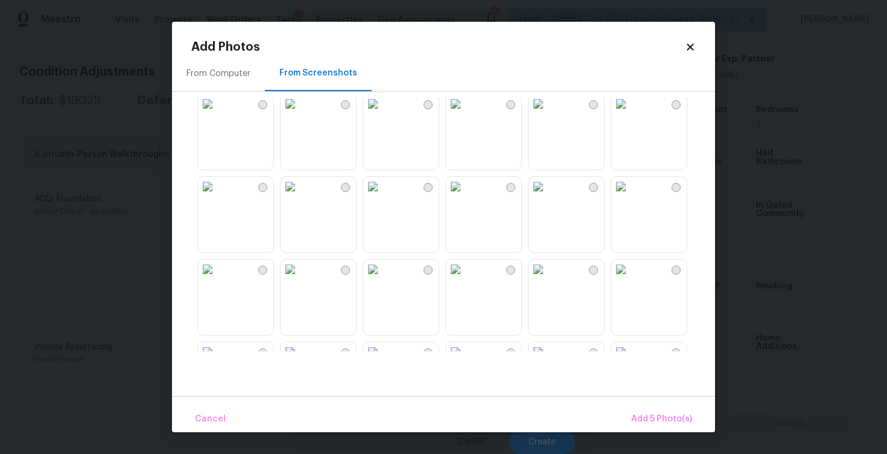
scroll to position [672, 0]
click at [631, 278] on img at bounding box center [620, 268] width 19 height 19
click at [669, 409] on button "Add 6 Photo(s)" at bounding box center [661, 419] width 71 height 26
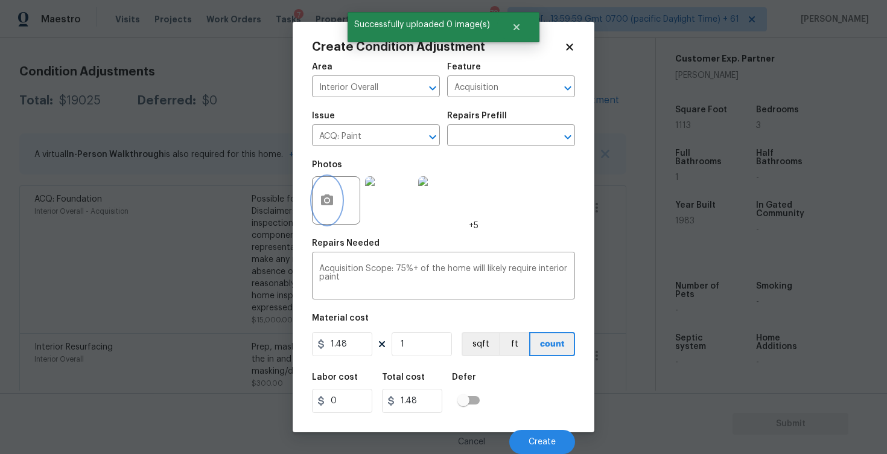
scroll to position [1, 0]
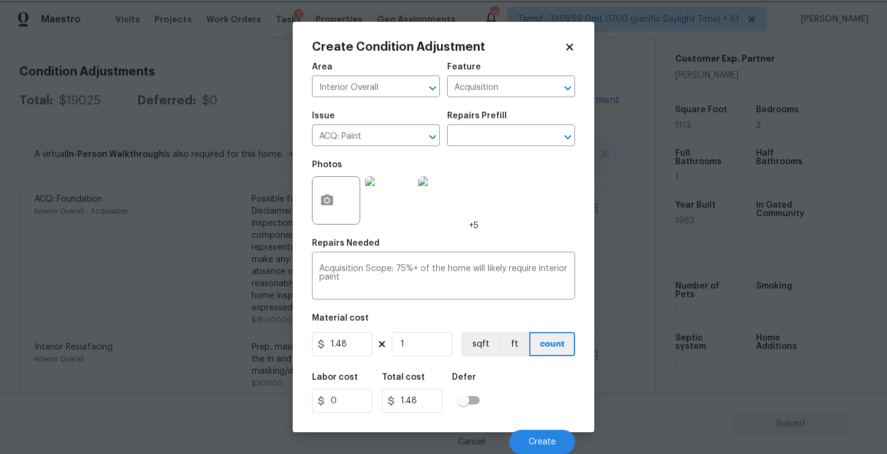
click at [428, 377] on div "Total cost" at bounding box center [417, 381] width 70 height 16
click at [423, 332] on input "1" at bounding box center [422, 344] width 60 height 24
type input "0"
paste input "1113"
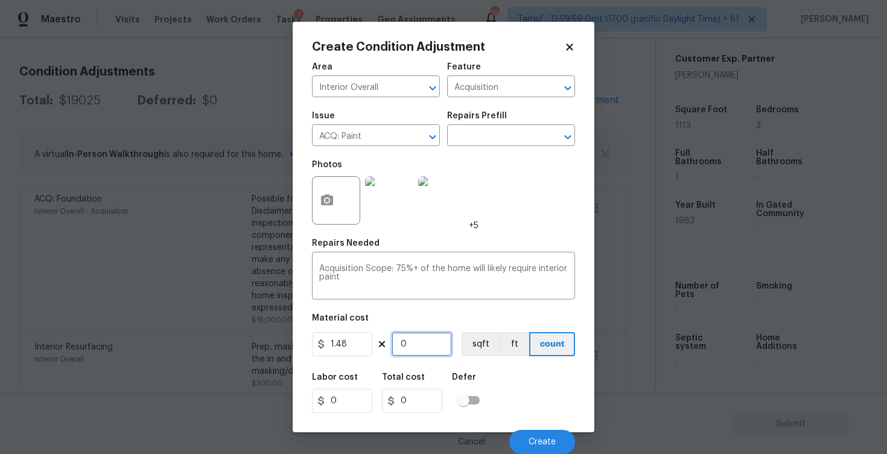
type input "1113"
type input "1647.24"
type input "1113"
click at [470, 331] on figure "Material cost 1.48 1113 sqft ft count" at bounding box center [443, 336] width 263 height 45
click at [472, 335] on button "sqft" at bounding box center [480, 344] width 37 height 24
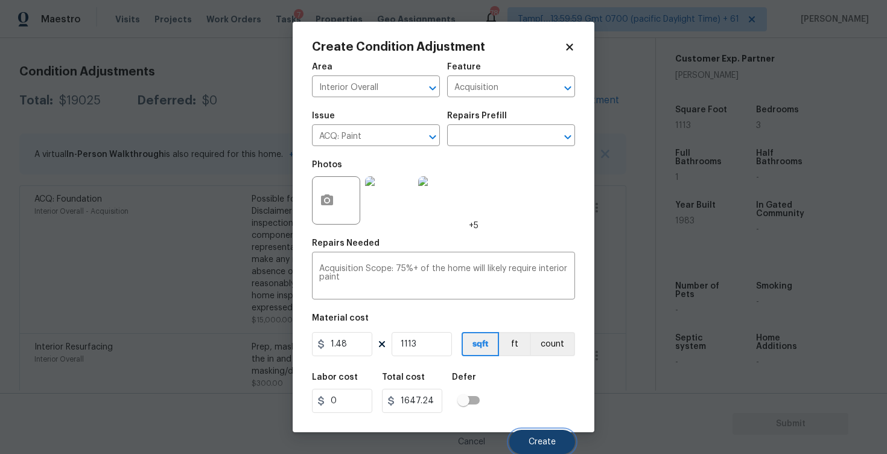
click at [523, 440] on button "Create" at bounding box center [542, 442] width 66 height 24
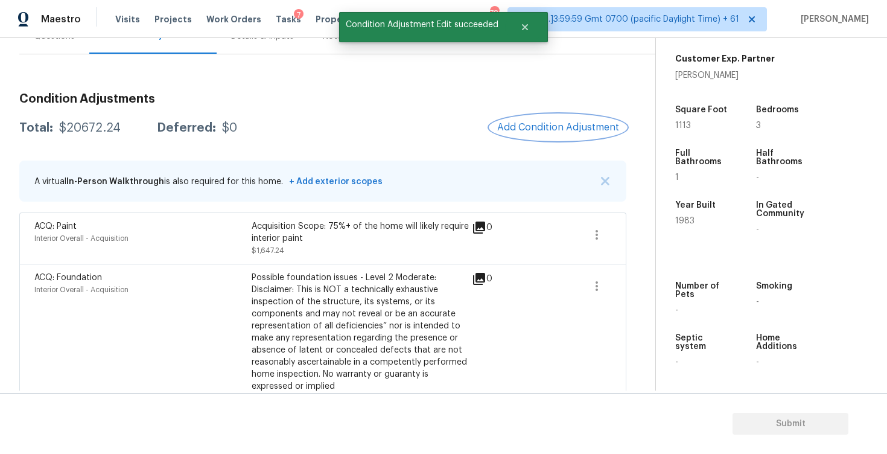
scroll to position [128, 0]
click at [552, 127] on span "Add Condition Adjustment" at bounding box center [558, 127] width 122 height 11
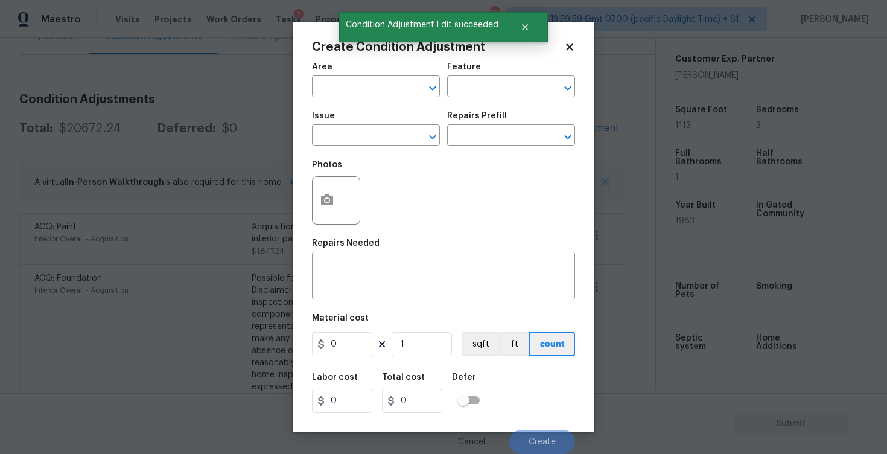
click at [355, 72] on div "Area" at bounding box center [376, 71] width 128 height 16
click at [355, 80] on input "text" at bounding box center [359, 87] width 94 height 19
click at [346, 130] on li "Interior Overall" at bounding box center [376, 135] width 128 height 20
type input "Interior Overall"
click at [346, 130] on input "text" at bounding box center [359, 136] width 94 height 19
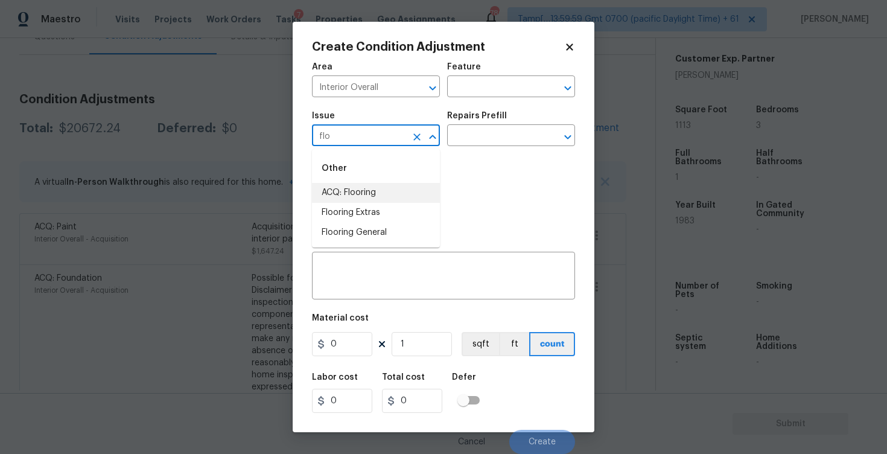
click at [355, 189] on li "ACQ: Flooring" at bounding box center [376, 193] width 128 height 20
type input "ACQ: Flooring"
click at [462, 145] on input "text" at bounding box center [494, 136] width 94 height 19
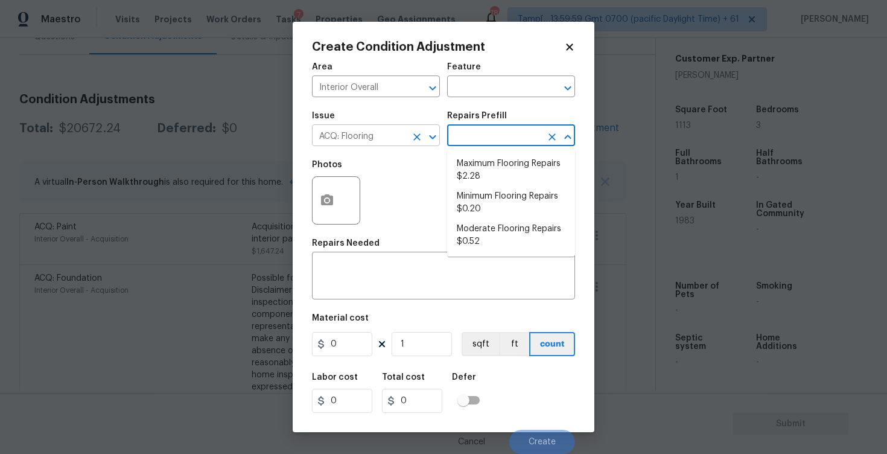
click at [409, 132] on div at bounding box center [424, 137] width 31 height 17
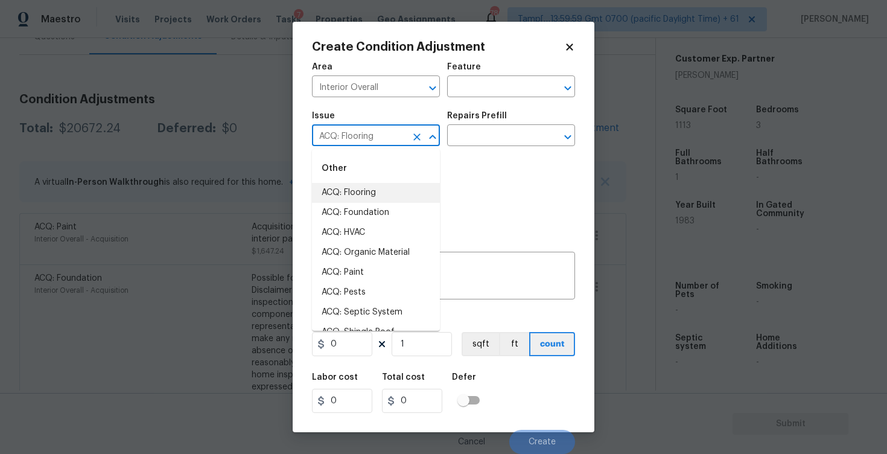
click at [415, 137] on icon "Clear" at bounding box center [417, 137] width 12 height 12
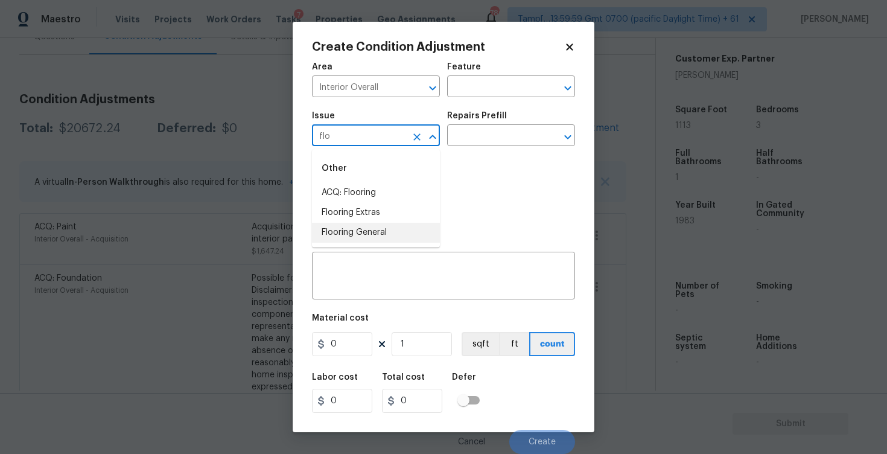
click at [401, 237] on li "Flooring General" at bounding box center [376, 233] width 128 height 20
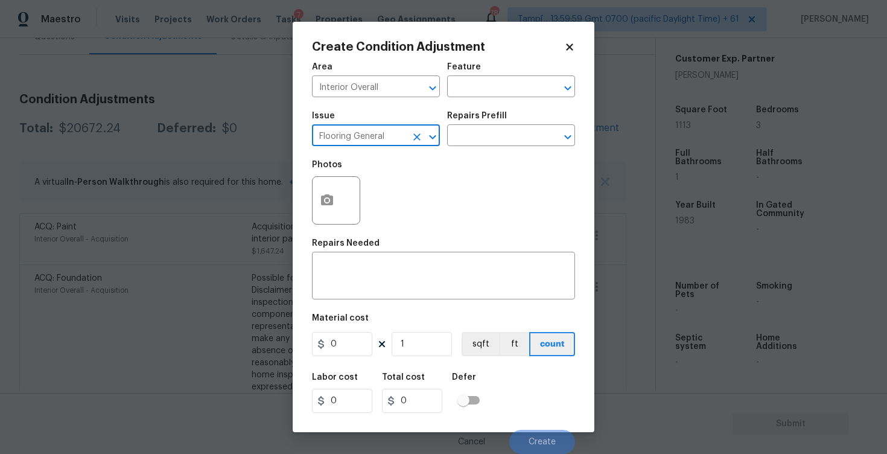
type input "Flooring General"
click at [493, 125] on div "Repairs Prefill" at bounding box center [511, 120] width 128 height 16
click at [489, 144] on input "text" at bounding box center [494, 136] width 94 height 19
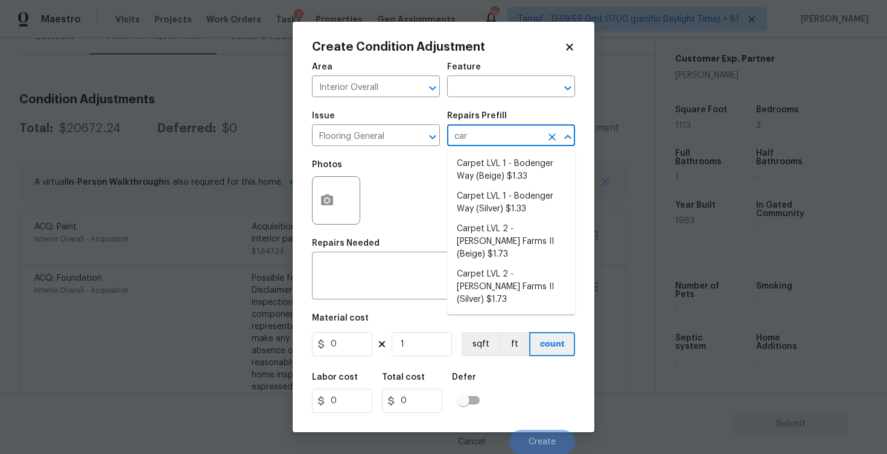
type input "carp"
click at [492, 170] on li "Carpet LVL 1 - Bodenger Way (Beige) $1.33" at bounding box center [511, 170] width 128 height 33
type input "Overall Flooring"
type textarea "Install new carpet. (Bodenger Way 749 Bird Bath, Beige) at all previously carpe…"
type input "1.33"
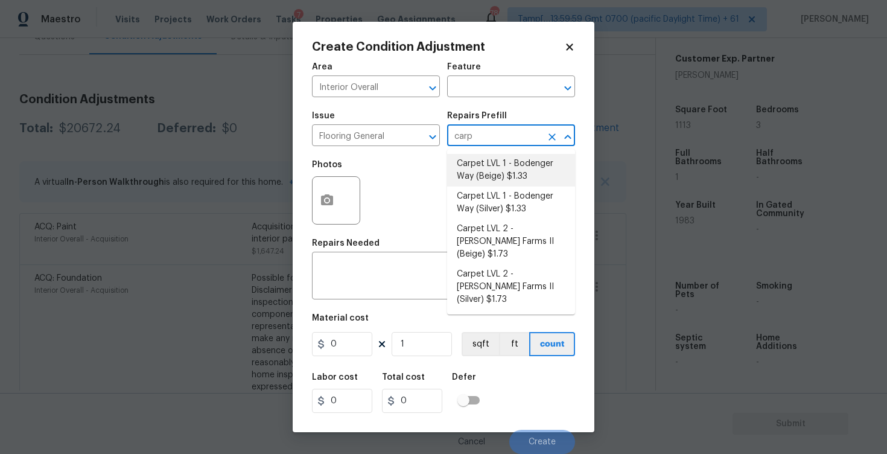
type input "1.33"
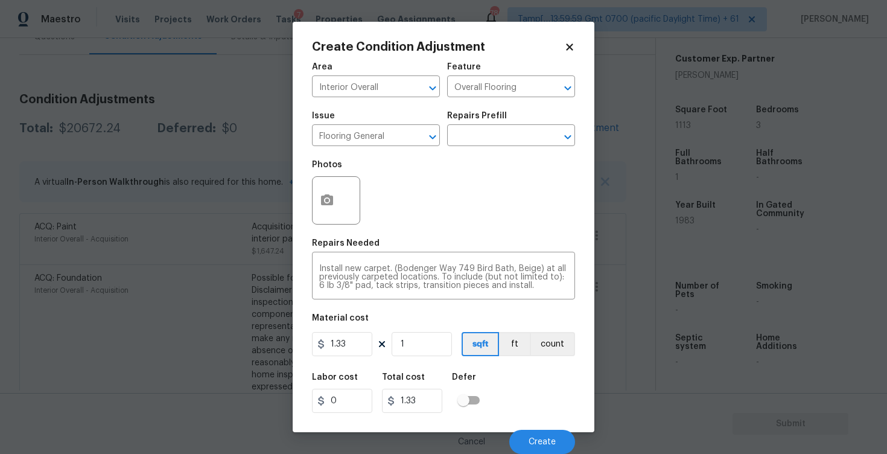
click at [428, 358] on figure "Material cost 1.33 1 sqft ft count" at bounding box center [443, 336] width 263 height 45
click at [426, 350] on input "1" at bounding box center [422, 344] width 60 height 24
type input "0"
type input "5"
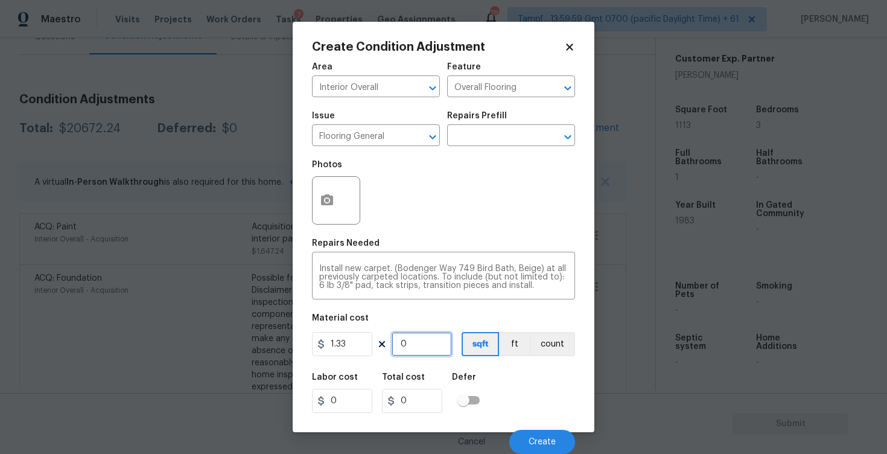
type input "6.65"
type input "50"
type input "66.5"
type input "500"
type input "665"
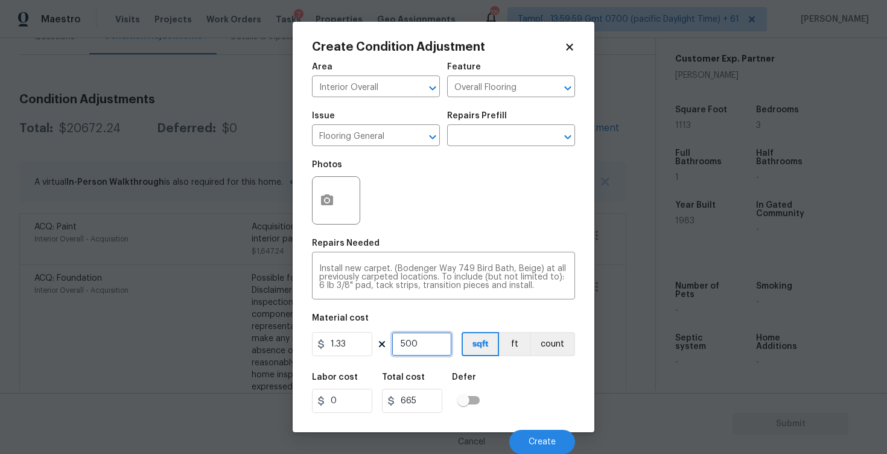
type input "500"
click at [413, 231] on div "Photos" at bounding box center [443, 192] width 263 height 78
click at [332, 197] on icon "button" at bounding box center [327, 199] width 12 height 11
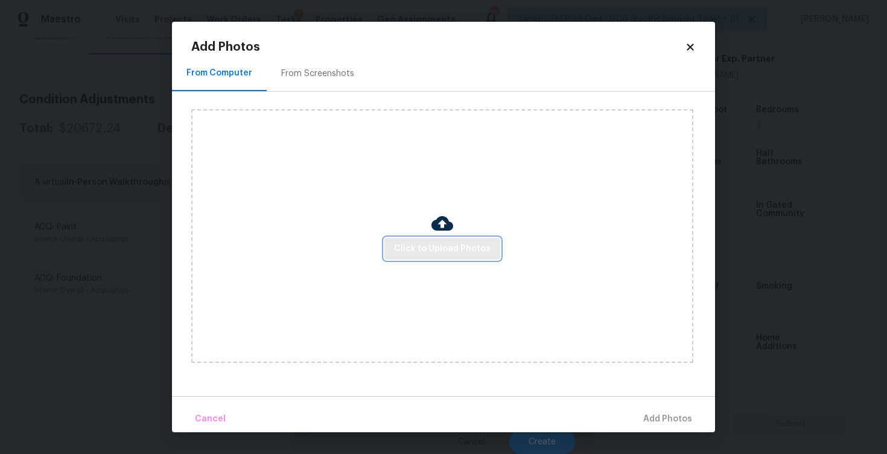
click at [426, 238] on button "Click to Upload Photos" at bounding box center [442, 249] width 116 height 22
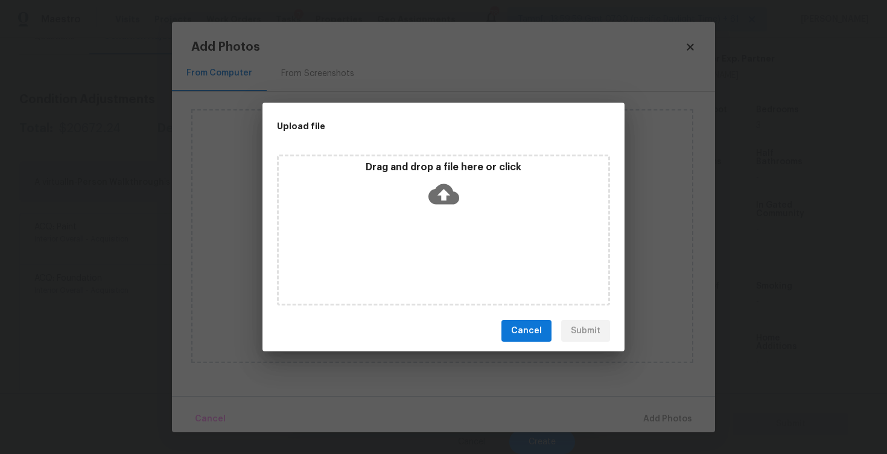
click at [438, 173] on p "Drag and drop a file here or click" at bounding box center [443, 167] width 329 height 13
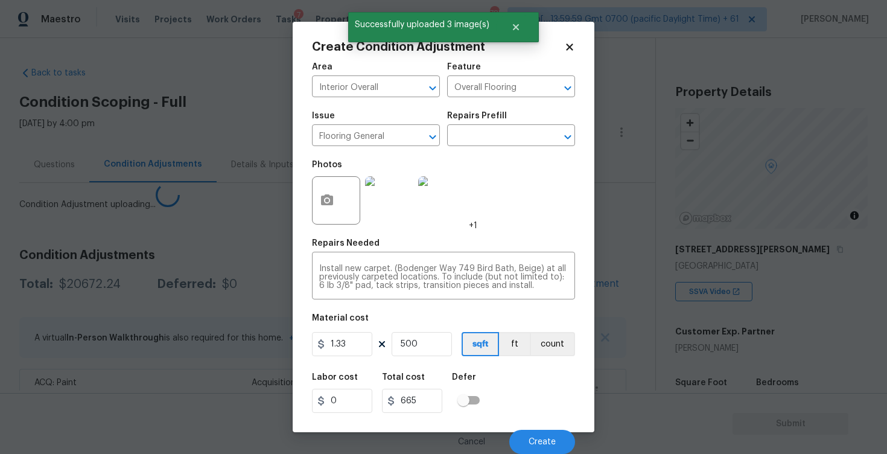
scroll to position [273, 0]
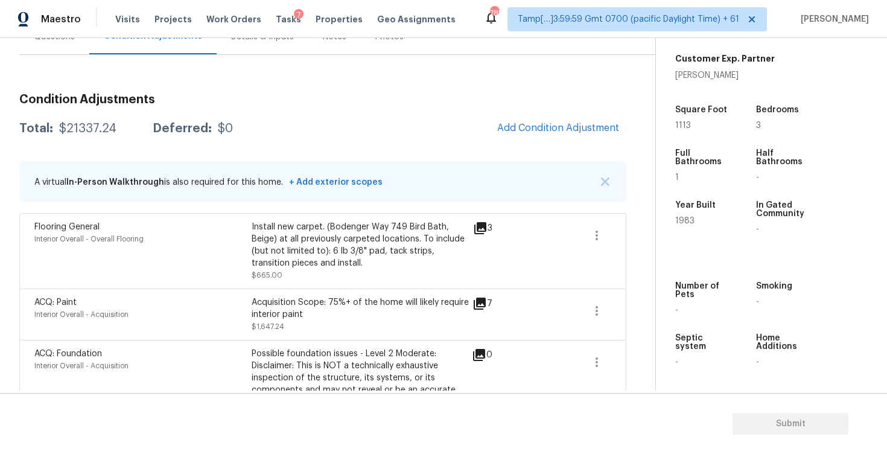
click at [543, 123] on span "Add Condition Adjustment" at bounding box center [558, 127] width 122 height 11
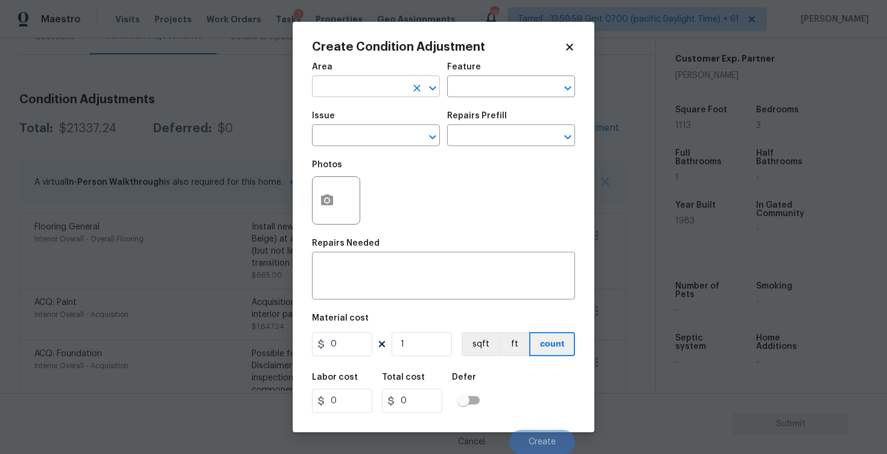
click at [364, 86] on input "text" at bounding box center [359, 87] width 94 height 19
type input "flo"
click at [362, 132] on li "Interior Overall" at bounding box center [376, 135] width 128 height 20
type input "Interior Overall"
click at [362, 132] on input "text" at bounding box center [359, 136] width 94 height 19
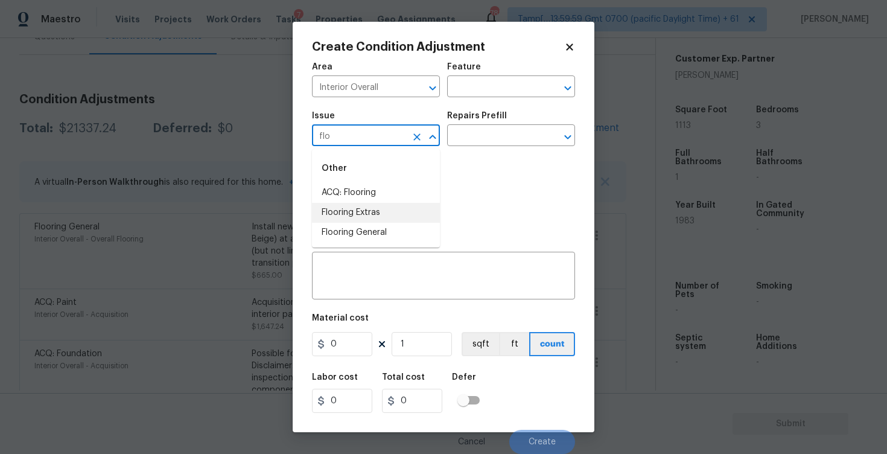
click at [367, 221] on li "Flooring Extras" at bounding box center [376, 213] width 128 height 20
type input "Flooring Extras"
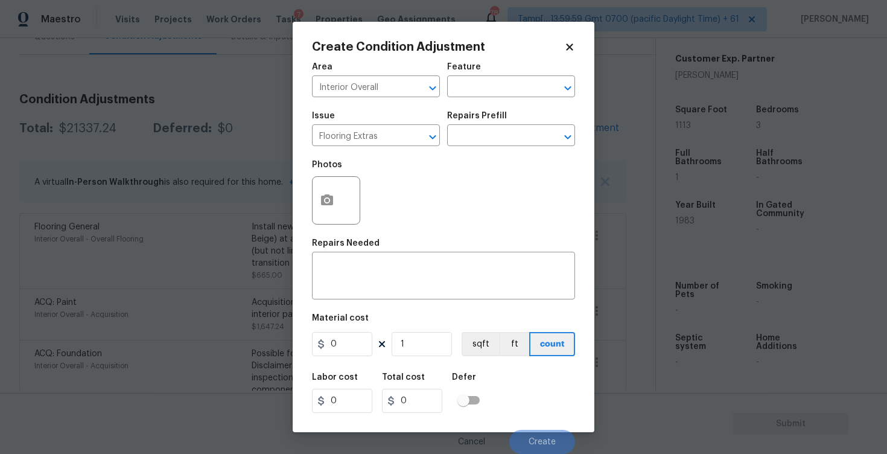
click at [487, 124] on div "Repairs Prefill" at bounding box center [511, 120] width 128 height 16
click at [488, 138] on input "text" at bounding box center [494, 136] width 94 height 19
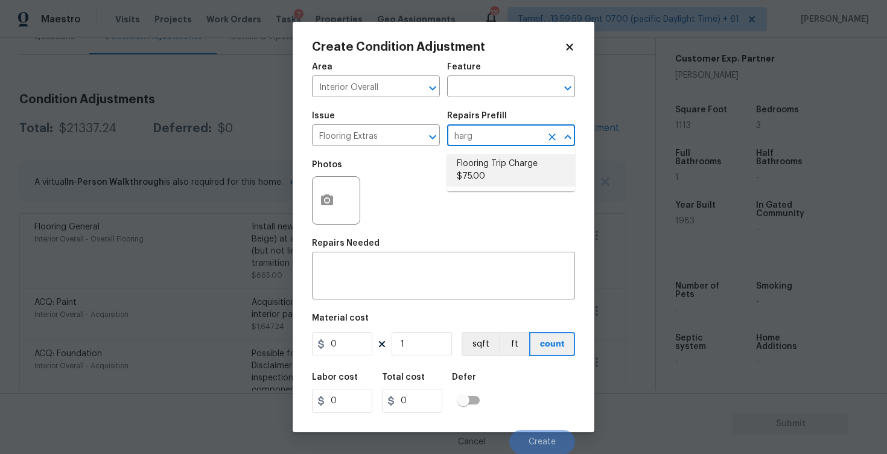
type input "har"
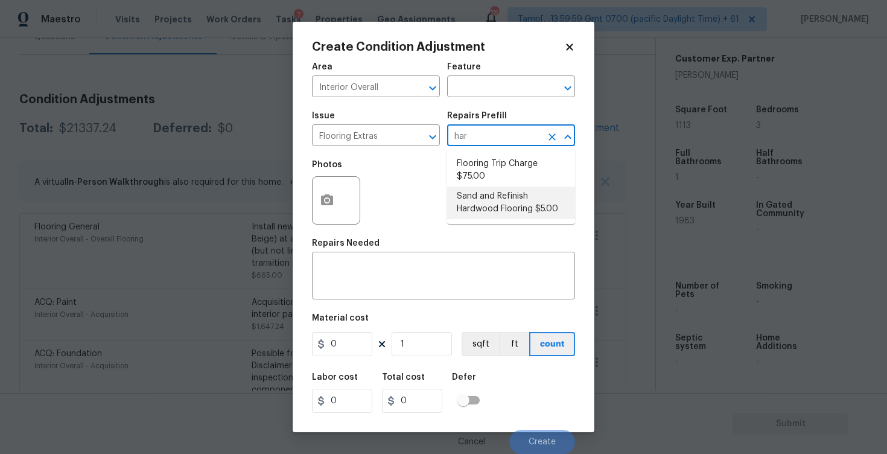
click at [507, 205] on li "Sand and Refinish Hardwood Flooring $5.00" at bounding box center [511, 202] width 128 height 33
type input "Overall Flooring"
type textarea "Sand and refinish the existing hardwood floors. PM to confirm color/sheen."
type input "5"
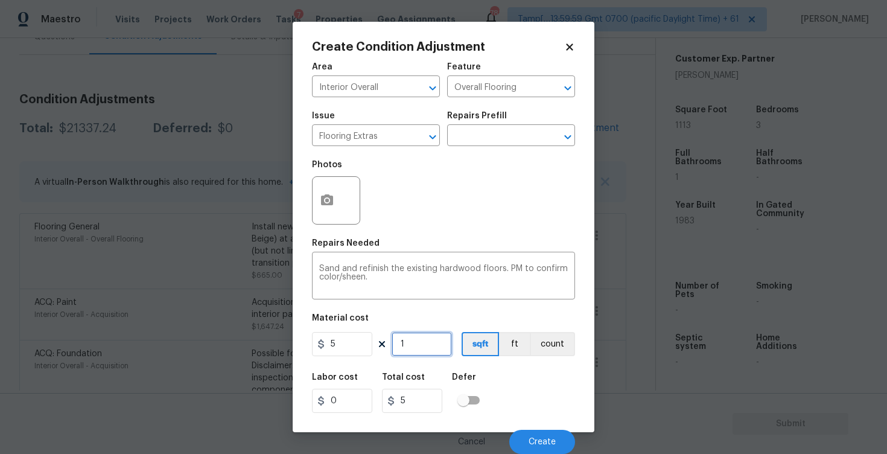
click at [413, 348] on input "1" at bounding box center [422, 344] width 60 height 24
type input "0"
type input "6"
type input "30"
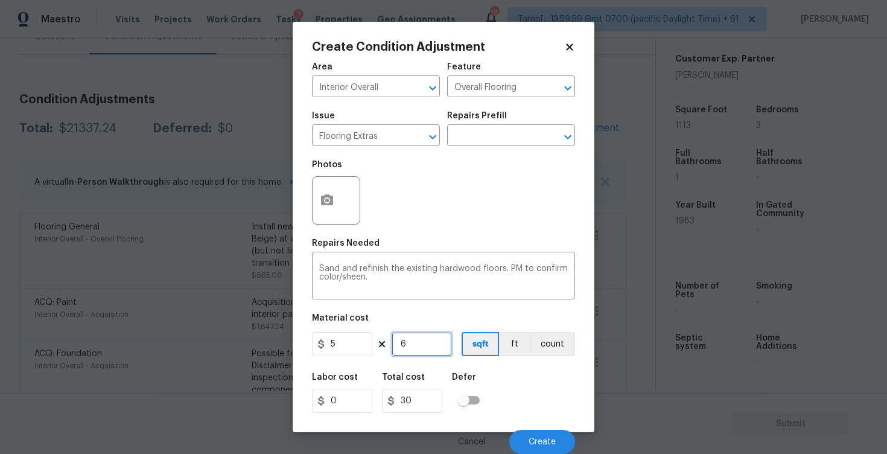
type input "61"
type input "305"
type input "611"
type input "3055"
type input "611"
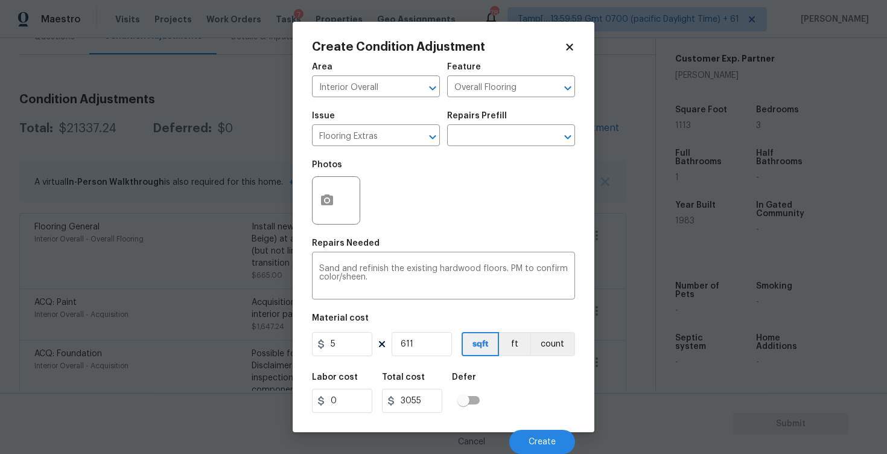
click at [509, 389] on div "Labor cost 0 Total cost 3055 Defer" at bounding box center [443, 393] width 263 height 54
click at [325, 194] on icon "button" at bounding box center [327, 199] width 12 height 11
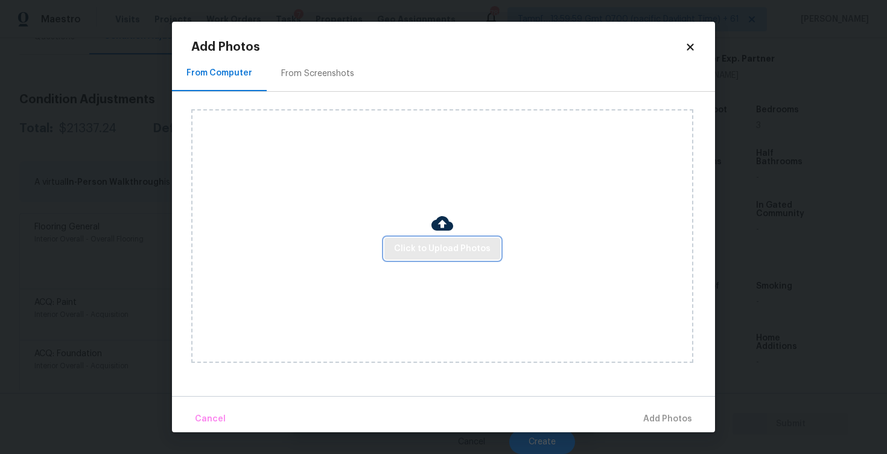
click at [440, 250] on span "Click to Upload Photos" at bounding box center [442, 248] width 97 height 15
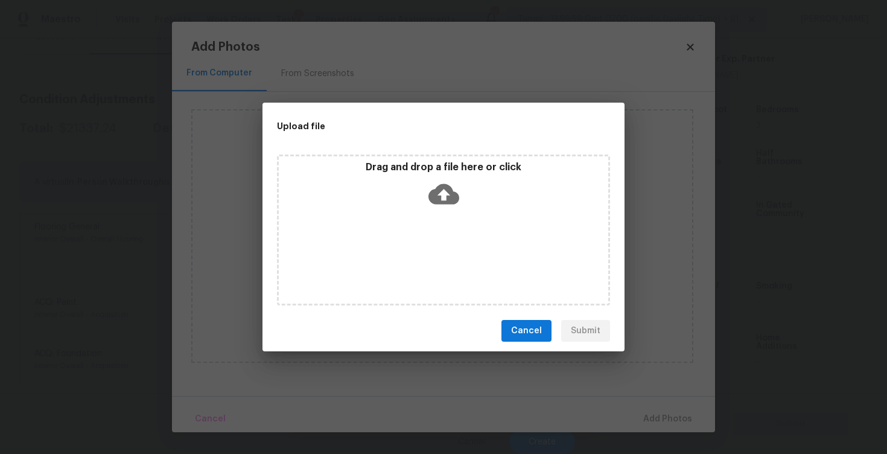
click at [444, 186] on icon at bounding box center [443, 194] width 31 height 21
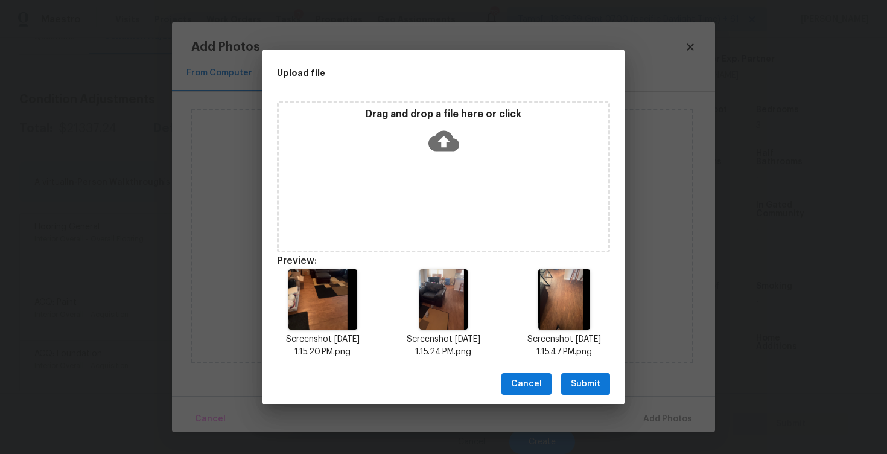
scroll to position [10, 0]
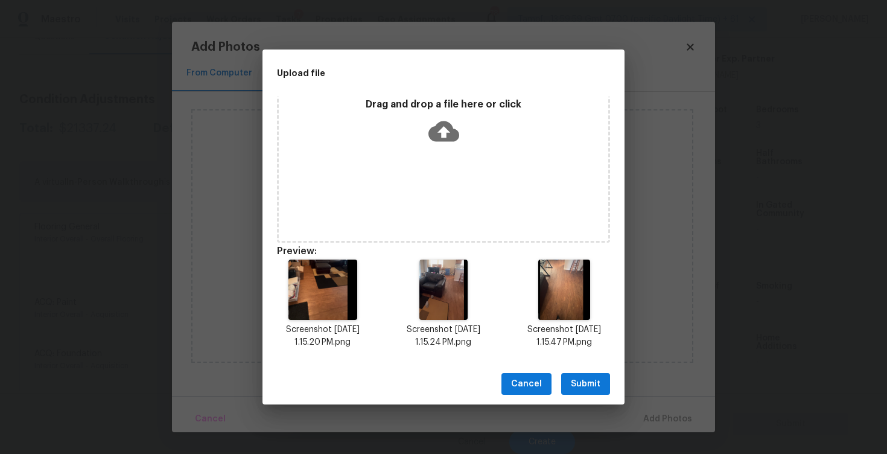
click at [577, 381] on span "Submit" at bounding box center [586, 384] width 30 height 15
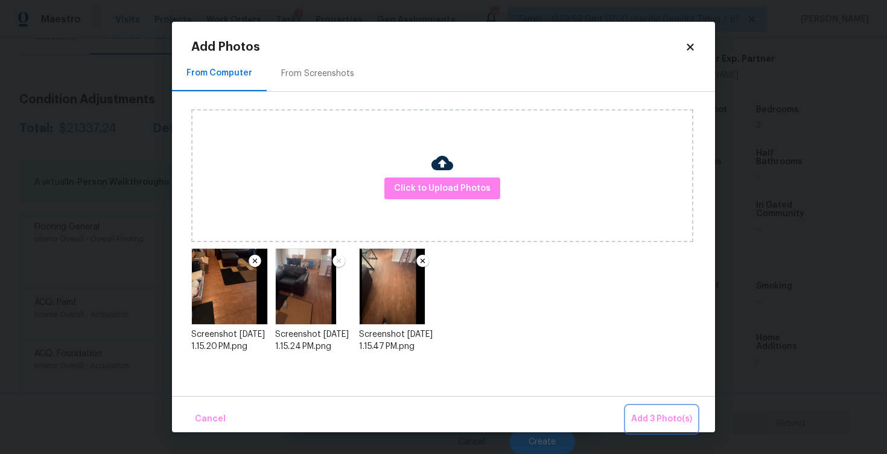
click at [641, 410] on button "Add 3 Photo(s)" at bounding box center [661, 419] width 71 height 26
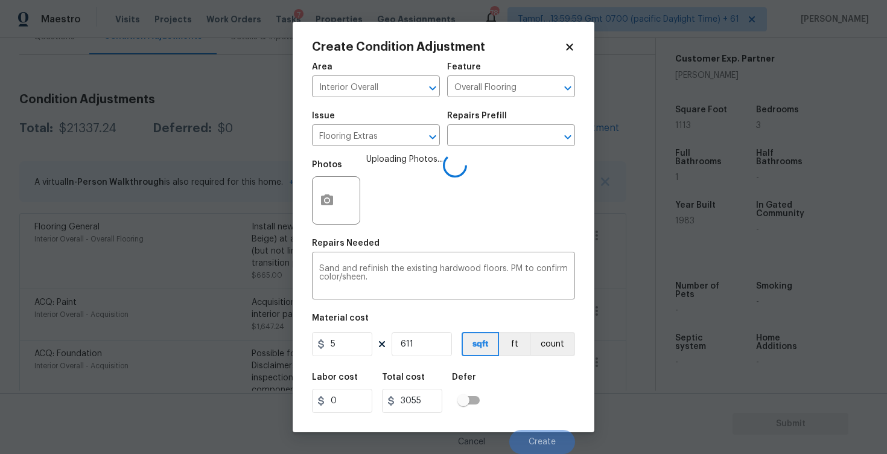
click at [515, 386] on div "Labor cost 0 Total cost 3055 Defer" at bounding box center [443, 393] width 263 height 54
click at [535, 427] on div "Cancel Create" at bounding box center [443, 437] width 263 height 34
click at [536, 433] on button "Create" at bounding box center [542, 442] width 66 height 24
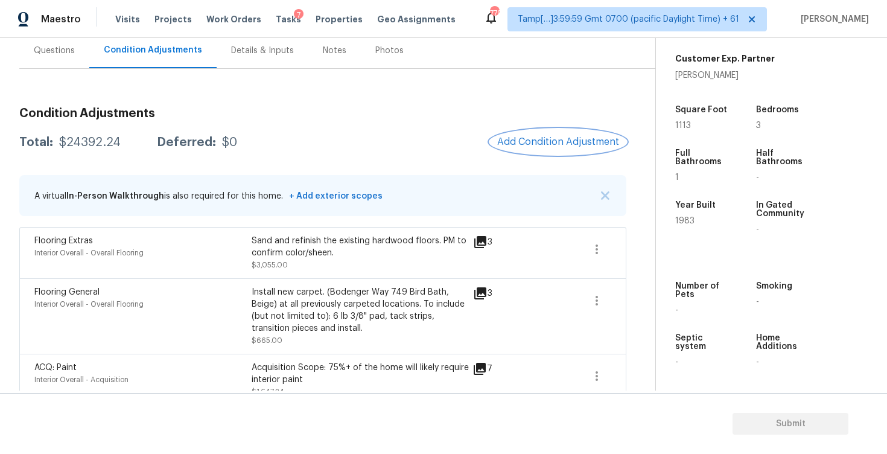
scroll to position [101, 0]
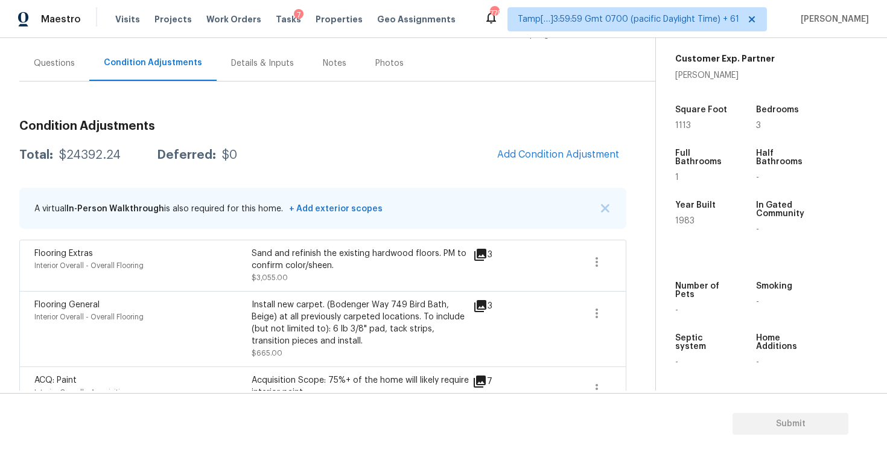
click at [295, 154] on div "Total: $24392.24 Deferred: $0 Add Condition Adjustment" at bounding box center [322, 155] width 607 height 27
click at [71, 66] on div "Questions" at bounding box center [54, 63] width 41 height 12
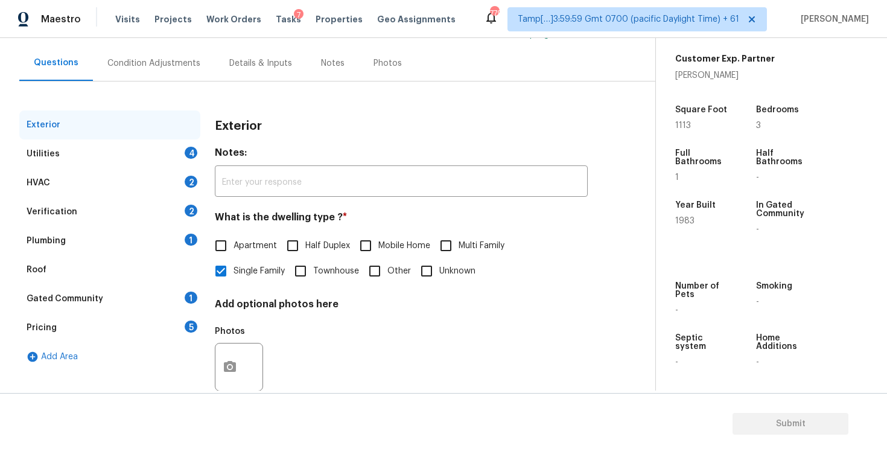
scroll to position [127, 0]
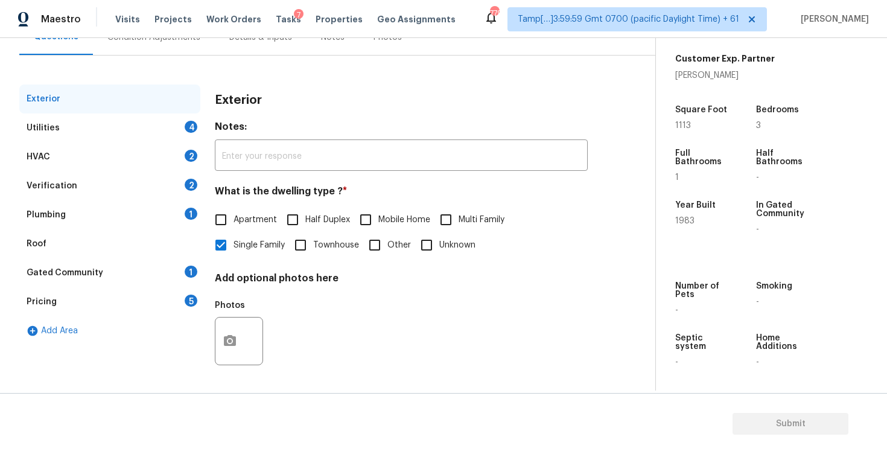
click at [168, 118] on div "Utilities 4" at bounding box center [109, 127] width 181 height 29
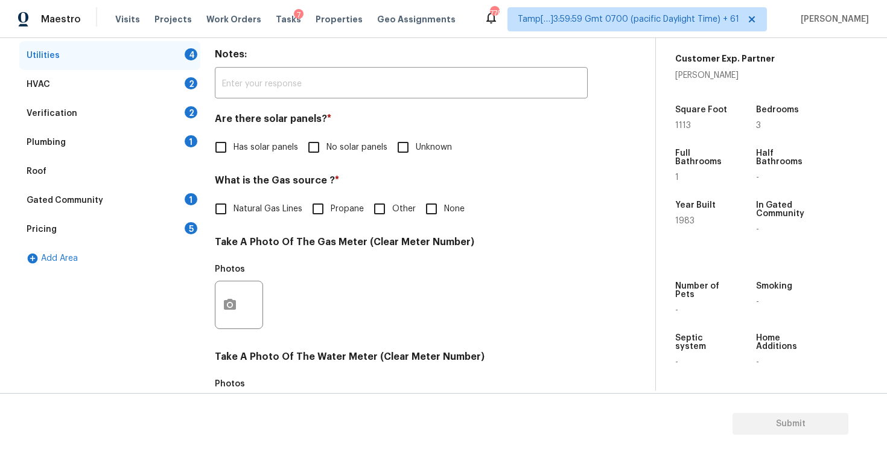
scroll to position [200, 0]
click at [299, 156] on div "Has solar panels No solar panels Unknown" at bounding box center [401, 146] width 373 height 25
click at [321, 142] on input "No solar panels" at bounding box center [313, 146] width 25 height 25
checkbox input "true"
click at [466, 215] on div "Natural Gas Lines Propane Other None" at bounding box center [401, 209] width 373 height 25
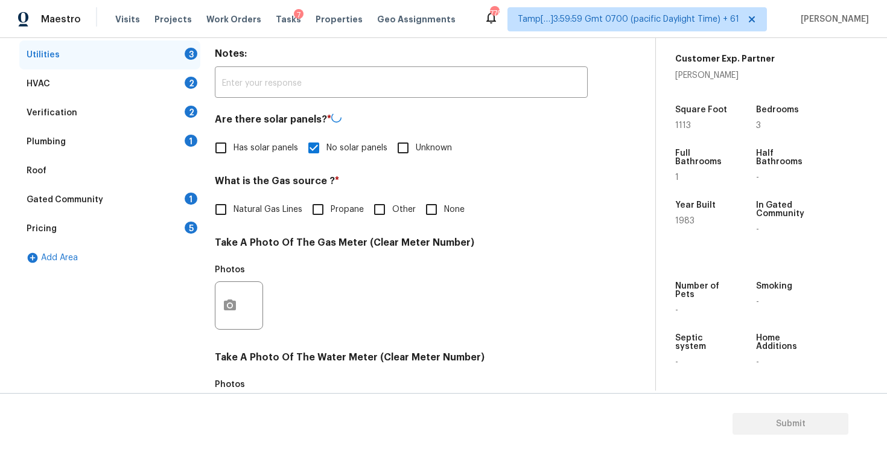
click at [430, 211] on input "None" at bounding box center [431, 209] width 25 height 25
checkbox input "true"
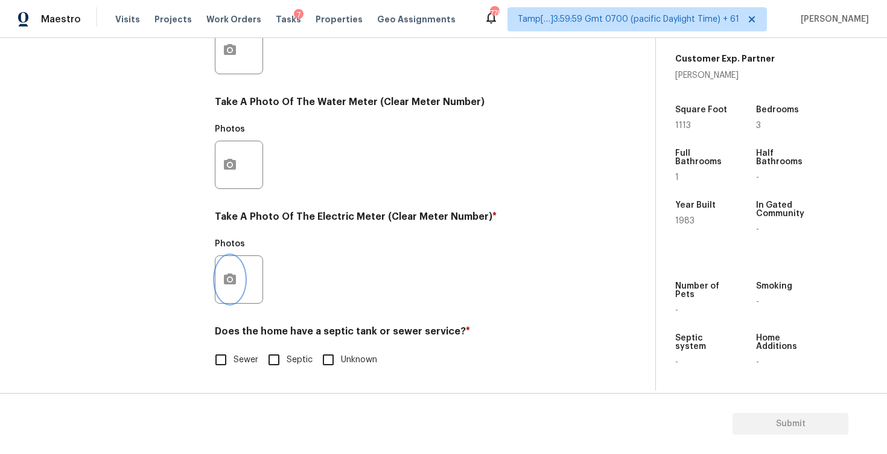
click at [237, 275] on button "button" at bounding box center [229, 279] width 29 height 47
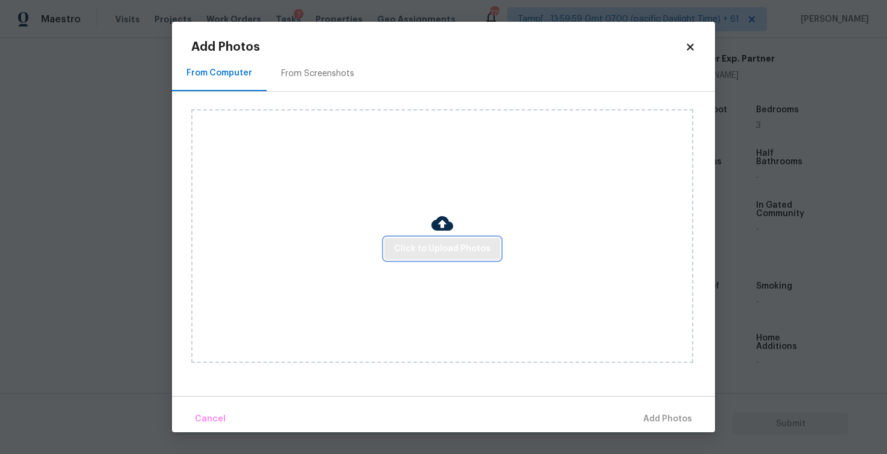
click at [427, 255] on span "Click to Upload Photos" at bounding box center [442, 248] width 97 height 15
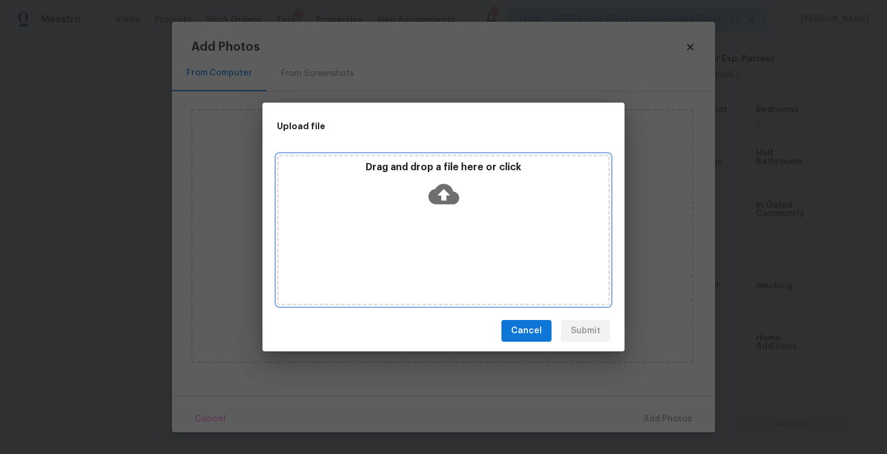
click at [440, 199] on icon at bounding box center [443, 194] width 31 height 21
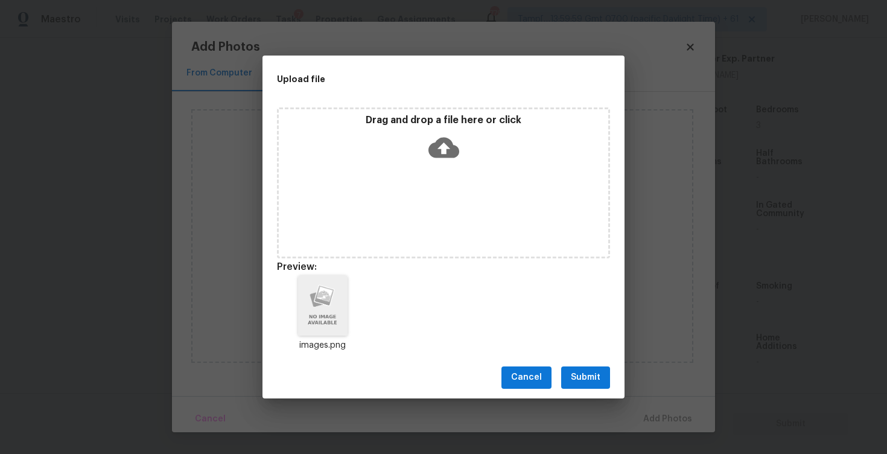
click at [582, 371] on span "Submit" at bounding box center [586, 377] width 30 height 15
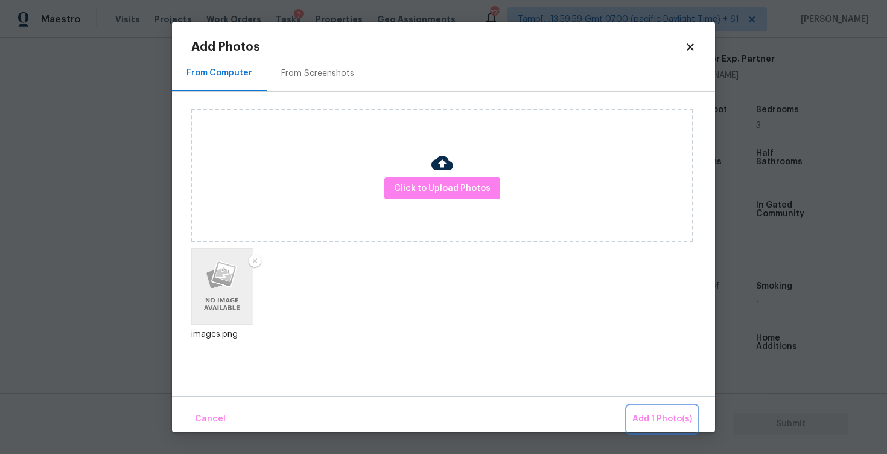
click at [649, 412] on span "Add 1 Photo(s)" at bounding box center [662, 419] width 60 height 15
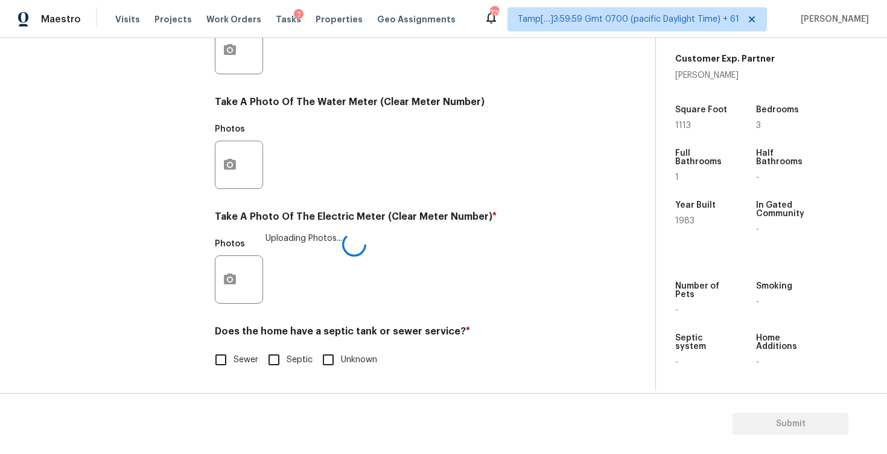
click at [244, 354] on span "Sewer" at bounding box center [246, 360] width 25 height 13
click at [234, 354] on input "Sewer" at bounding box center [220, 359] width 25 height 25
checkbox input "true"
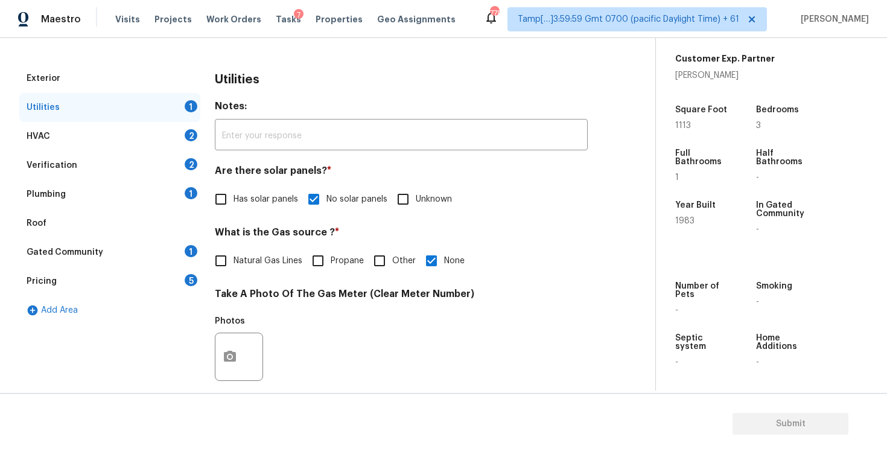
scroll to position [127, 0]
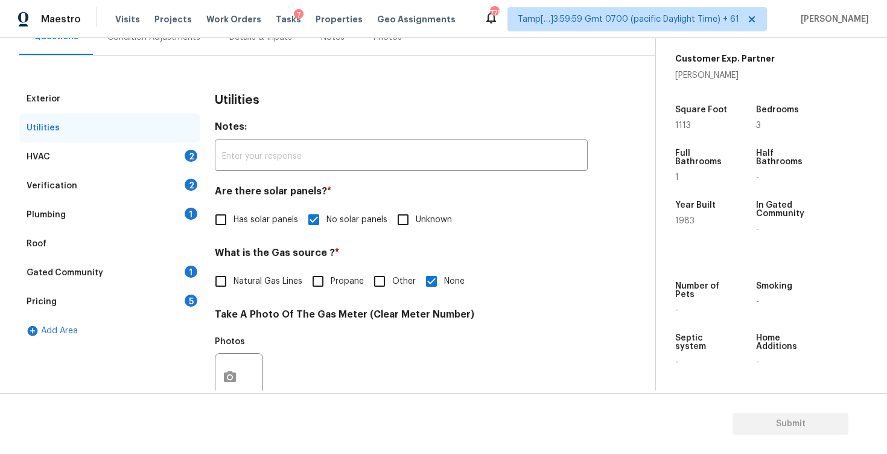
click at [157, 153] on div "HVAC 2" at bounding box center [109, 156] width 181 height 29
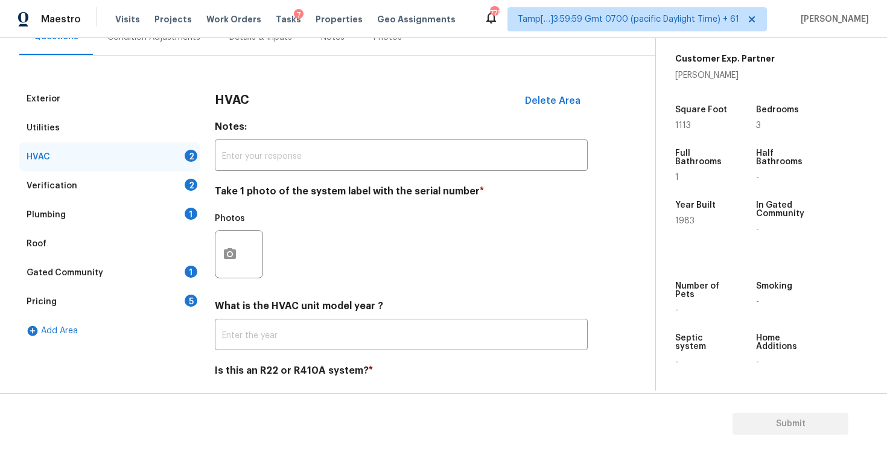
scroll to position [167, 0]
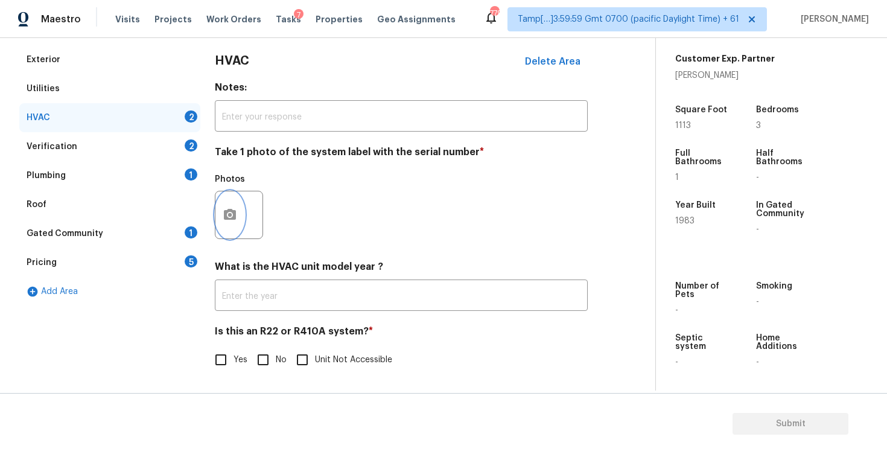
click at [231, 221] on button "button" at bounding box center [229, 214] width 29 height 47
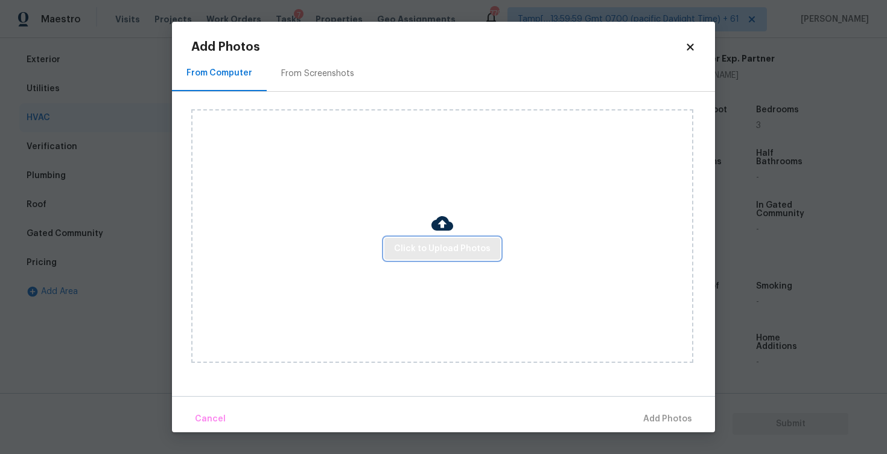
click at [392, 251] on button "Click to Upload Photos" at bounding box center [442, 249] width 116 height 22
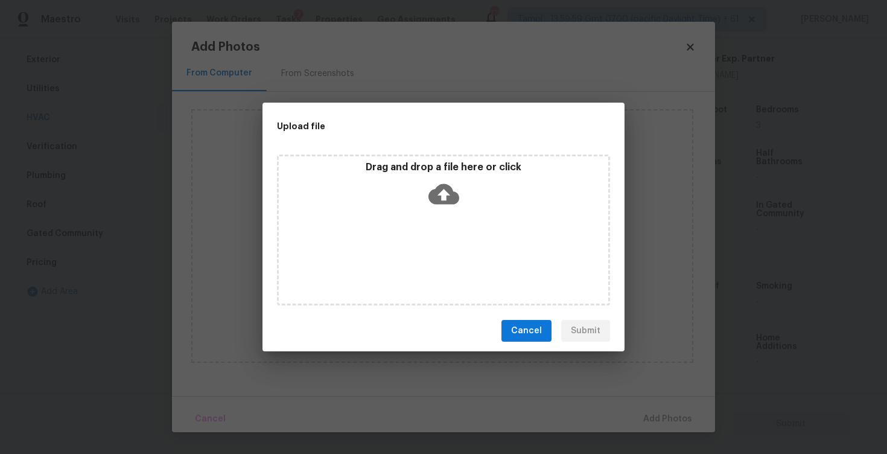
click at [433, 197] on icon at bounding box center [443, 194] width 31 height 21
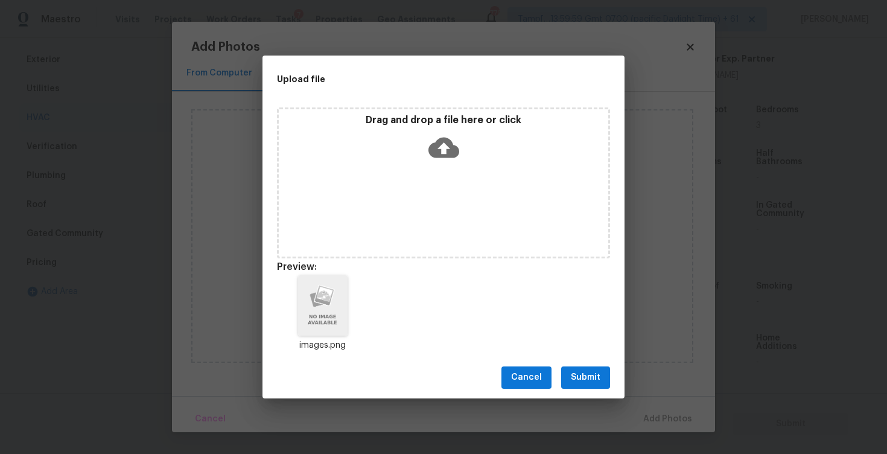
click at [603, 380] on button "Submit" at bounding box center [585, 377] width 49 height 22
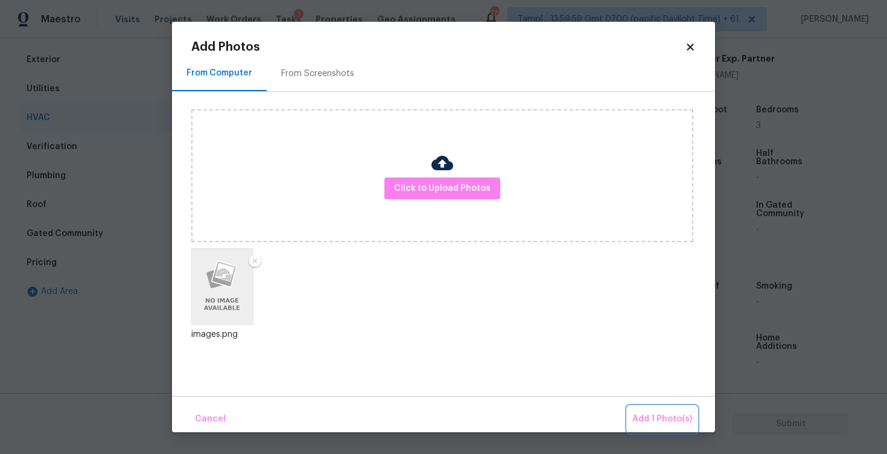
click at [649, 415] on span "Add 1 Photo(s)" at bounding box center [662, 419] width 60 height 15
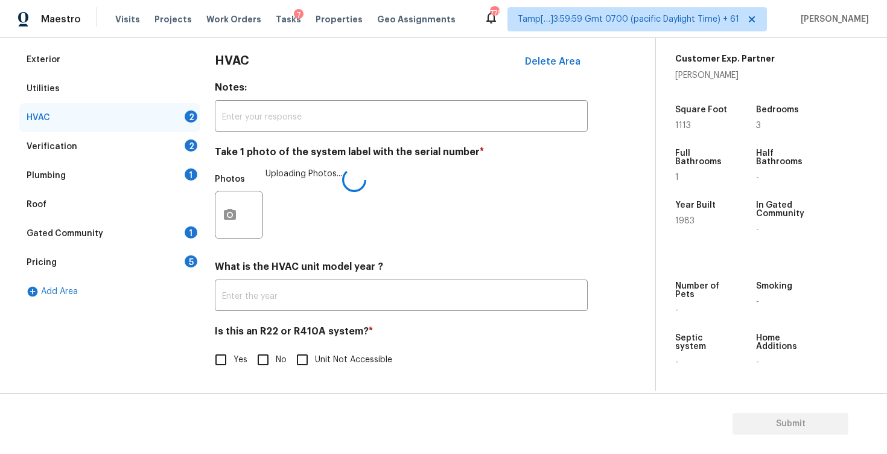
click at [267, 360] on input "No" at bounding box center [262, 359] width 25 height 25
checkbox input "true"
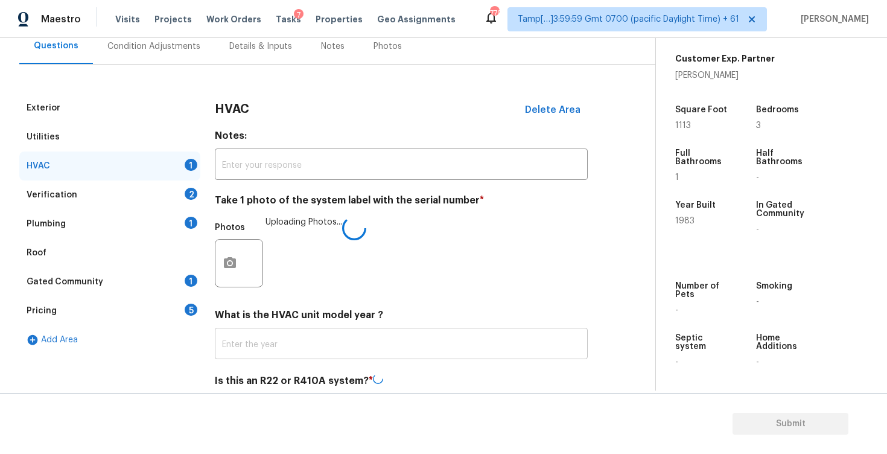
scroll to position [102, 0]
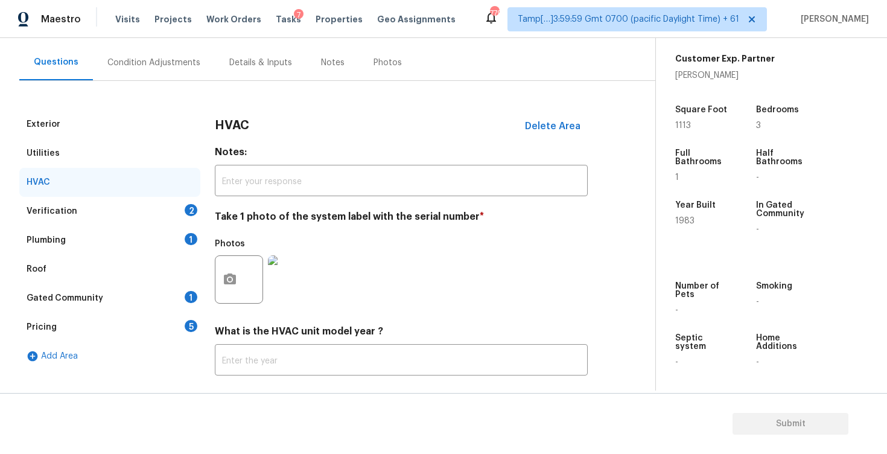
click at [181, 210] on div "Verification 2" at bounding box center [109, 211] width 181 height 29
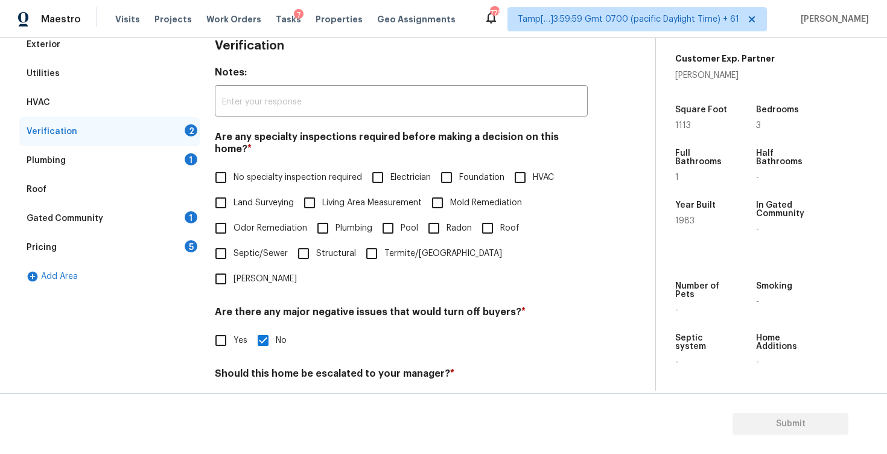
scroll to position [182, 0]
click at [459, 177] on input "Foundation" at bounding box center [446, 176] width 25 height 25
checkbox input "true"
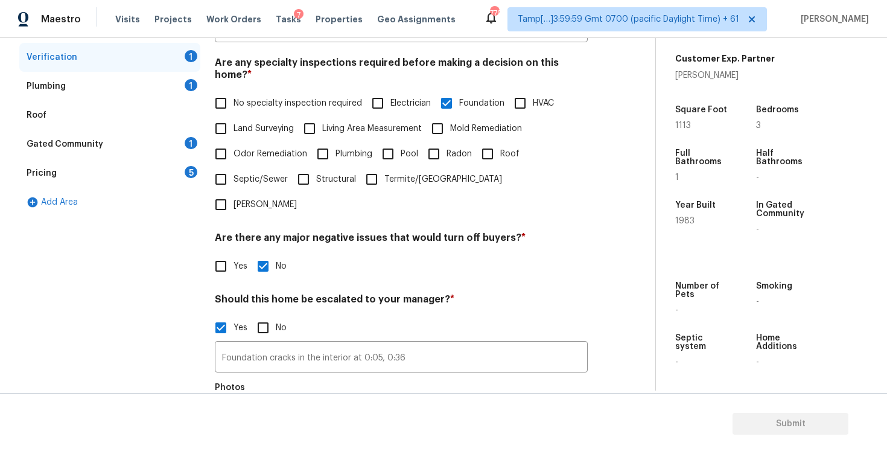
scroll to position [375, 0]
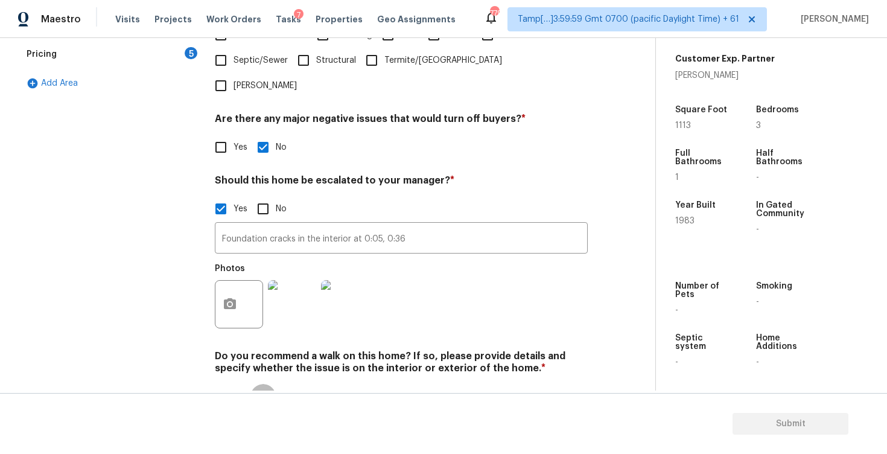
click at [262, 384] on input "No" at bounding box center [262, 396] width 25 height 25
checkbox input "true"
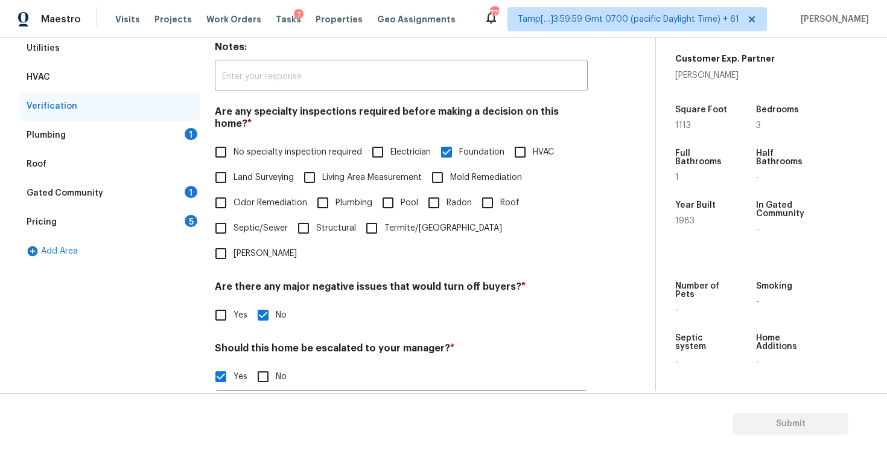
click at [185, 133] on div "1" at bounding box center [191, 134] width 13 height 12
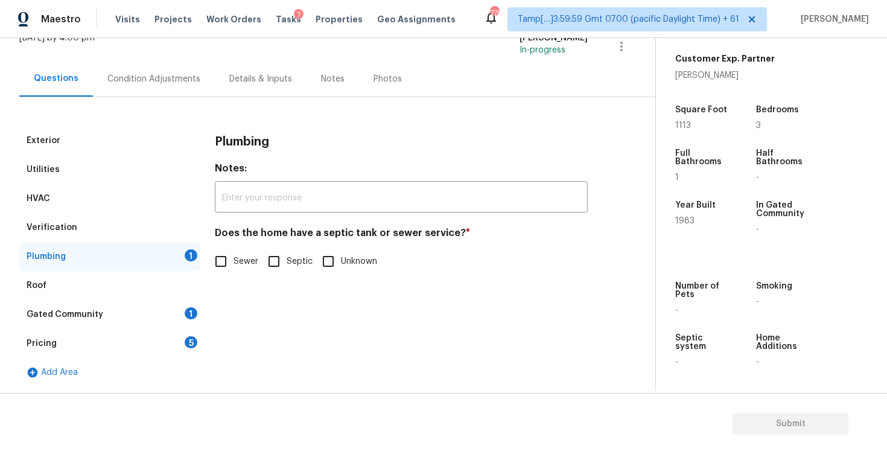
scroll to position [86, 0]
click at [228, 258] on input "Sewer" at bounding box center [220, 261] width 25 height 25
checkbox input "true"
click at [163, 310] on div "Gated Community 1" at bounding box center [109, 314] width 181 height 29
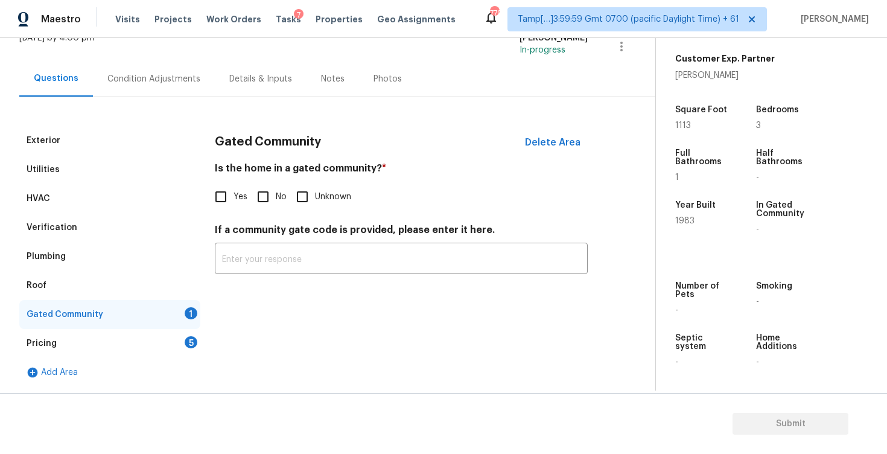
click at [276, 189] on label "No" at bounding box center [268, 196] width 36 height 25
click at [276, 189] on input "No" at bounding box center [262, 196] width 25 height 25
checkbox input "true"
click at [174, 357] on div "Pricing 5" at bounding box center [109, 343] width 181 height 29
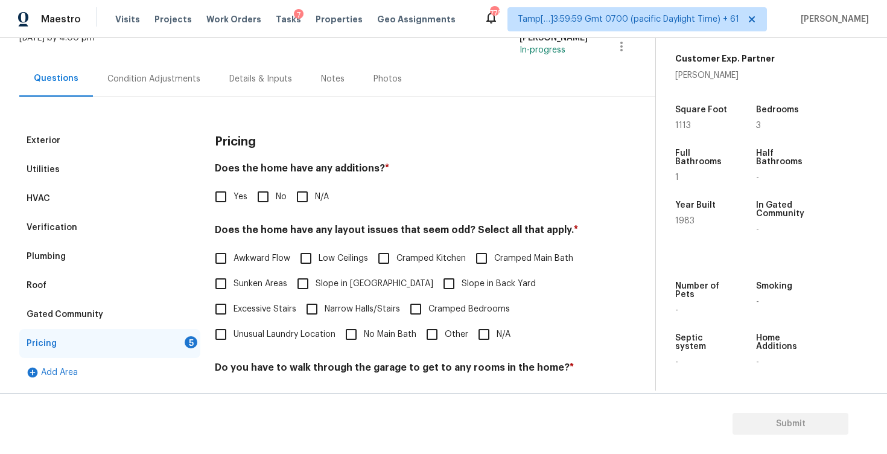
click at [259, 203] on input "No" at bounding box center [262, 196] width 25 height 25
checkbox input "true"
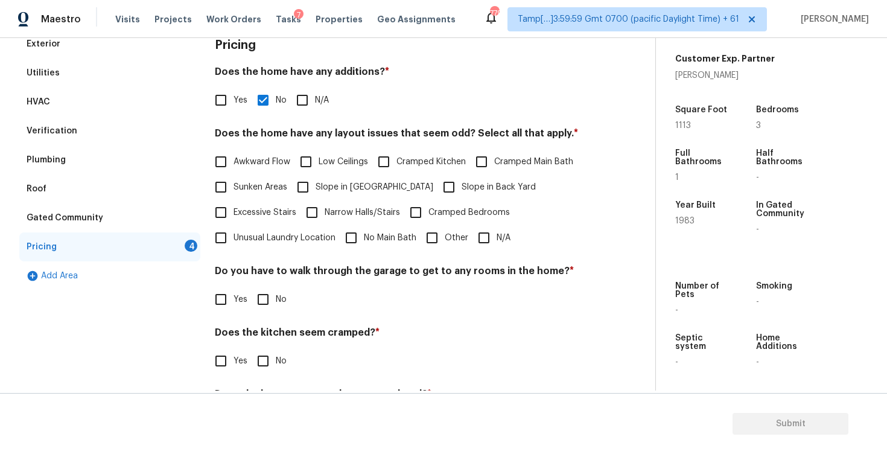
scroll to position [189, 0]
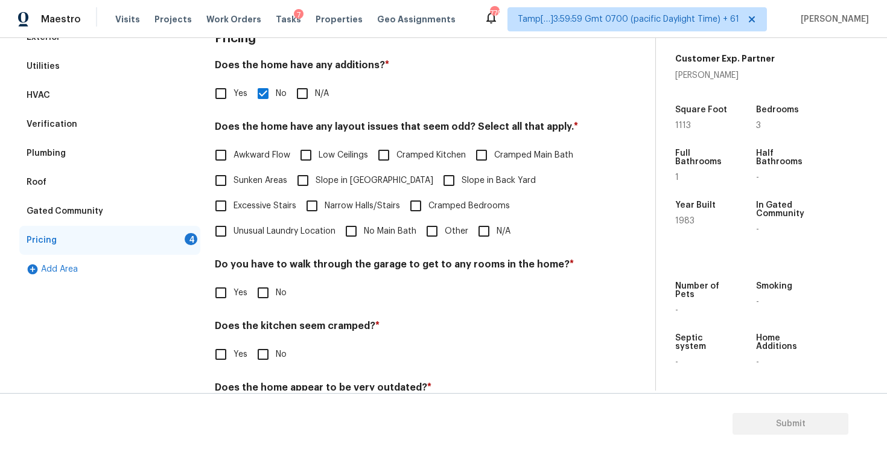
click at [267, 295] on input "No" at bounding box center [262, 292] width 25 height 25
checkbox input "true"
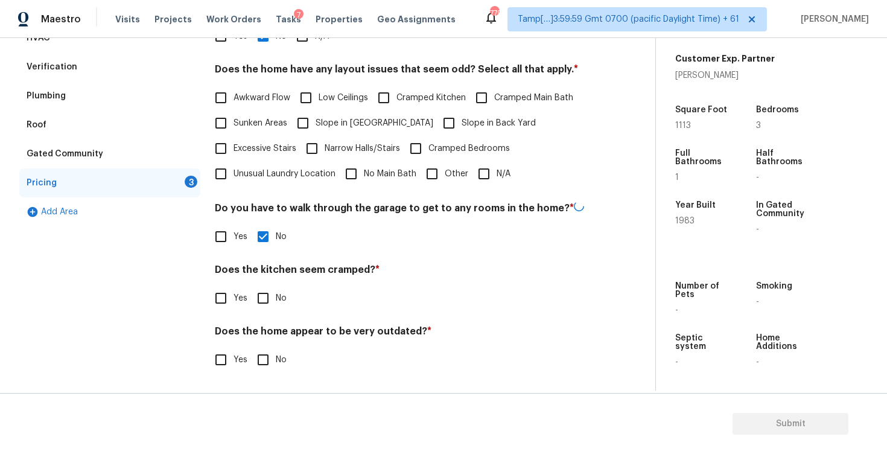
scroll to position [245, 0]
click at [266, 358] on input "No" at bounding box center [262, 359] width 25 height 25
checkbox input "true"
click at [268, 299] on input "No" at bounding box center [262, 297] width 25 height 25
checkbox input "true"
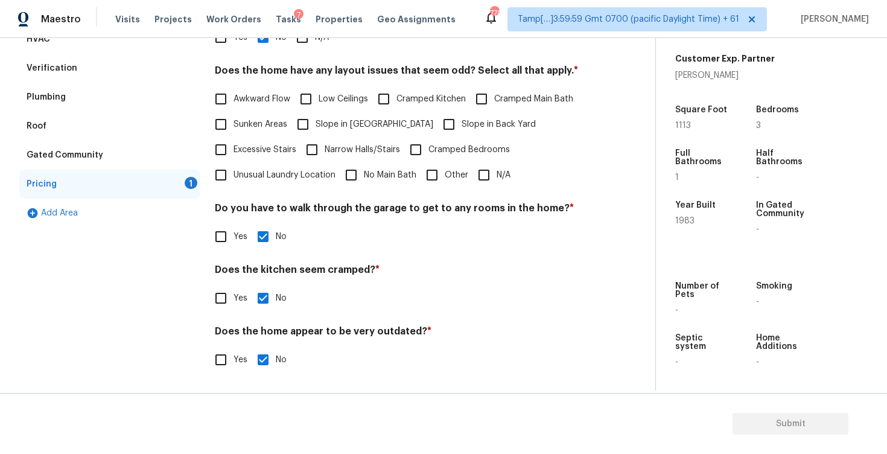
scroll to position [198, 0]
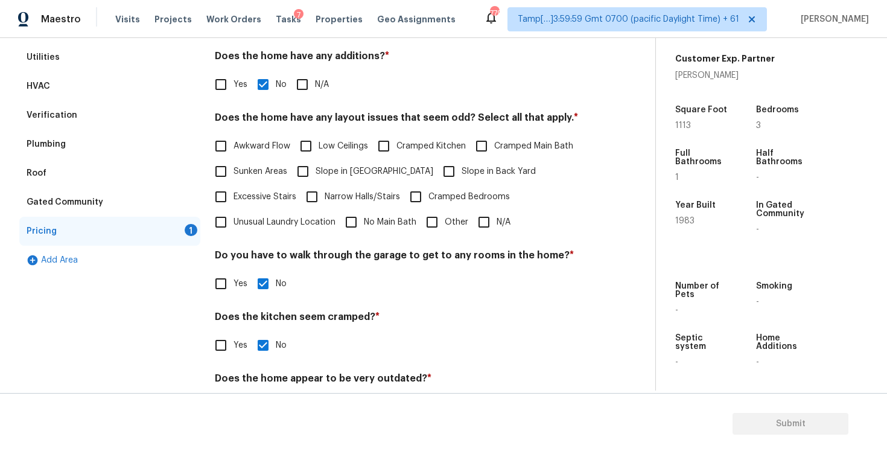
click at [159, 237] on div "Pricing 1" at bounding box center [109, 231] width 181 height 29
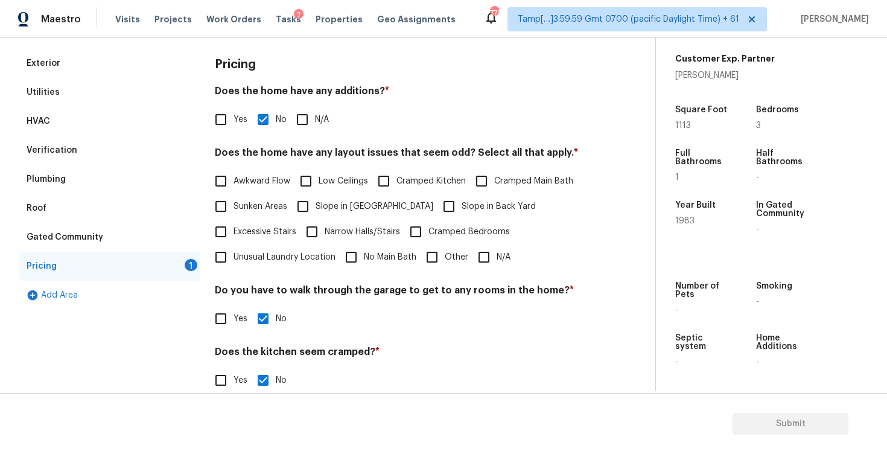
scroll to position [171, 0]
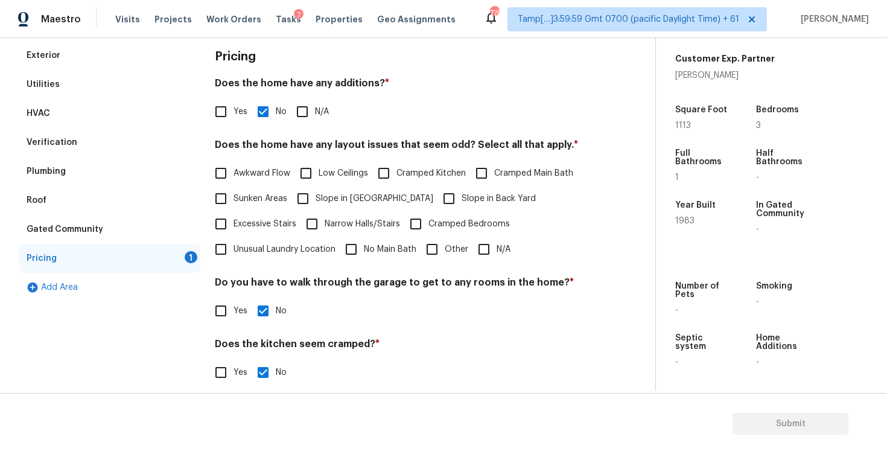
click at [494, 251] on input "N/A" at bounding box center [483, 249] width 25 height 25
checkbox input "true"
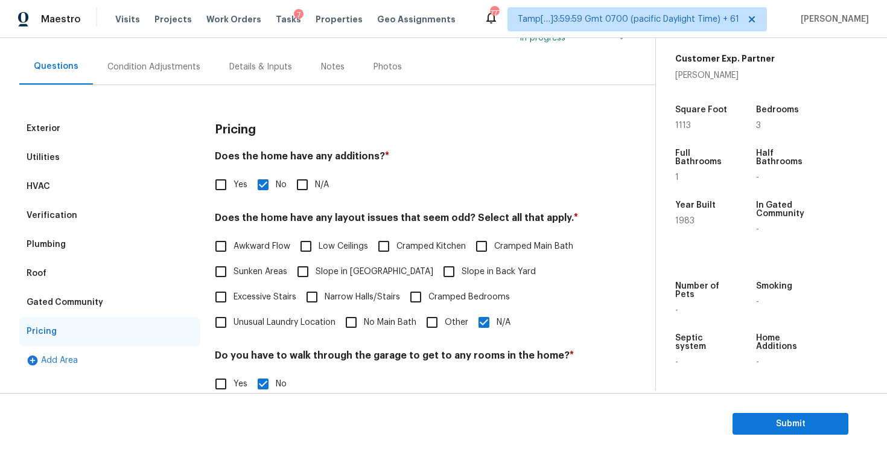
scroll to position [14, 0]
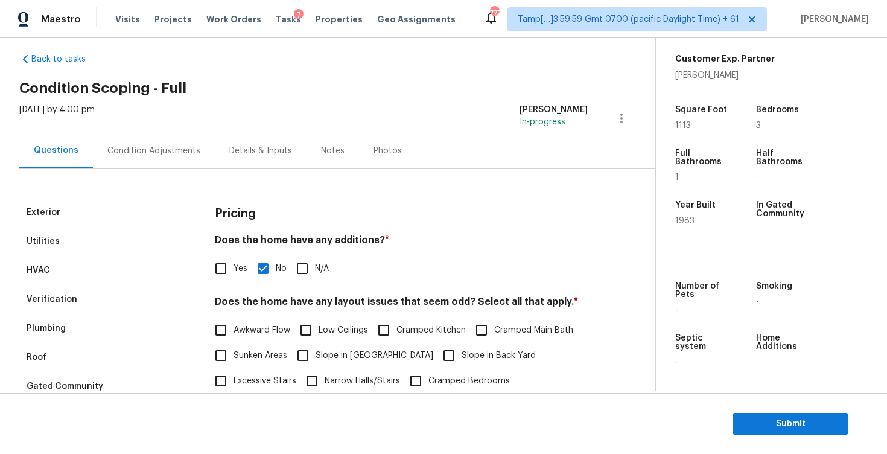
click at [179, 137] on div "Condition Adjustments" at bounding box center [154, 151] width 122 height 36
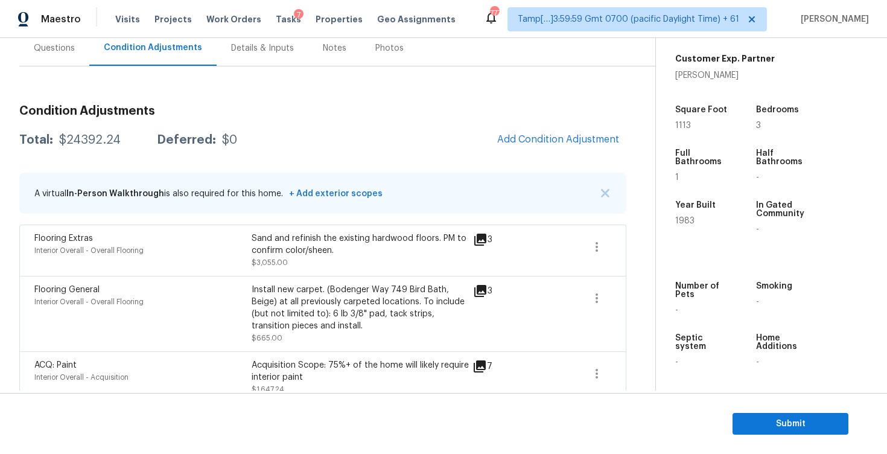
scroll to position [112, 0]
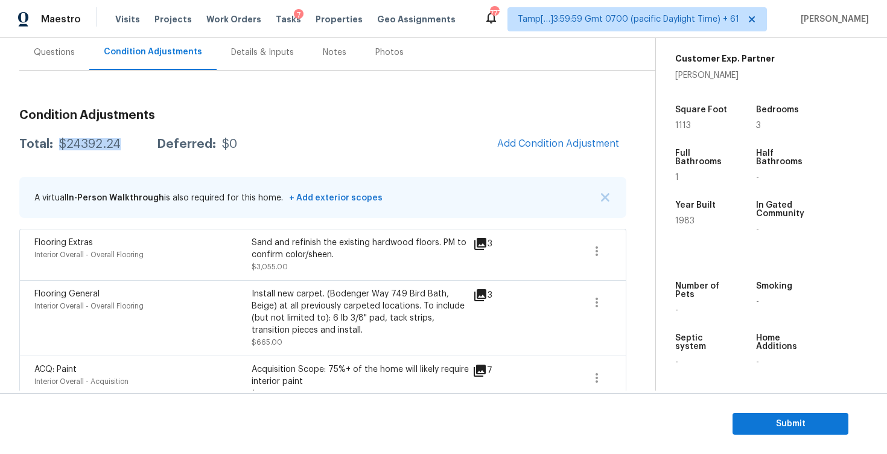
drag, startPoint x: 59, startPoint y: 144, endPoint x: 133, endPoint y: 145, distance: 74.2
click at [133, 145] on div "Total: $24392.24 Deferred: $0" at bounding box center [128, 144] width 218 height 12
copy div "$24392.24"
click at [62, 59] on div "Questions" at bounding box center [54, 52] width 70 height 36
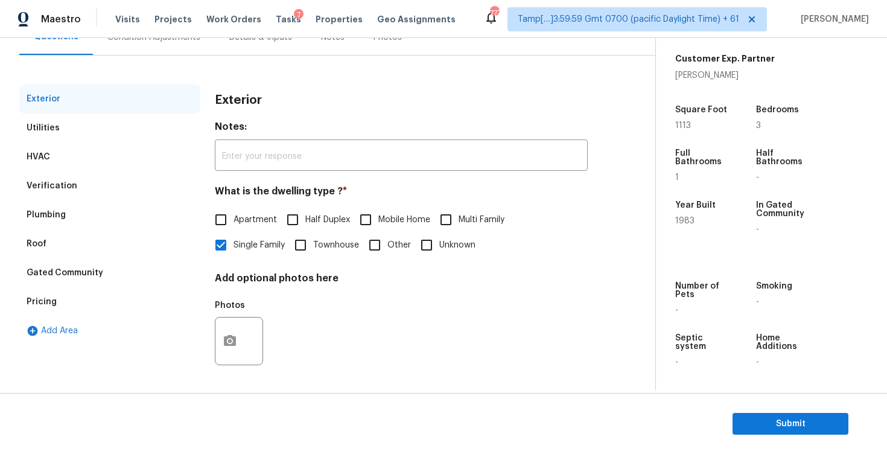
click at [119, 180] on div "Verification" at bounding box center [109, 185] width 181 height 29
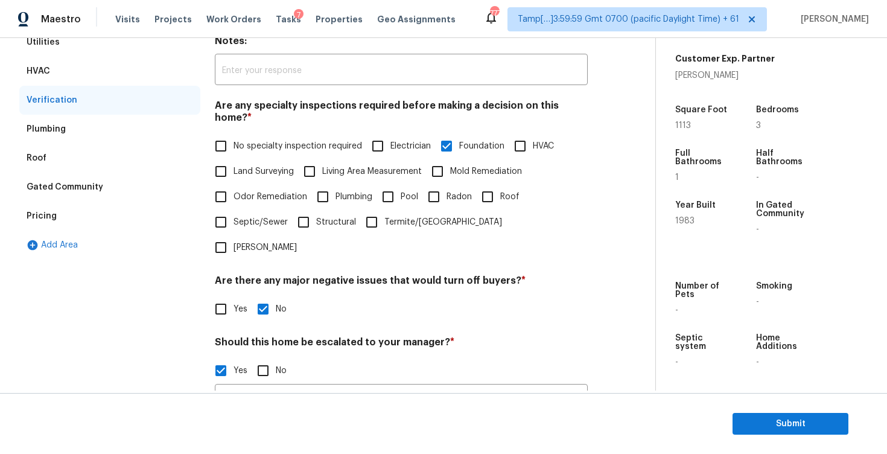
scroll to position [231, 0]
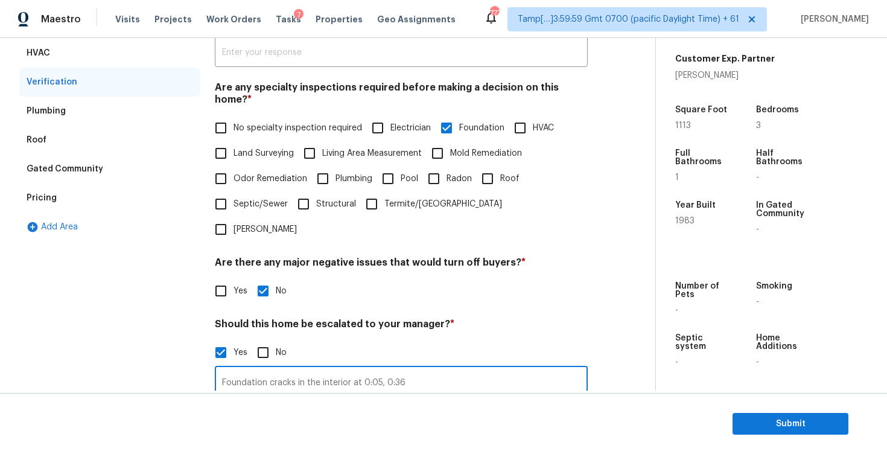
drag, startPoint x: 363, startPoint y: 344, endPoint x: 421, endPoint y: 343, distance: 57.9
click at [422, 369] on input "Foundation cracks in the interior at 0:05, 0:36" at bounding box center [401, 383] width 373 height 28
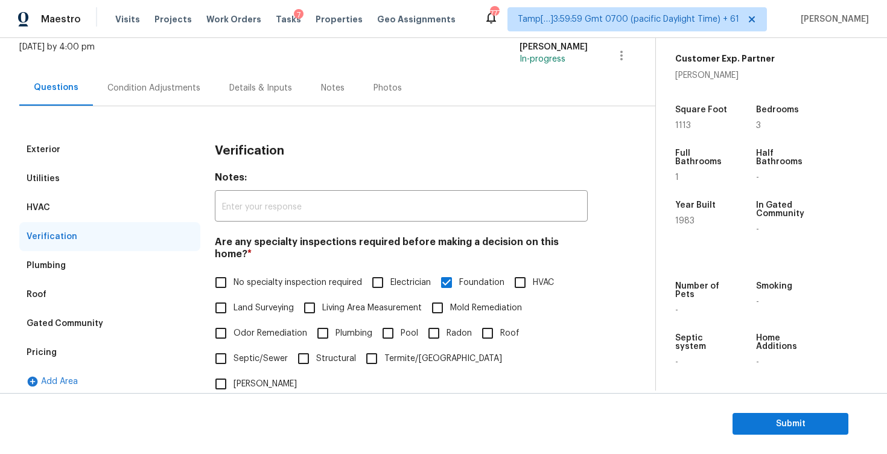
scroll to position [58, 0]
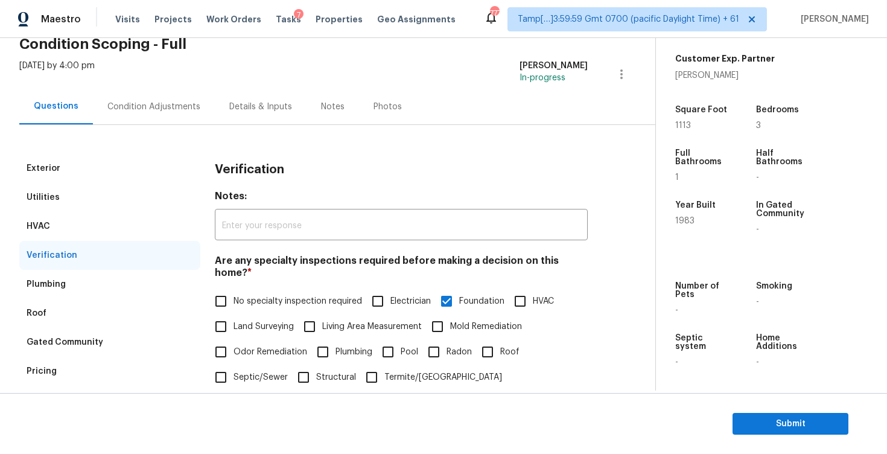
click at [162, 94] on div "Condition Adjustments" at bounding box center [154, 107] width 122 height 36
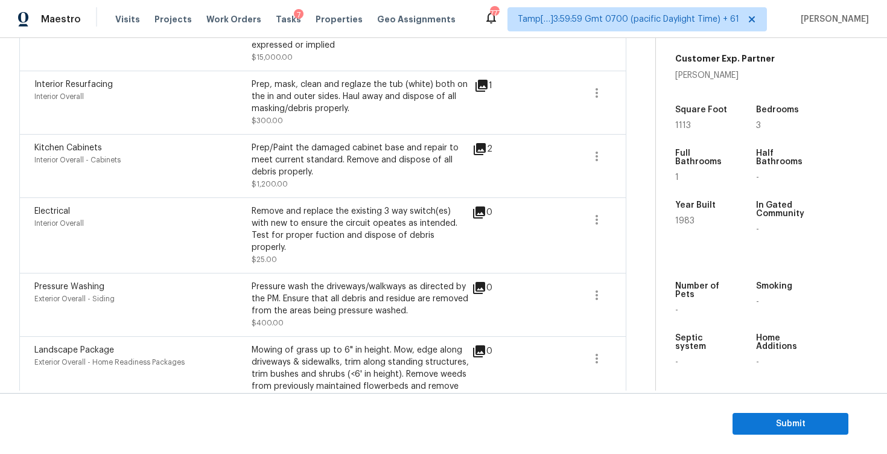
scroll to position [736, 0]
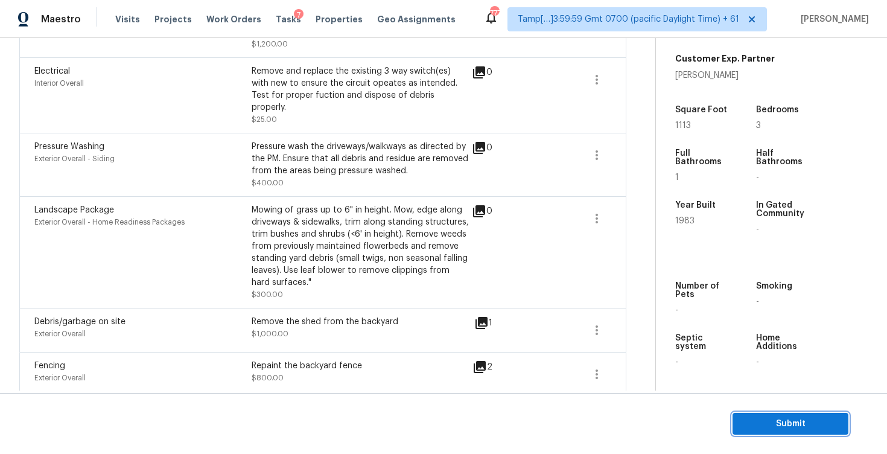
click at [822, 419] on span "Submit" at bounding box center [790, 423] width 97 height 15
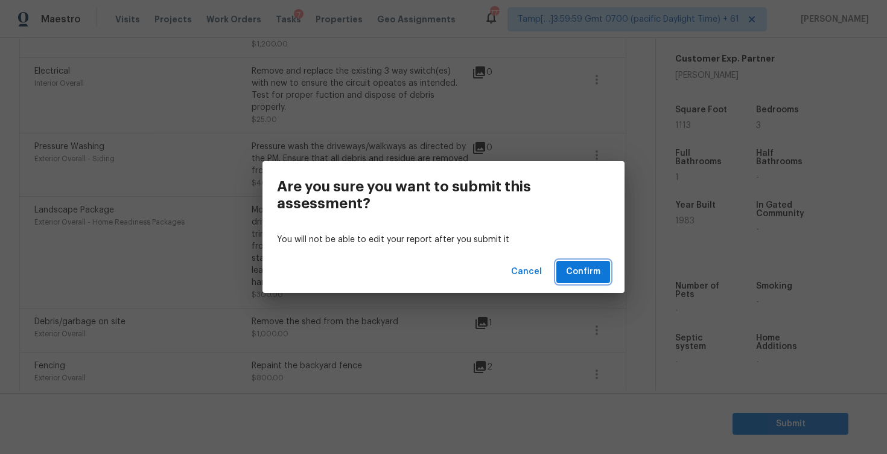
click at [583, 269] on span "Confirm" at bounding box center [583, 271] width 34 height 15
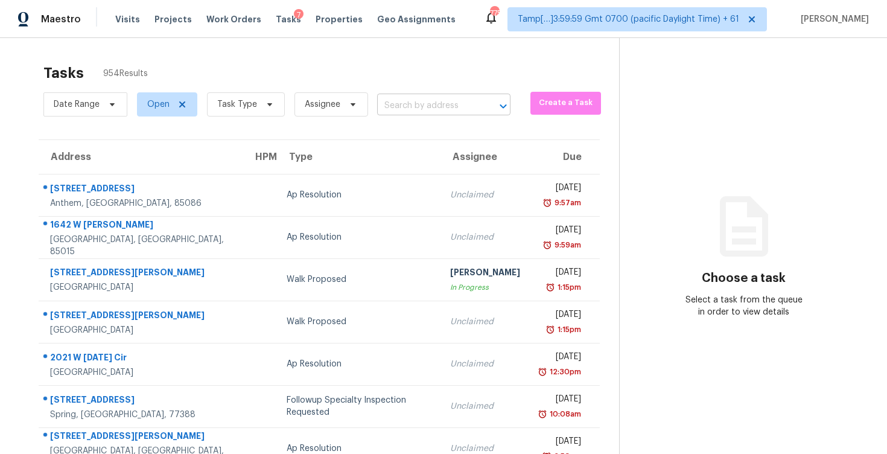
click at [412, 101] on input "text" at bounding box center [427, 106] width 100 height 19
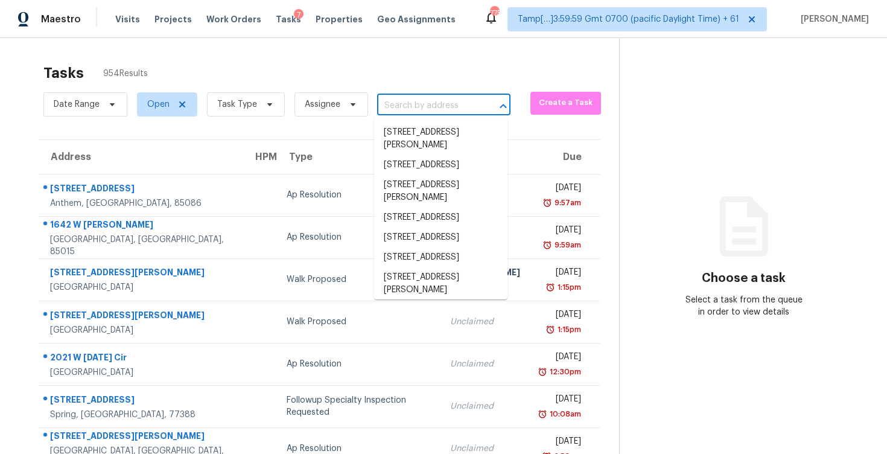
paste input "[STREET_ADDRESS][PERSON_NAME]"
type input "[STREET_ADDRESS][PERSON_NAME]"
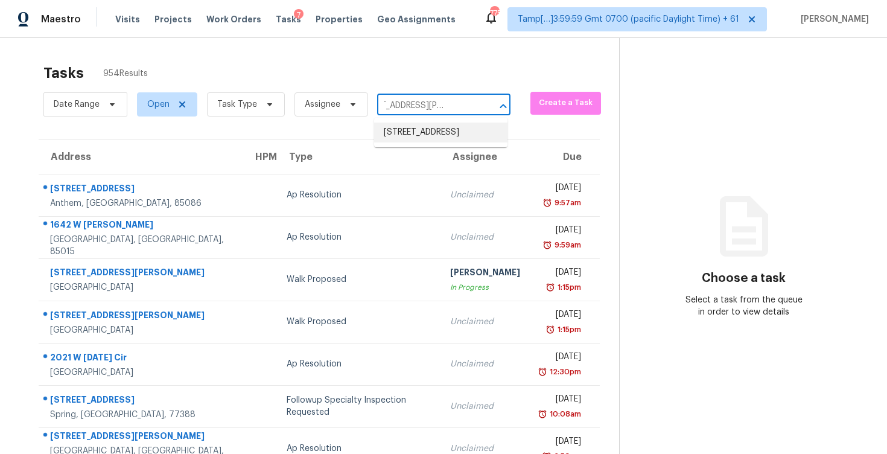
click at [428, 129] on li "[STREET_ADDRESS]" at bounding box center [440, 132] width 133 height 20
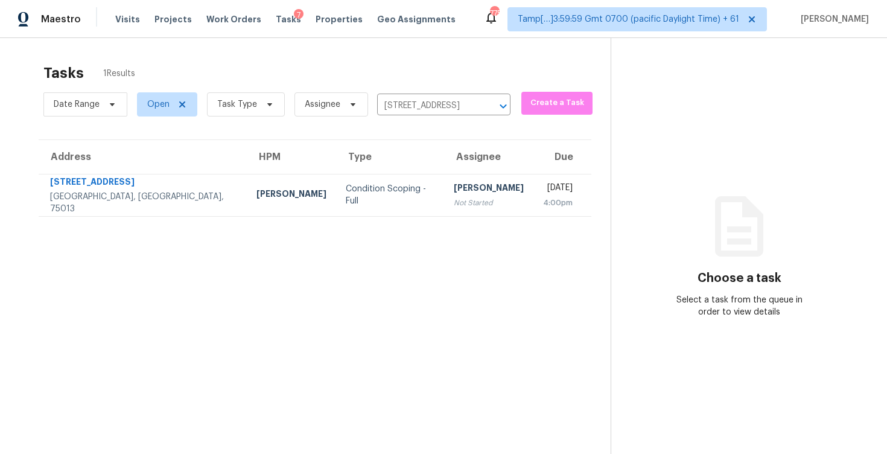
click at [543, 199] on div "4:00pm" at bounding box center [558, 203] width 30 height 12
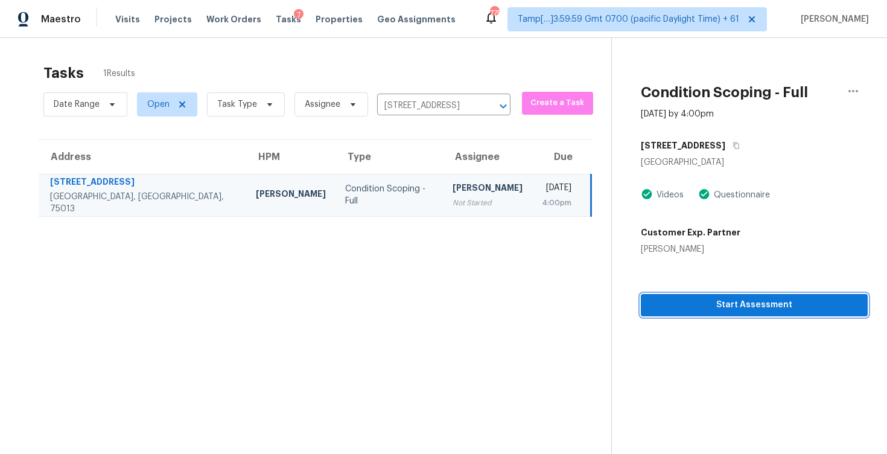
click at [673, 294] on button "Start Assessment" at bounding box center [754, 305] width 227 height 22
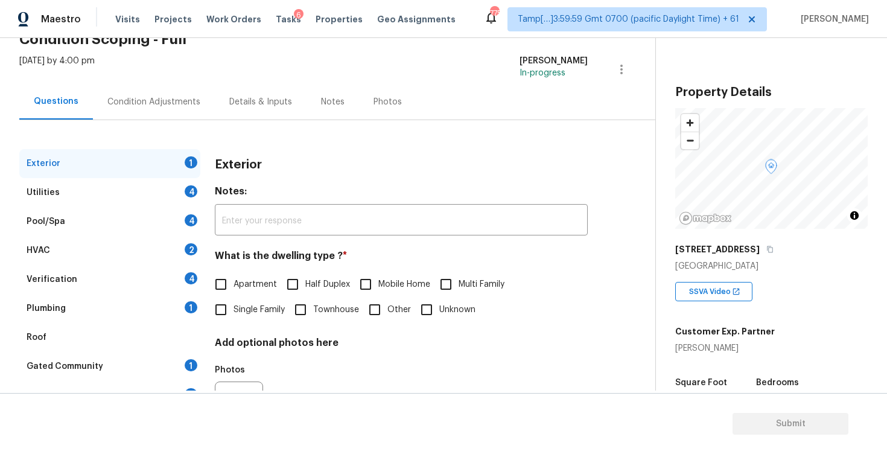
scroll to position [68, 0]
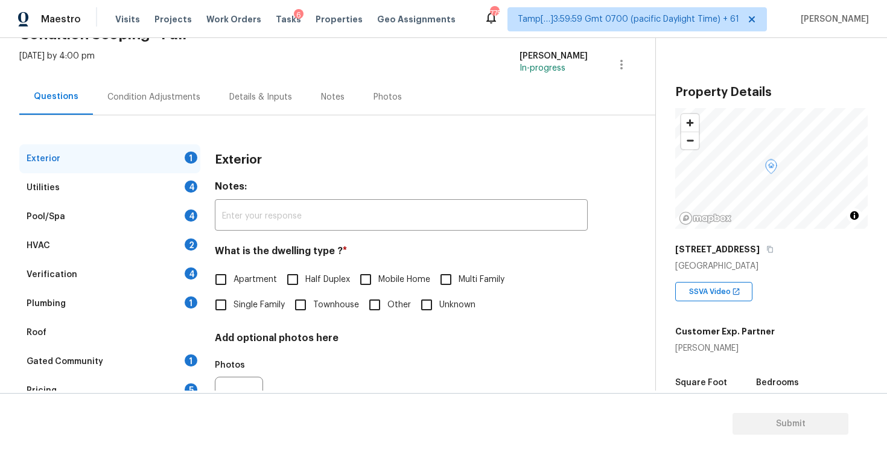
click at [224, 331] on div "Exterior Notes: ​ What is the dwelling type ? * Apartment Half Duplex Mobile Ho…" at bounding box center [401, 295] width 373 height 302
click at [227, 308] on input "Single Family" at bounding box center [220, 304] width 25 height 25
checkbox input "true"
click at [189, 104] on div "Condition Adjustments" at bounding box center [154, 97] width 122 height 36
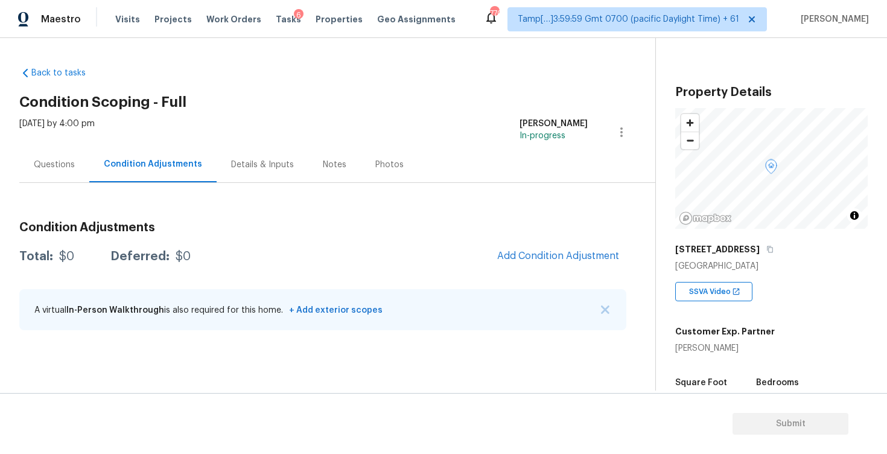
click at [553, 269] on span "Add Condition Adjustment" at bounding box center [558, 256] width 136 height 27
click at [546, 258] on span "Add Condition Adjustment" at bounding box center [558, 255] width 122 height 11
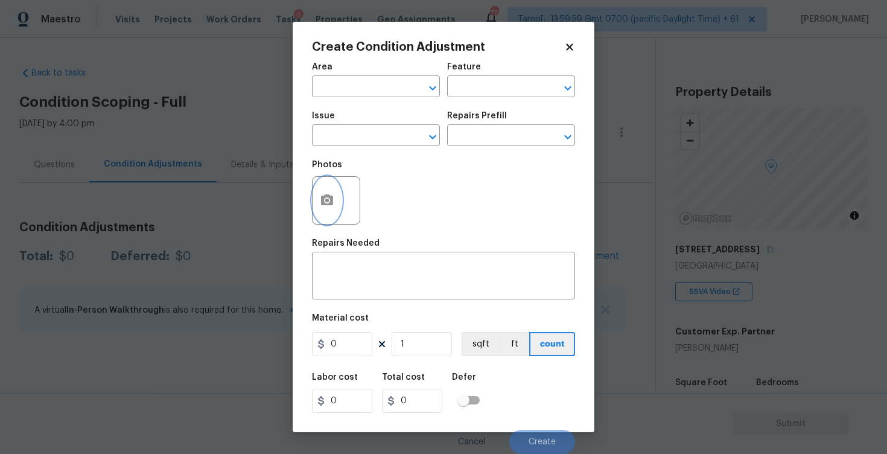
click at [334, 203] on button "button" at bounding box center [327, 200] width 29 height 47
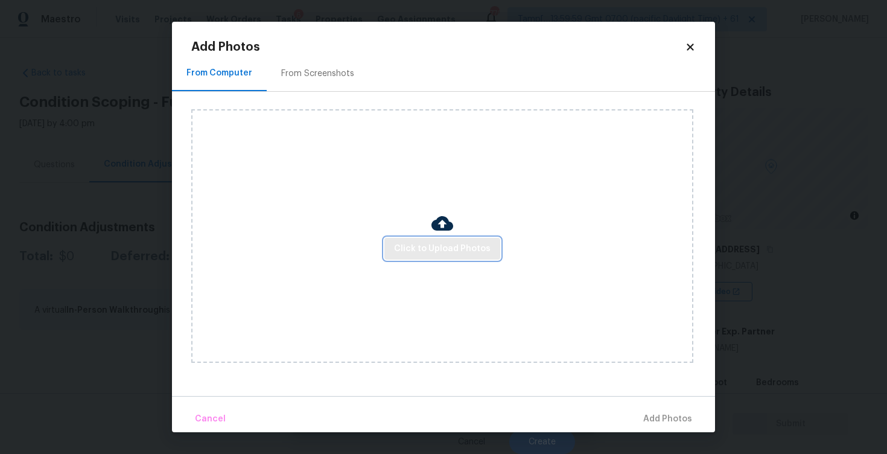
click at [437, 255] on span "Click to Upload Photos" at bounding box center [442, 248] width 97 height 15
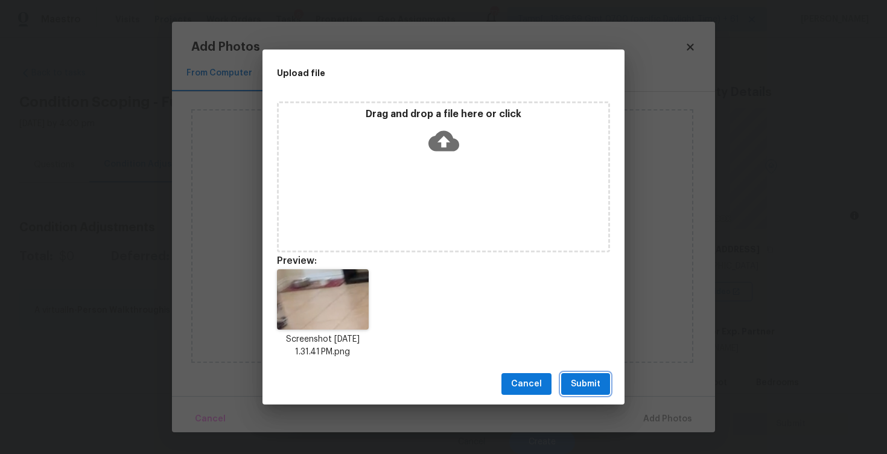
click at [590, 375] on button "Submit" at bounding box center [585, 384] width 49 height 22
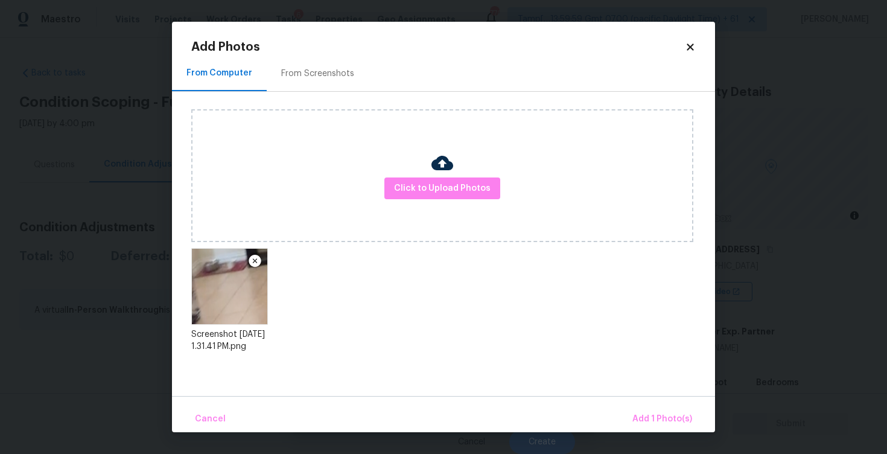
click at [641, 405] on div "Cancel Add 1 Photo(s)" at bounding box center [443, 414] width 543 height 36
click at [643, 412] on span "Add 1 Photo(s)" at bounding box center [662, 419] width 60 height 15
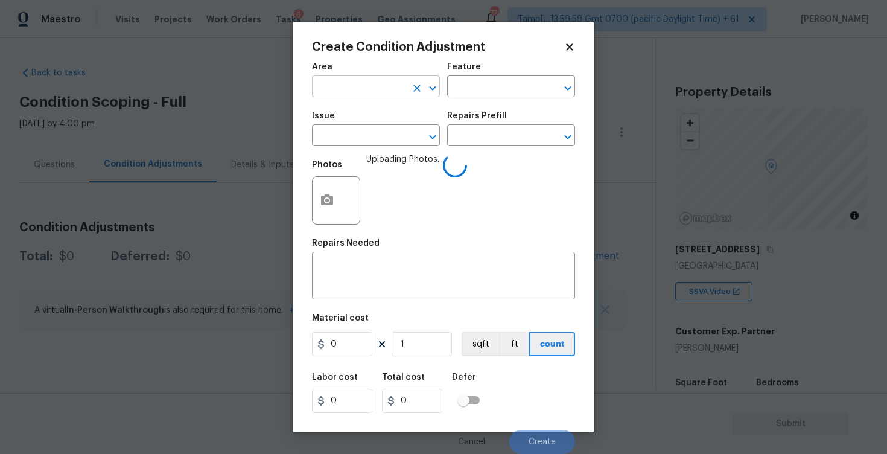
click at [385, 94] on input "text" at bounding box center [359, 87] width 94 height 19
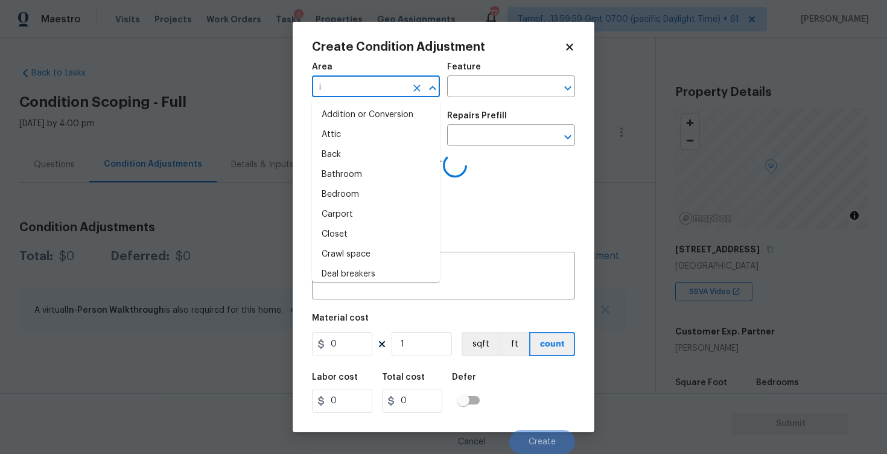
type input "in"
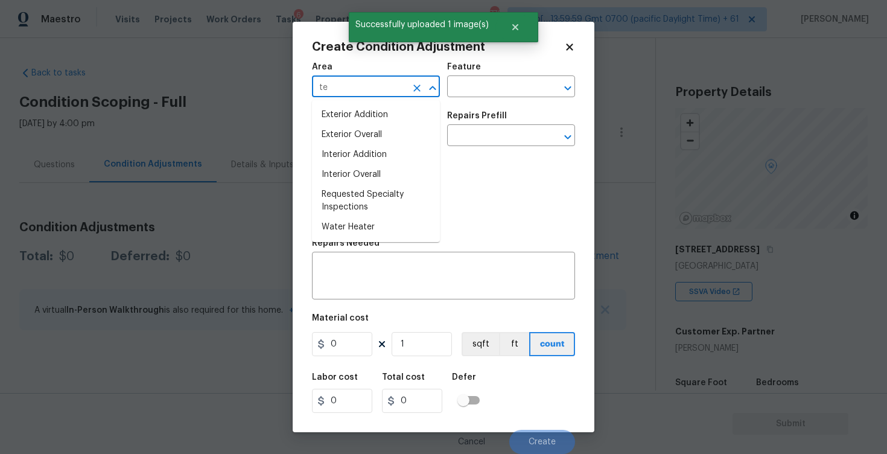
type input "t"
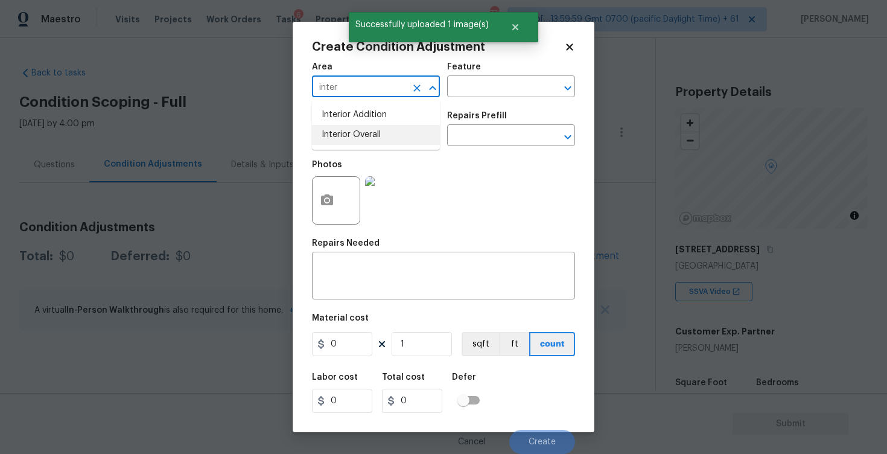
click at [383, 134] on li "Interior Overall" at bounding box center [376, 135] width 128 height 20
type input "Interior Overall"
click at [383, 134] on input "text" at bounding box center [359, 136] width 94 height 19
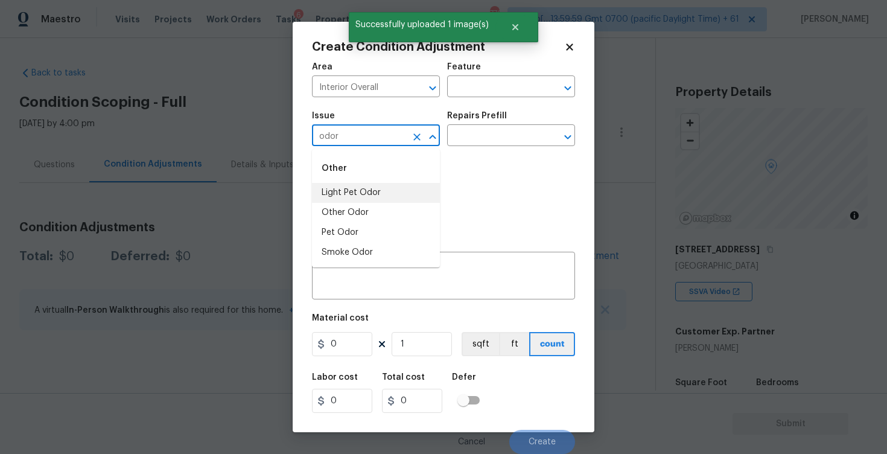
click at [377, 195] on li "Light Pet Odor" at bounding box center [376, 193] width 128 height 20
type input "Light Pet Odor"
click at [472, 142] on input "text" at bounding box center [494, 136] width 94 height 19
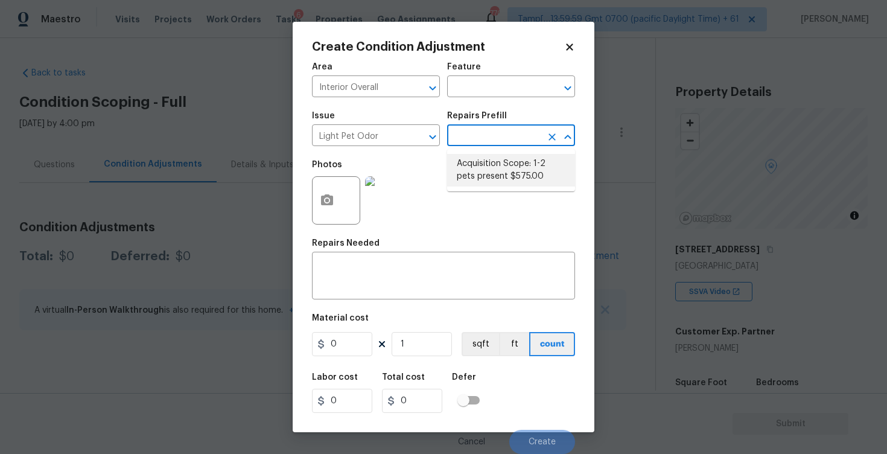
click at [479, 157] on li "Acquisition Scope: 1-2 pets present $575.00" at bounding box center [511, 170] width 128 height 33
type textarea "Acquisition Scope: 1-2 pets present"
type input "575"
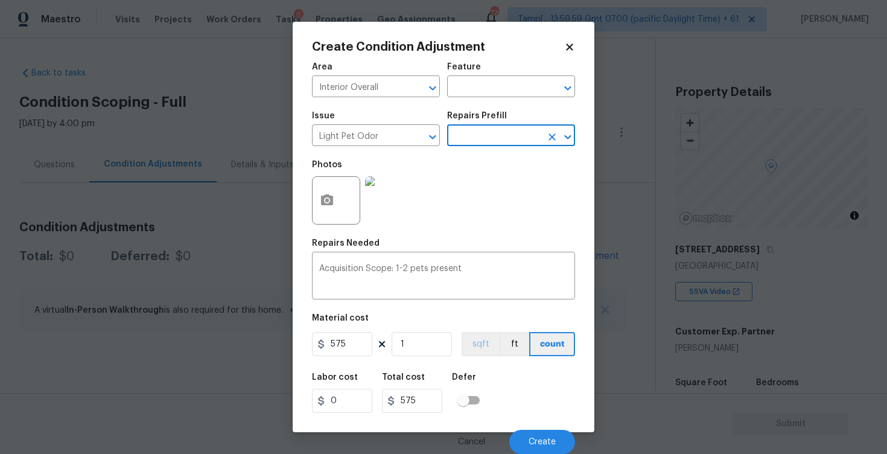
scroll to position [1, 0]
click at [545, 440] on span "Create" at bounding box center [542, 441] width 27 height 9
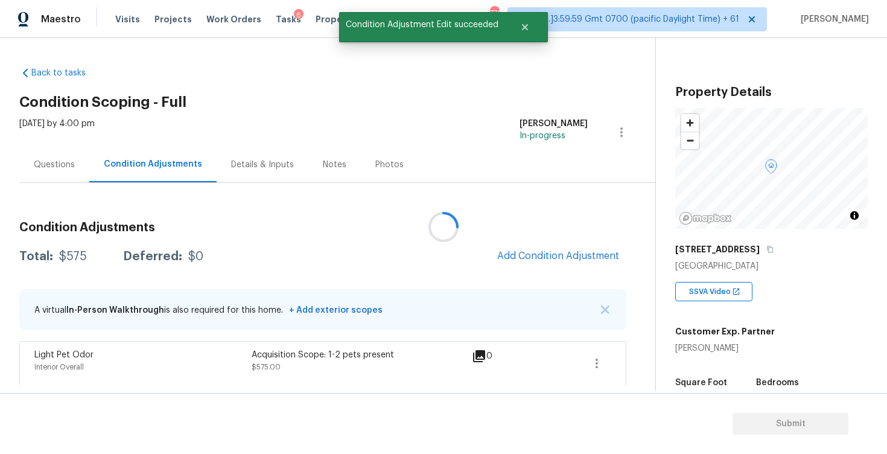
scroll to position [0, 0]
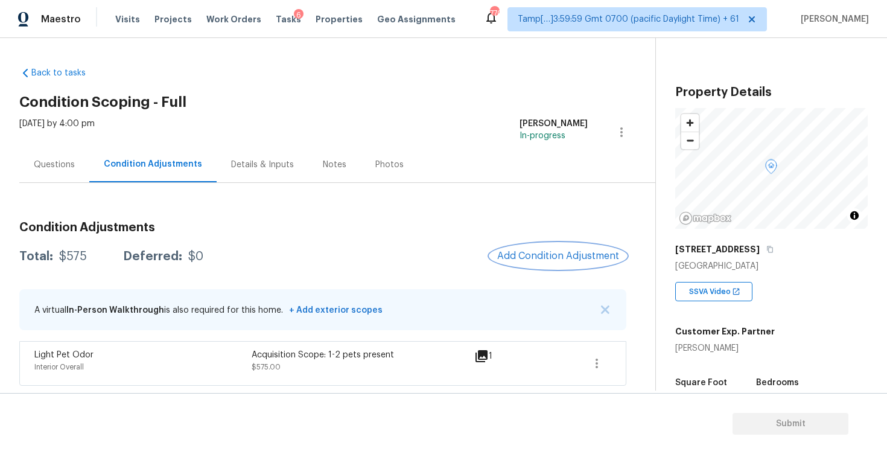
click at [523, 265] on button "Add Condition Adjustment" at bounding box center [558, 255] width 136 height 25
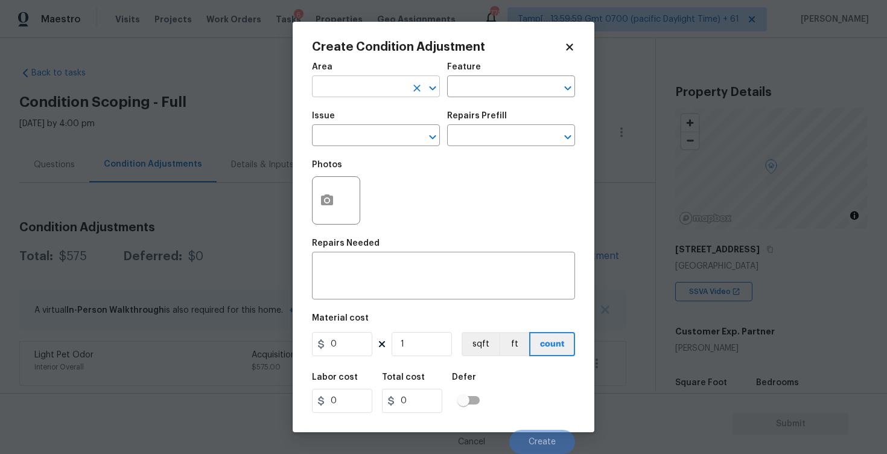
click at [346, 89] on input "text" at bounding box center [359, 87] width 94 height 19
click at [345, 142] on li "Interior Overall" at bounding box center [376, 135] width 128 height 20
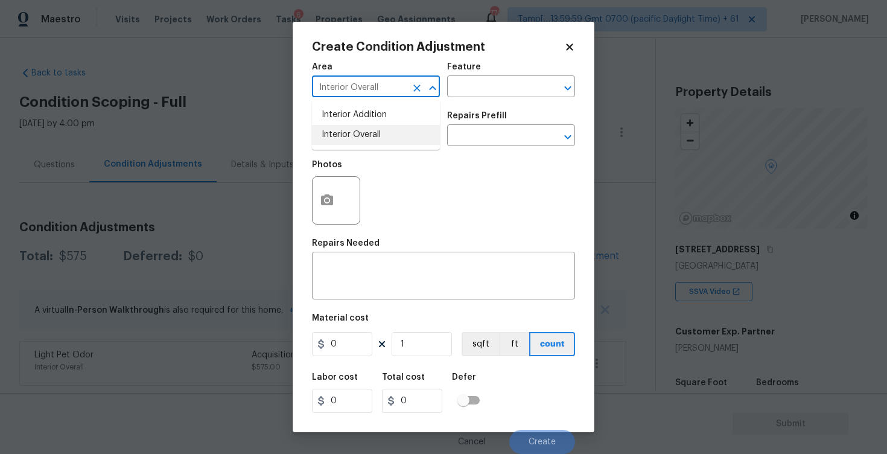
type input "Interior Overall"
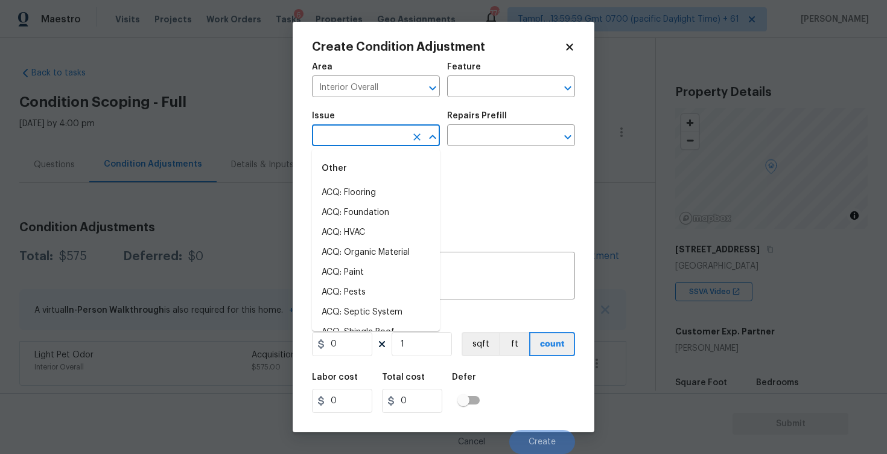
click at [345, 142] on input "text" at bounding box center [359, 136] width 94 height 19
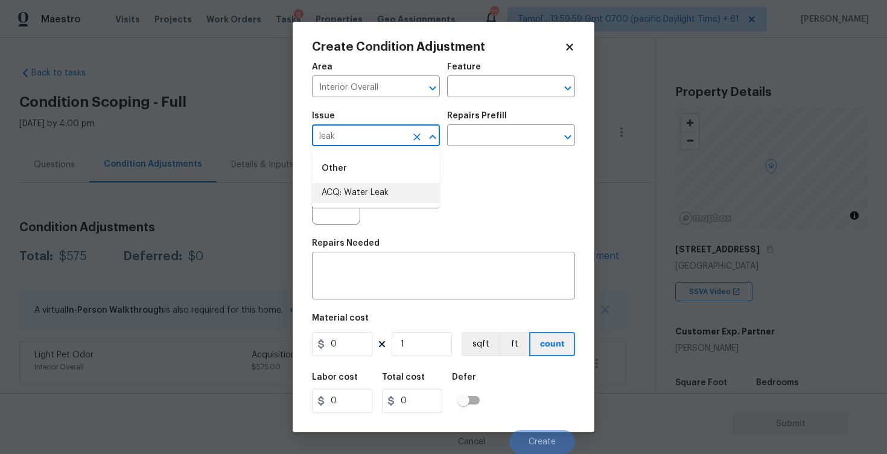
click at [354, 191] on li "ACQ: Water Leak" at bounding box center [376, 193] width 128 height 20
type input "ACQ: Water Leak"
click at [319, 200] on button "button" at bounding box center [327, 200] width 29 height 47
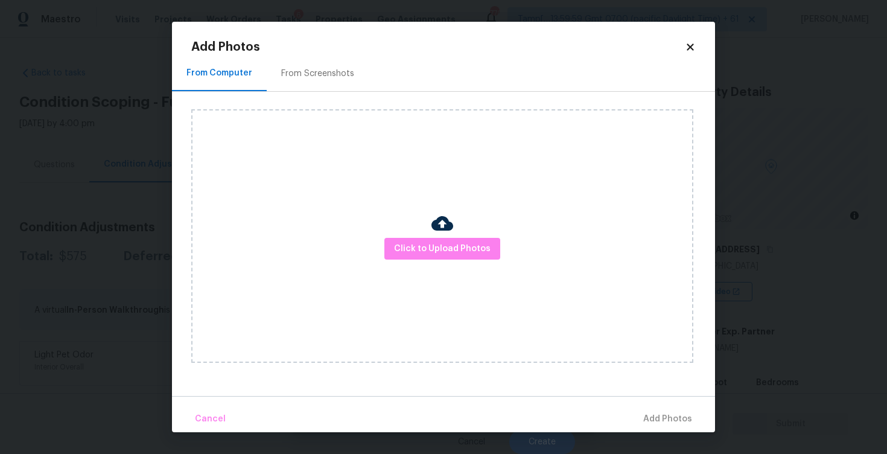
click at [412, 235] on div "Click to Upload Photos" at bounding box center [442, 235] width 502 height 253
click at [419, 241] on span "Click to Upload Photos" at bounding box center [442, 248] width 97 height 15
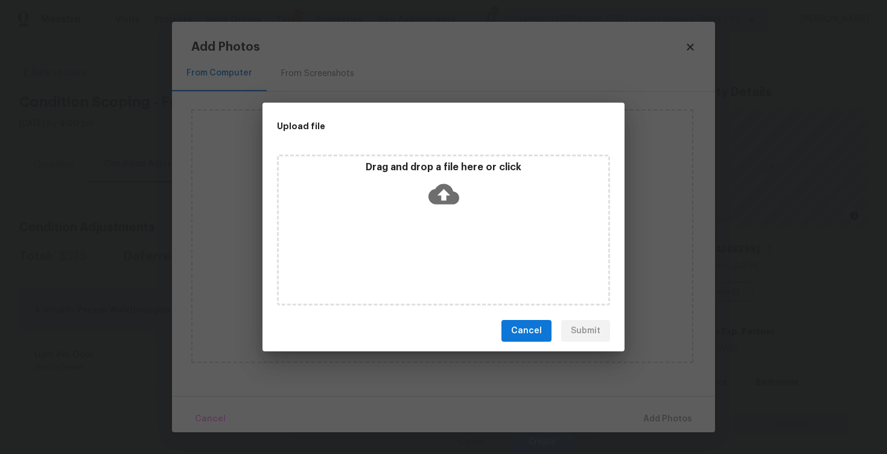
click at [439, 186] on icon at bounding box center [443, 194] width 31 height 21
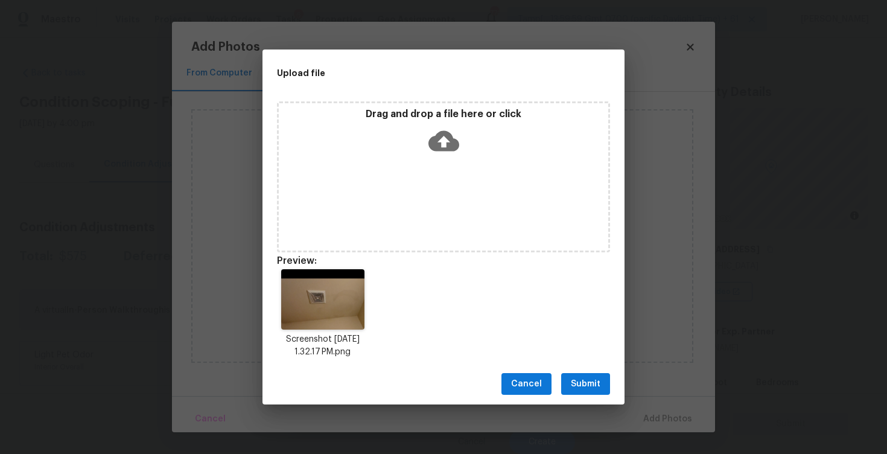
click at [590, 388] on span "Submit" at bounding box center [586, 384] width 30 height 15
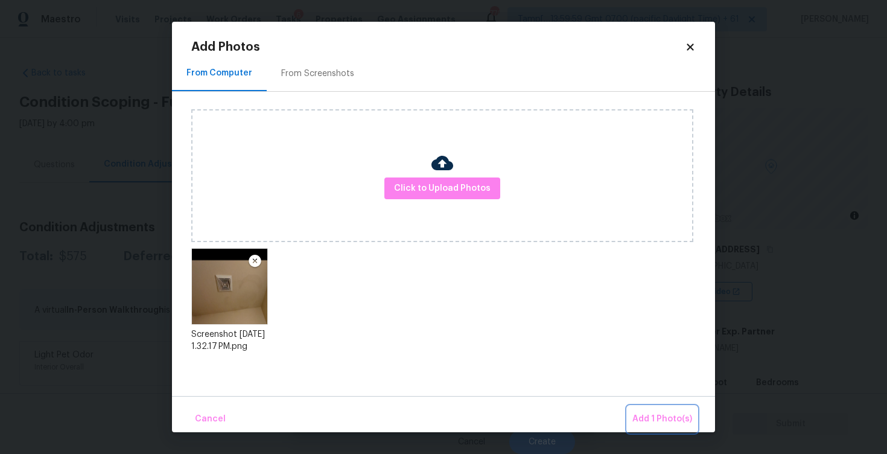
click at [648, 412] on span "Add 1 Photo(s)" at bounding box center [662, 419] width 60 height 15
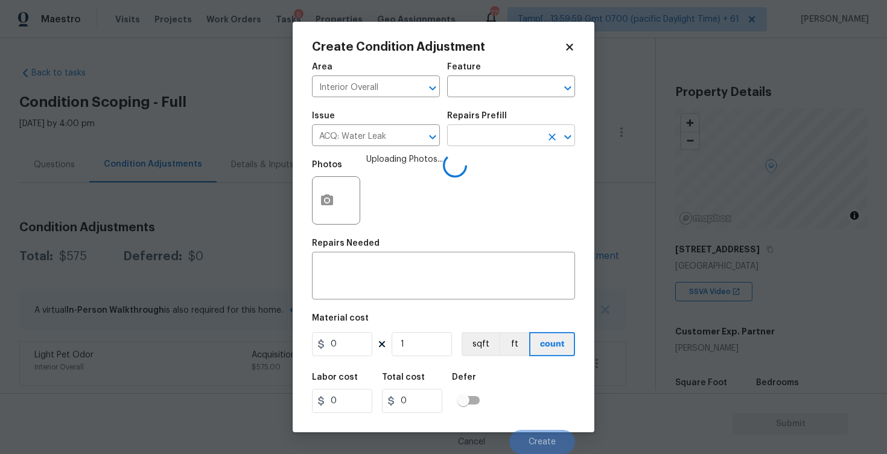
click at [487, 138] on input "text" at bounding box center [494, 136] width 94 height 19
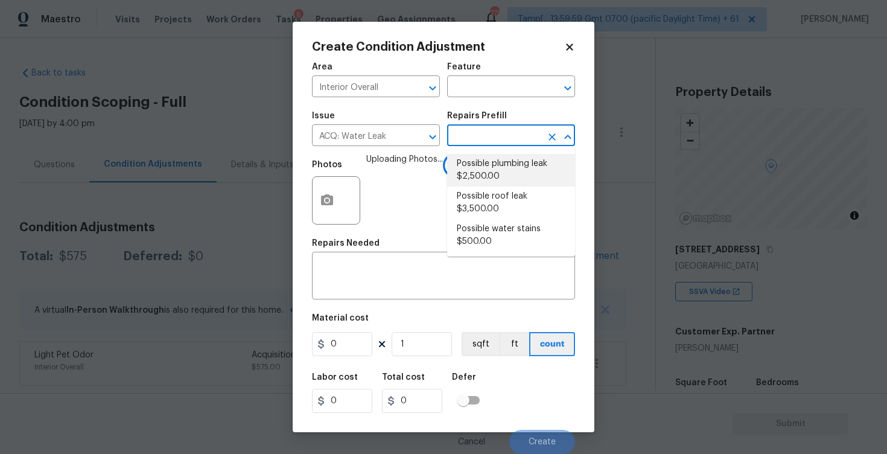
click at [491, 186] on li "Possible plumbing leak $2,500.00" at bounding box center [511, 170] width 128 height 33
type input "Acquisition"
type textarea "Acquisition Scope: Possible plumbing leak"
type input "2500"
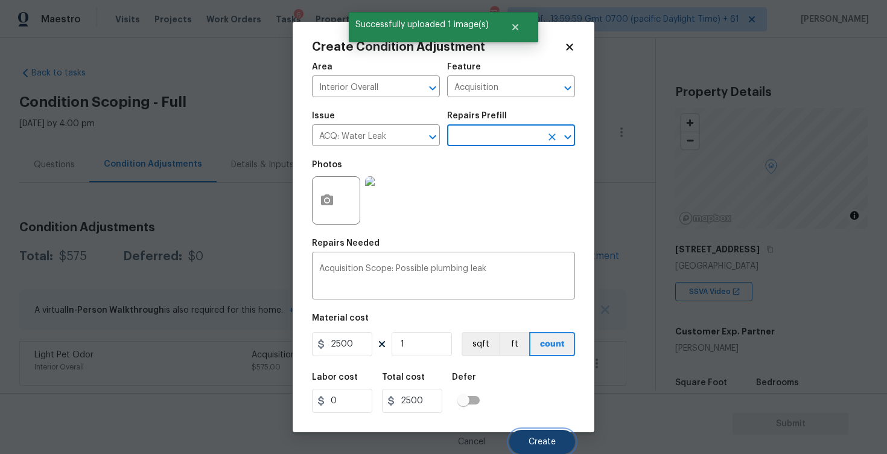
click at [541, 432] on button "Create" at bounding box center [542, 442] width 66 height 24
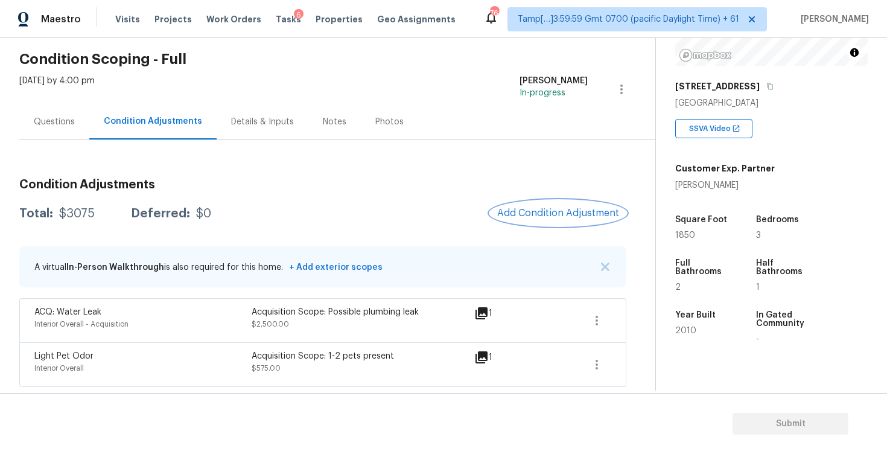
scroll to position [164, 0]
click at [555, 220] on button "Add Condition Adjustment" at bounding box center [558, 212] width 136 height 25
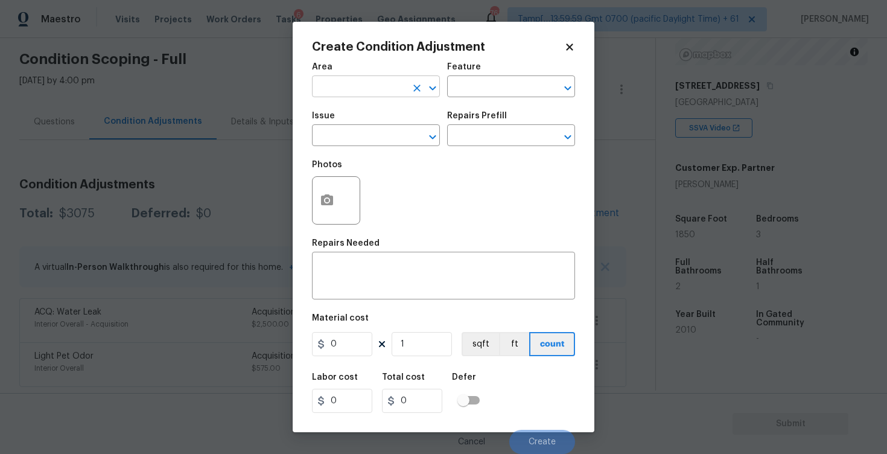
click at [360, 93] on input "text" at bounding box center [359, 87] width 94 height 19
click at [352, 140] on li "Interior Overall" at bounding box center [376, 135] width 128 height 20
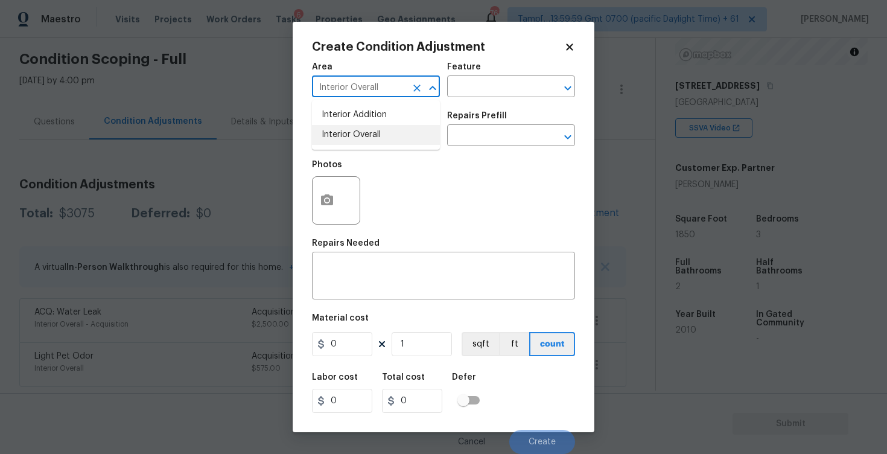
type input "Interior Overall"
click at [352, 140] on input "text" at bounding box center [359, 136] width 94 height 19
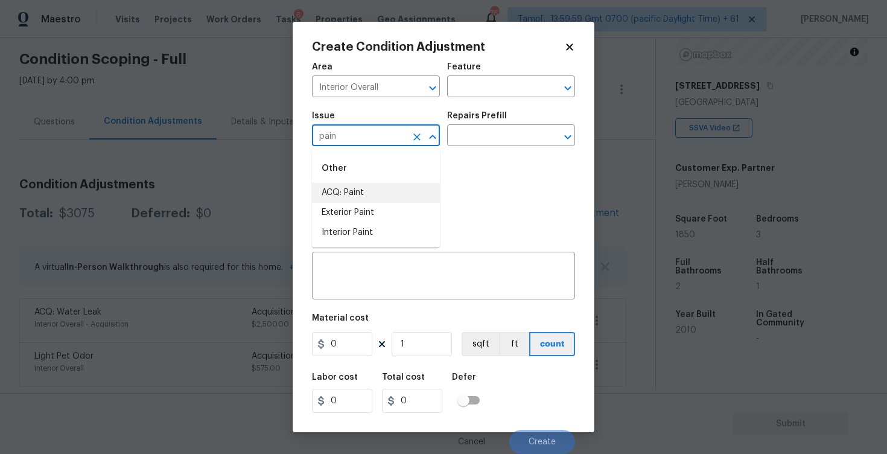
click at [372, 191] on li "ACQ: Paint" at bounding box center [376, 193] width 128 height 20
type input "ACQ: Paint"
click at [506, 127] on input "text" at bounding box center [494, 136] width 94 height 19
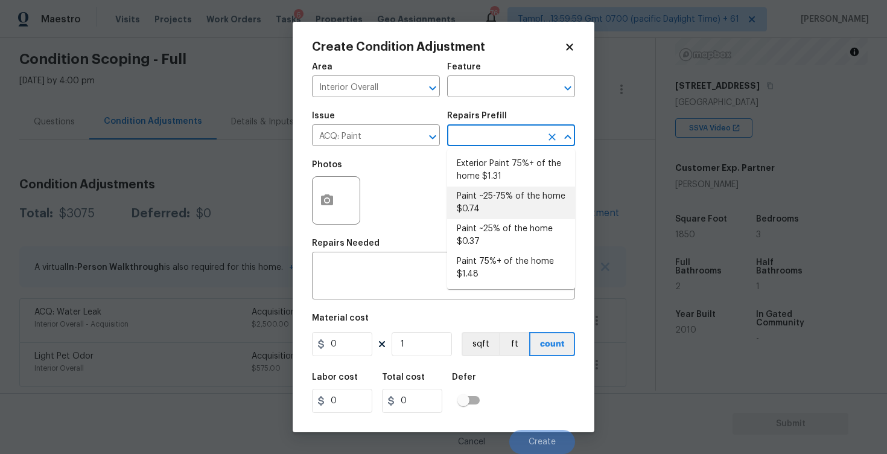
click at [510, 215] on li "Paint ~25-75% of the home $0.74" at bounding box center [511, 202] width 128 height 33
type input "Acquisition"
type textarea "Acquisition Scope: ~25 - 75% of the home needs interior paint"
type input "0.74"
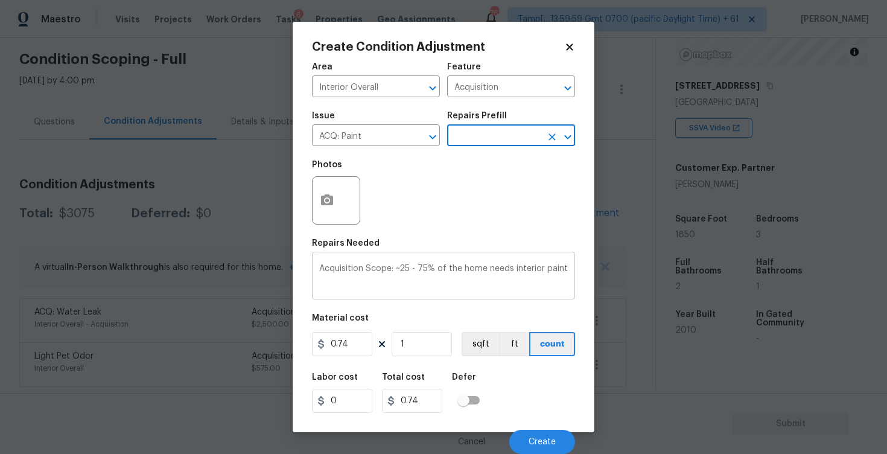
scroll to position [1, 0]
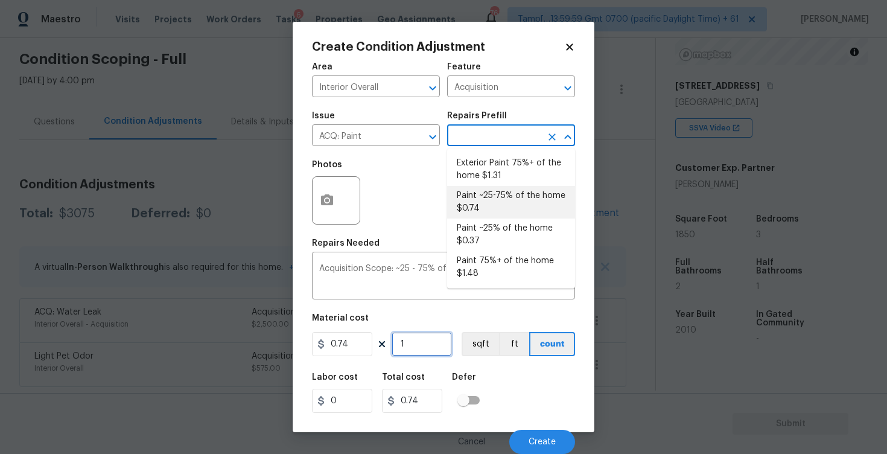
click at [419, 342] on input "1" at bounding box center [422, 344] width 60 height 24
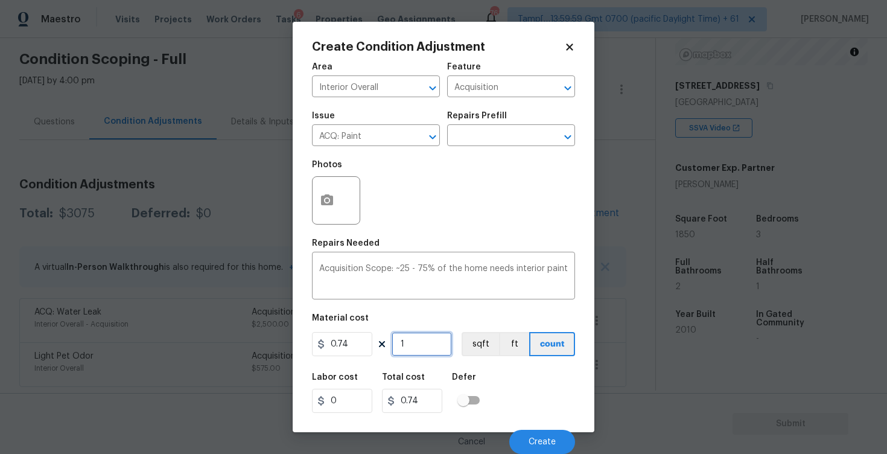
type input "0"
paste input "185"
type input "1850"
type input "1369"
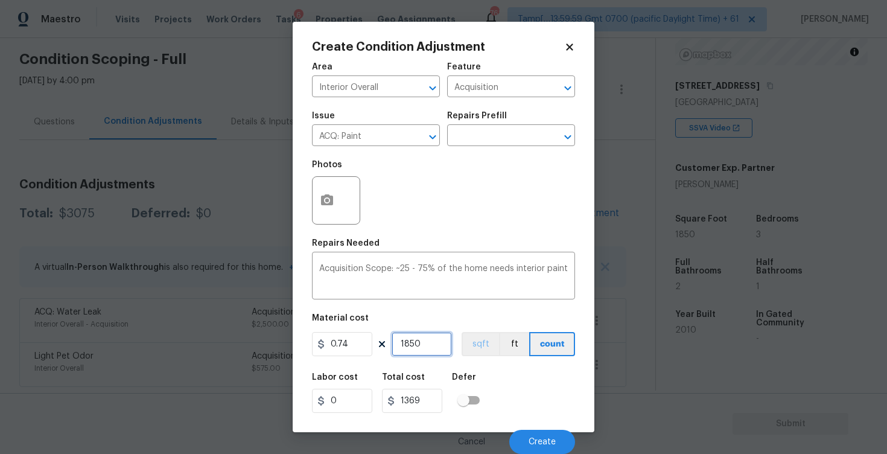
type input "1850"
click at [480, 343] on button "sqft" at bounding box center [480, 344] width 37 height 24
click at [305, 176] on div "Create Condition Adjustment Area Interior Overall ​ Feature Acquisition ​ Issue…" at bounding box center [444, 227] width 302 height 410
click at [323, 202] on icon "button" at bounding box center [327, 199] width 12 height 11
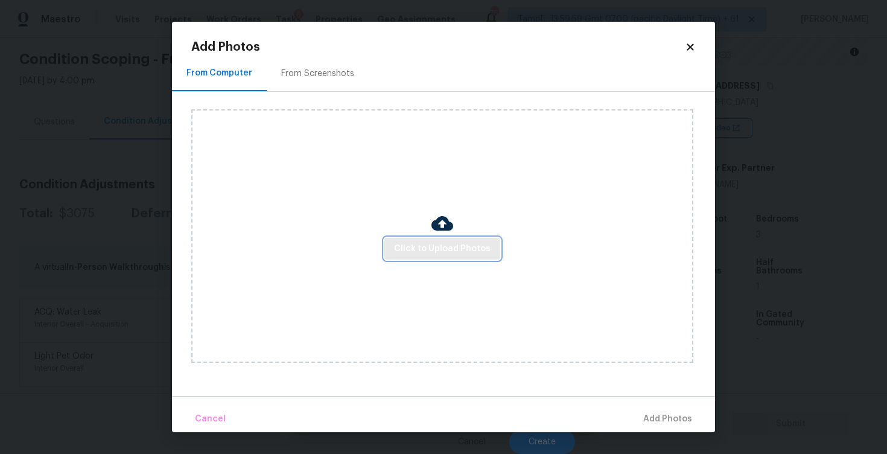
click at [416, 257] on button "Click to Upload Photos" at bounding box center [442, 249] width 116 height 22
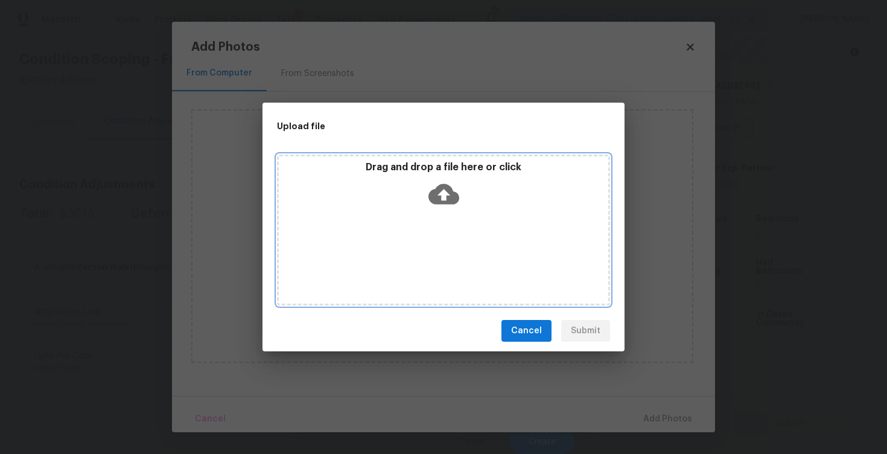
click at [439, 211] on div "Drag and drop a file here or click" at bounding box center [443, 187] width 329 height 52
